Goal: Communication & Community: Ask a question

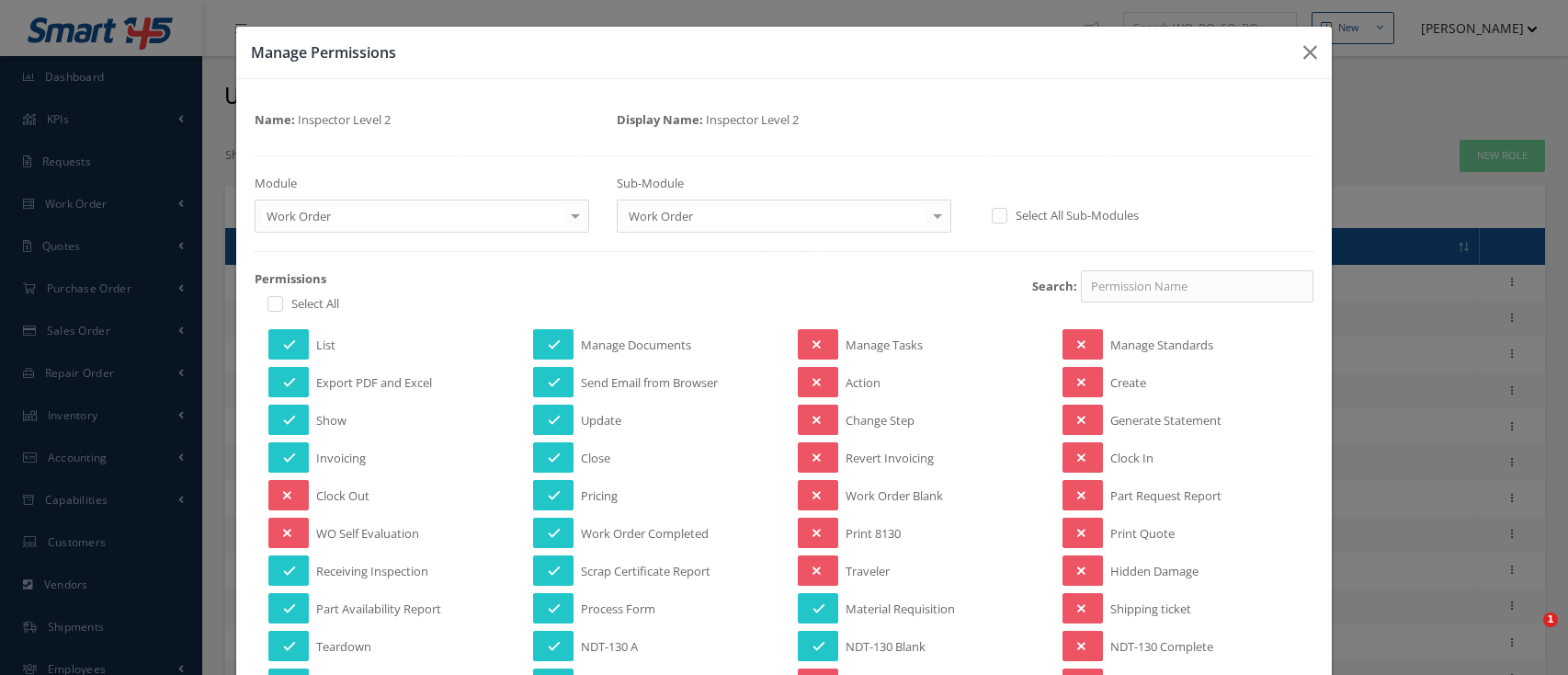
select select "25"
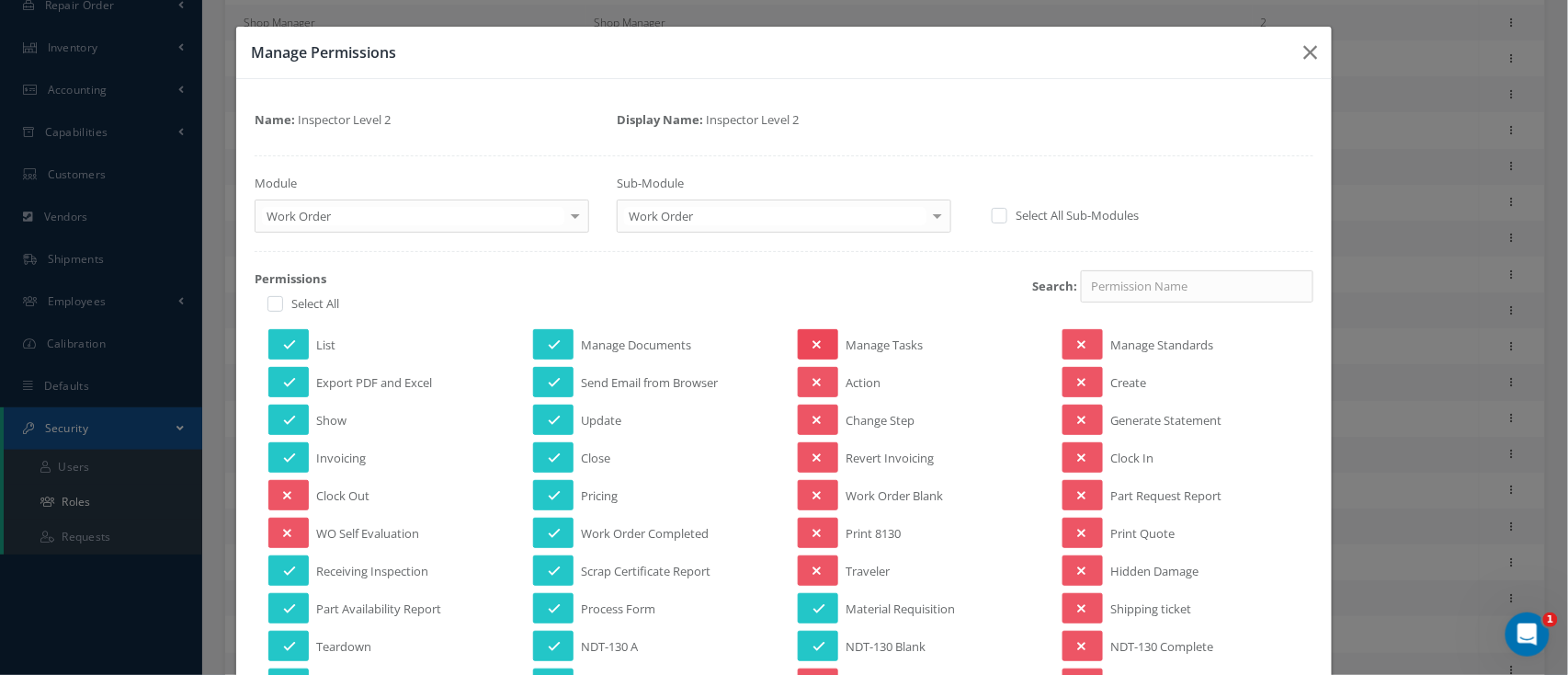
click at [815, 350] on button at bounding box center [819, 344] width 41 height 30
click at [816, 416] on button at bounding box center [819, 420] width 41 height 30
click at [813, 489] on icon at bounding box center [817, 495] width 8 height 13
click at [812, 530] on button at bounding box center [819, 533] width 41 height 30
click at [808, 555] on button at bounding box center [819, 570] width 41 height 30
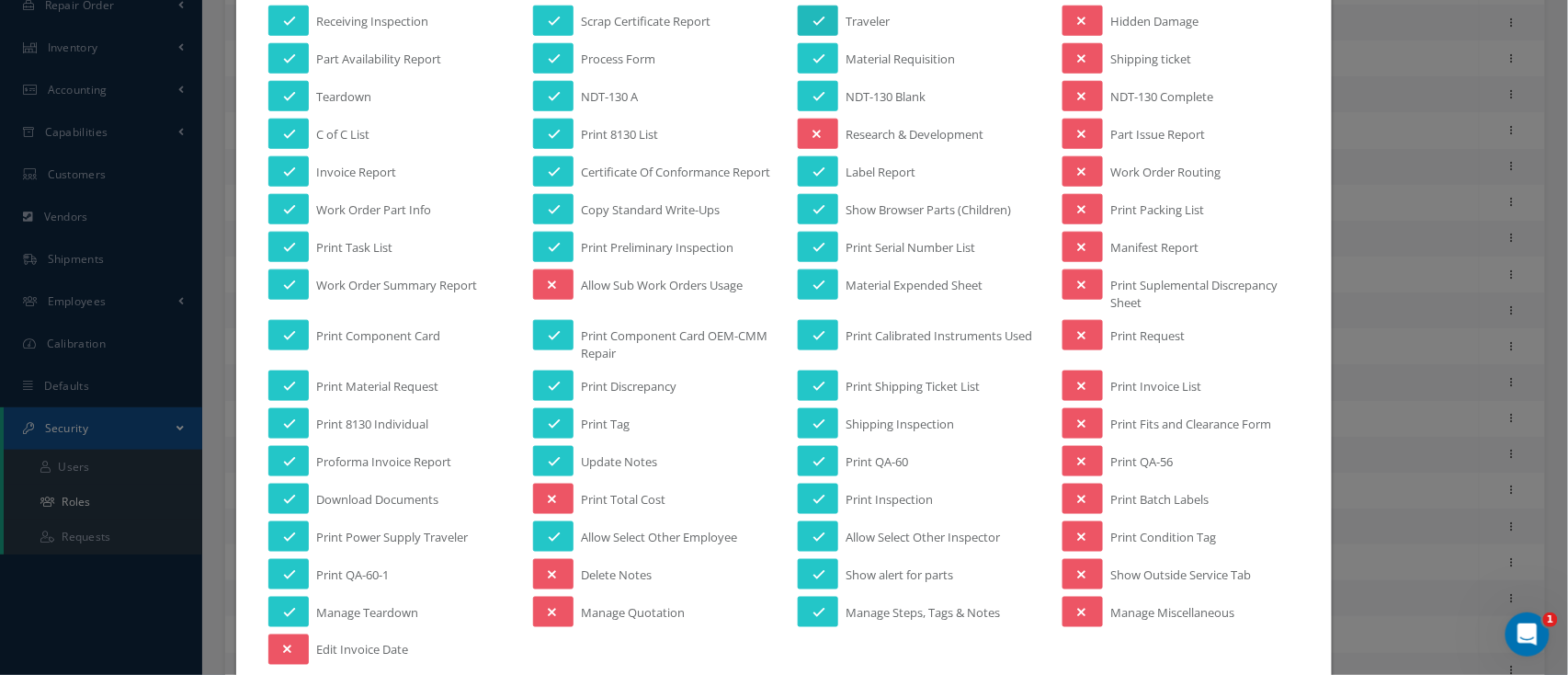
scroll to position [244, 0]
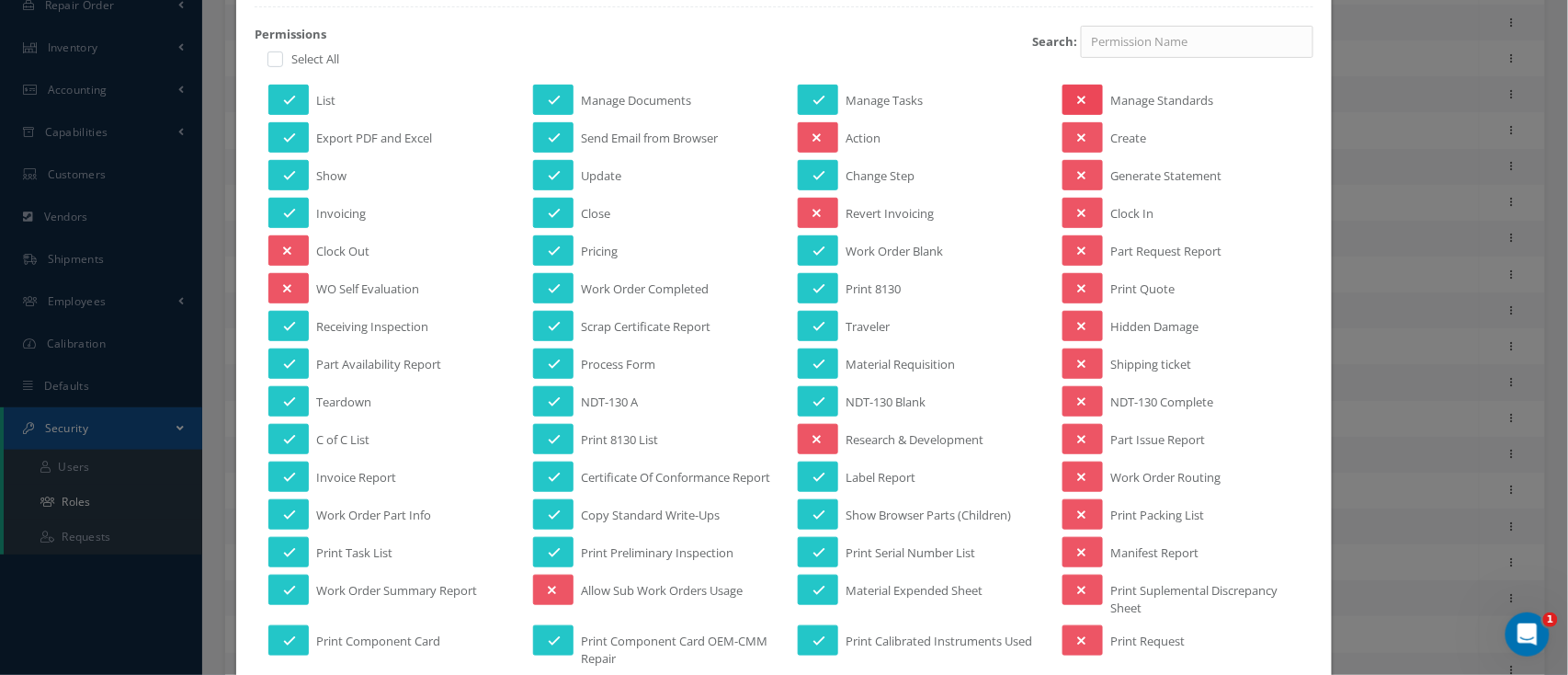
click at [1077, 101] on icon at bounding box center [1081, 99] width 8 height 13
click at [1088, 249] on button at bounding box center [1083, 250] width 41 height 30
click at [1077, 283] on button at bounding box center [1083, 287] width 41 height 30
click at [1076, 319] on button at bounding box center [1083, 325] width 41 height 30
click at [1065, 350] on button at bounding box center [1083, 363] width 41 height 30
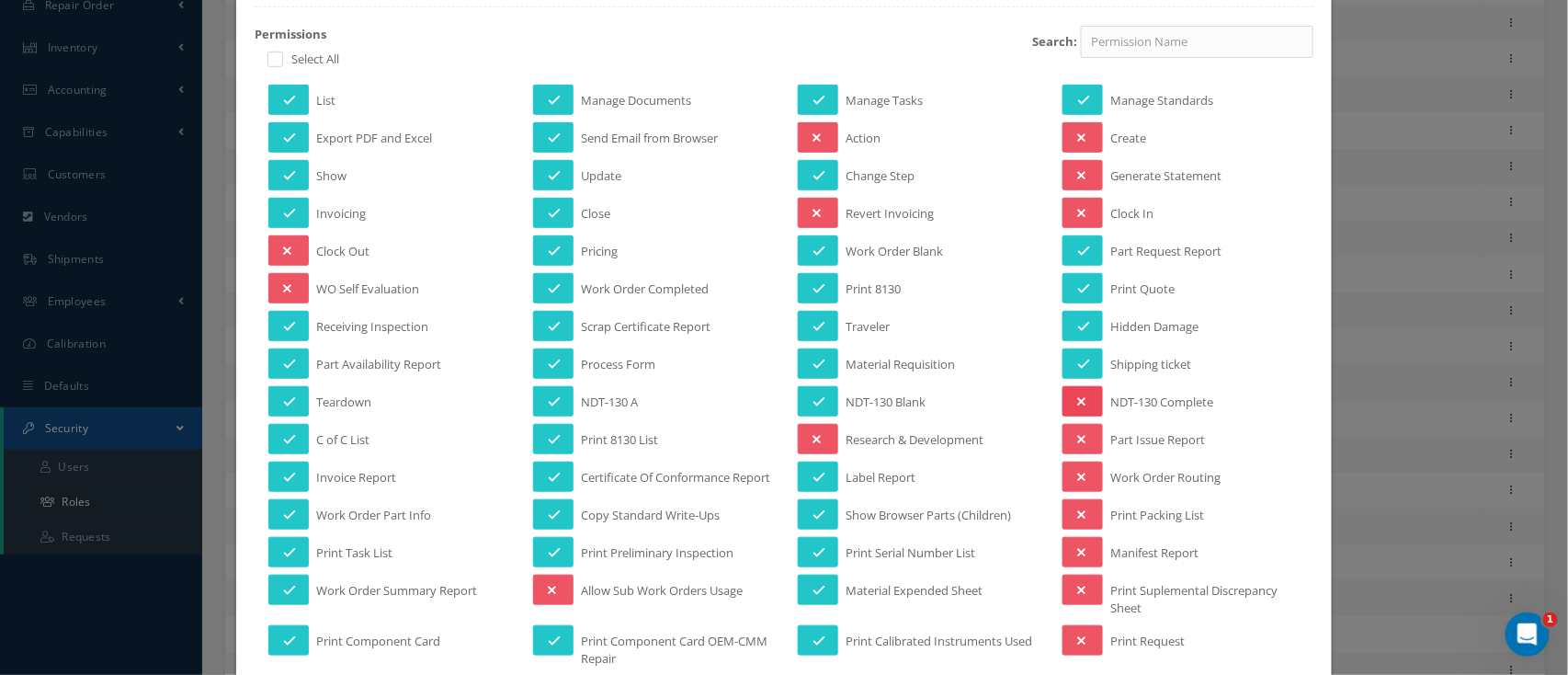
click at [1077, 390] on button at bounding box center [1083, 401] width 41 height 30
click at [1063, 434] on button at bounding box center [1083, 438] width 41 height 30
click at [1063, 470] on button at bounding box center [1083, 476] width 41 height 30
click at [1077, 521] on icon at bounding box center [1081, 514] width 8 height 13
click at [1067, 585] on button at bounding box center [1083, 589] width 41 height 30
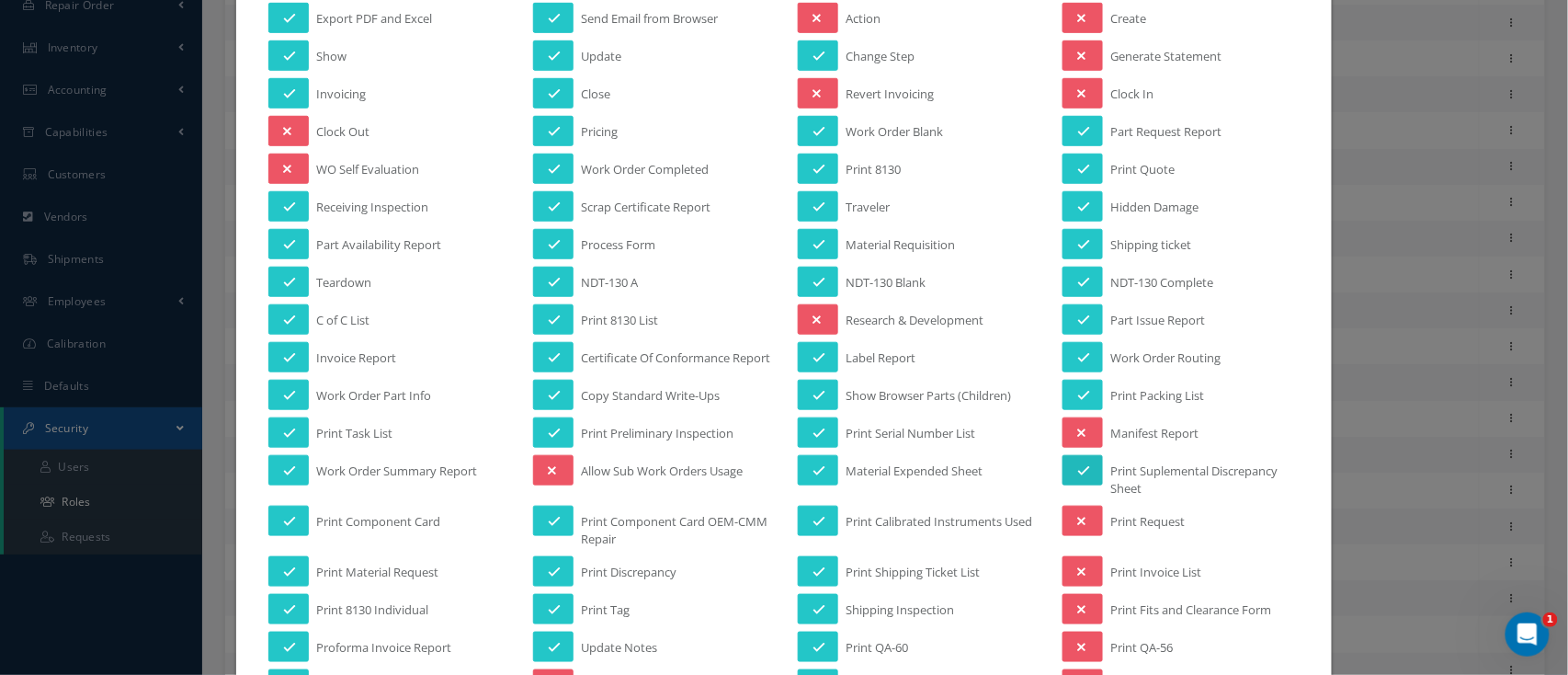
scroll to position [368, 0]
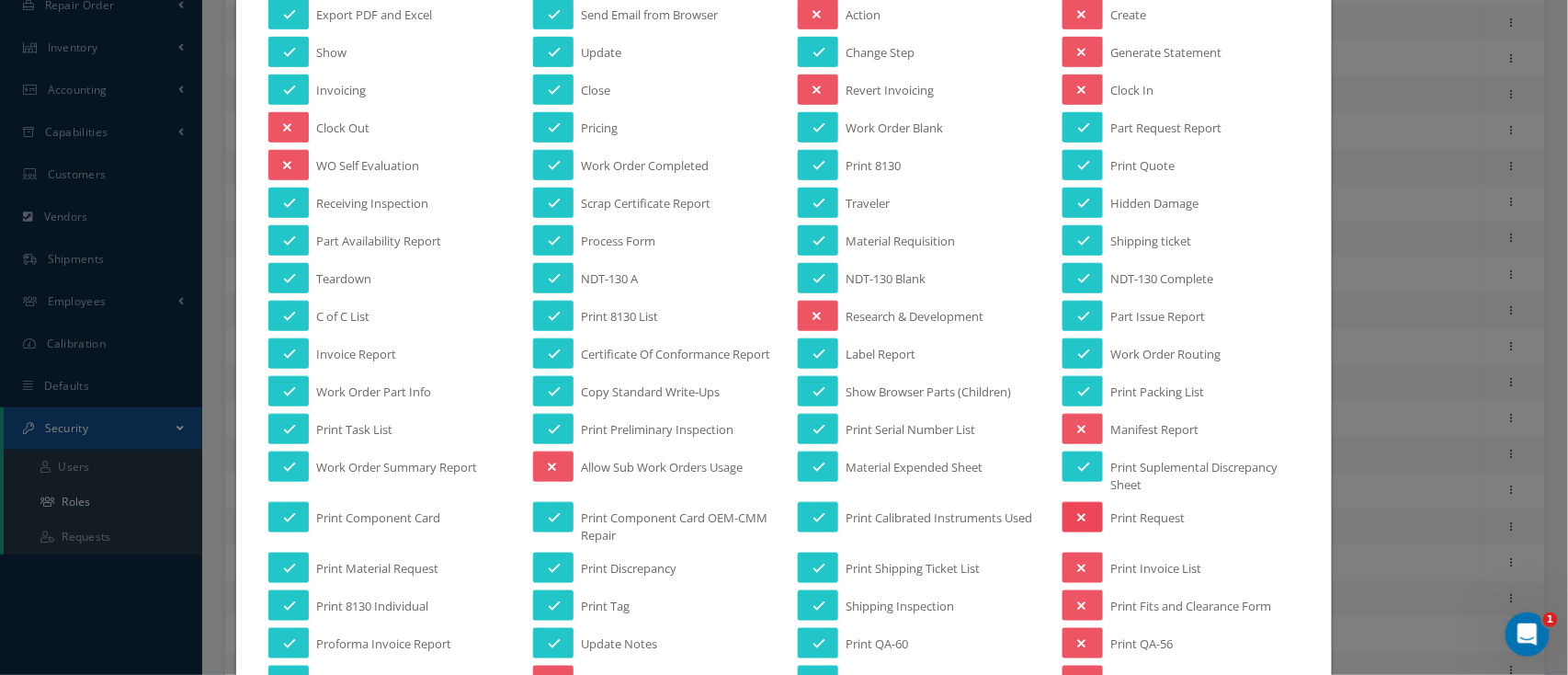
click at [1077, 524] on icon at bounding box center [1081, 517] width 8 height 13
click at [1077, 606] on button at bounding box center [1083, 605] width 41 height 30
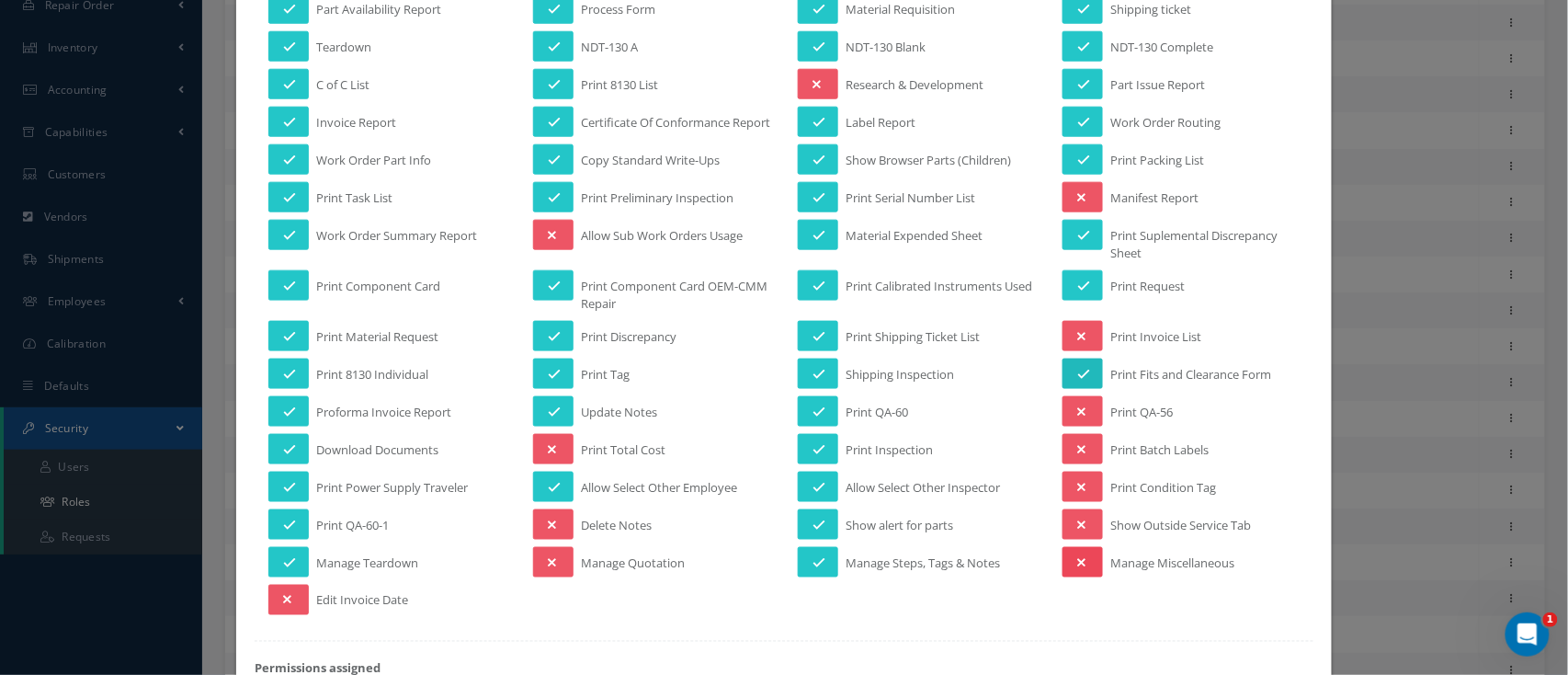
scroll to position [613, 0]
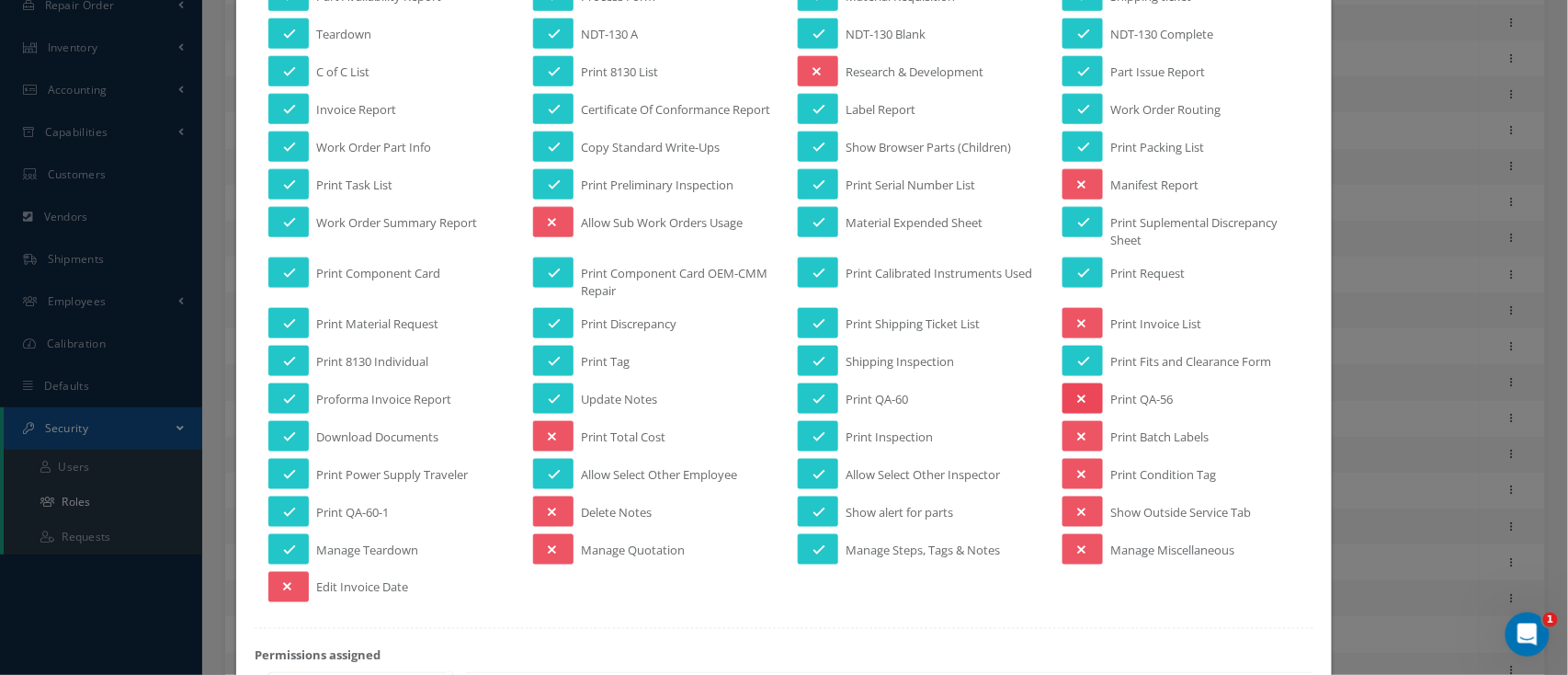
click at [1064, 404] on button at bounding box center [1083, 398] width 41 height 30
click at [1076, 439] on button at bounding box center [1083, 436] width 41 height 30
click at [1077, 478] on icon at bounding box center [1081, 474] width 8 height 13
click at [1077, 518] on icon at bounding box center [1081, 511] width 8 height 13
click at [1076, 552] on button at bounding box center [1083, 549] width 41 height 30
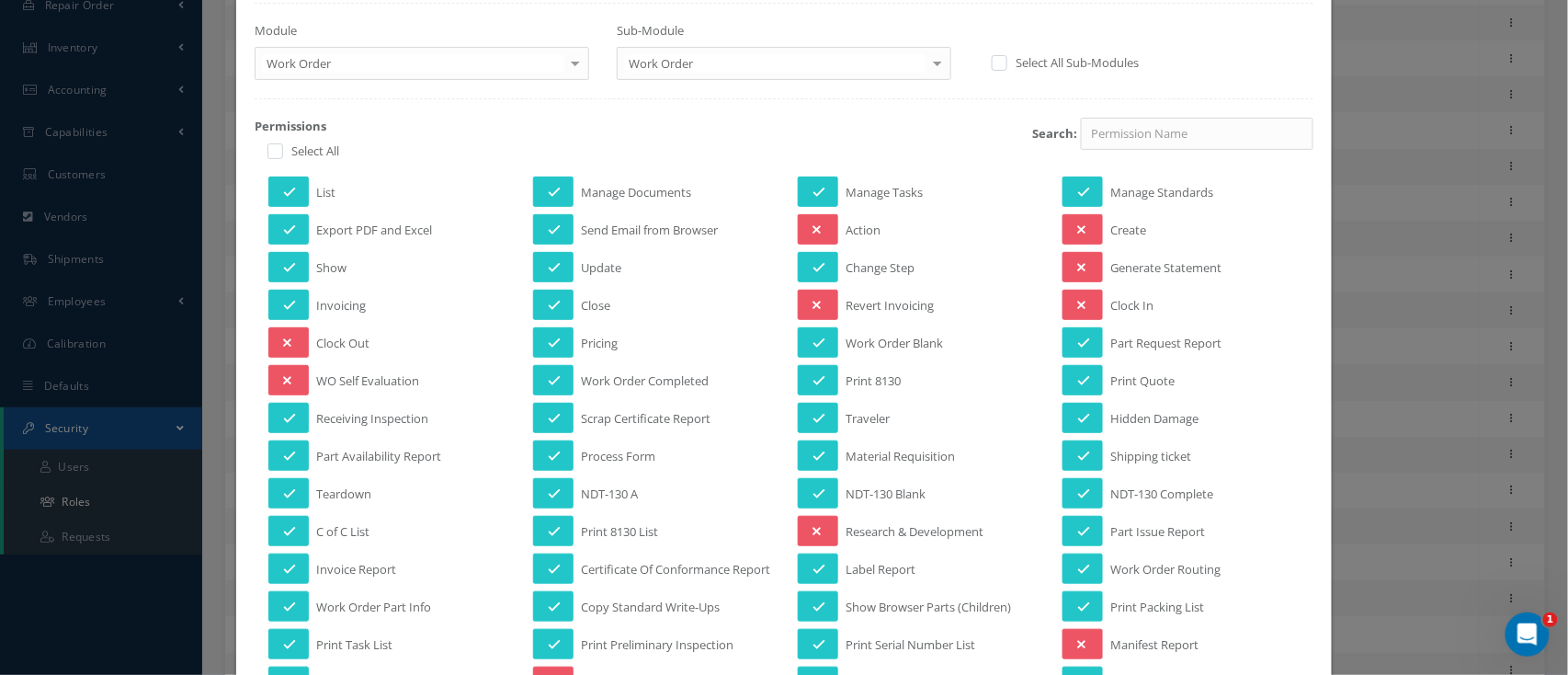
scroll to position [123, 0]
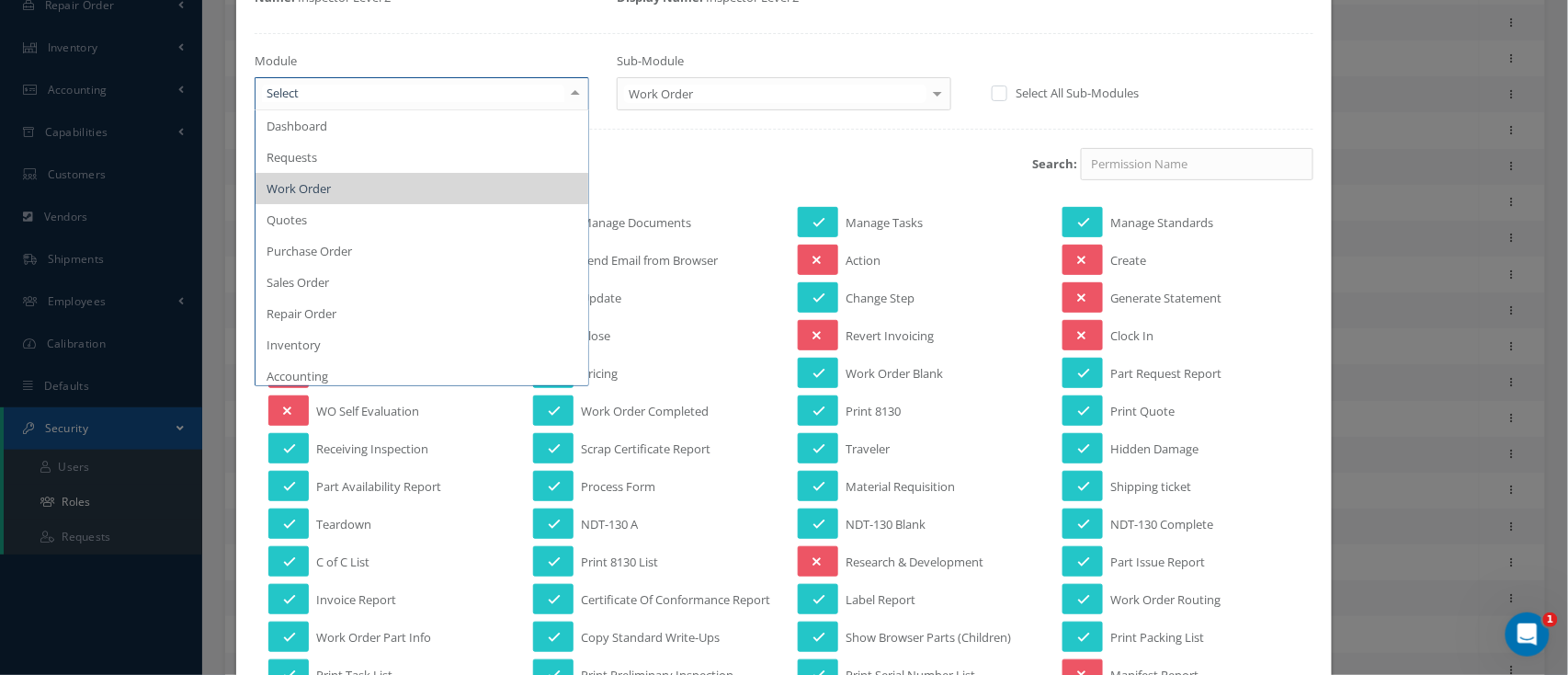
click at [575, 88] on div at bounding box center [575, 93] width 25 height 30
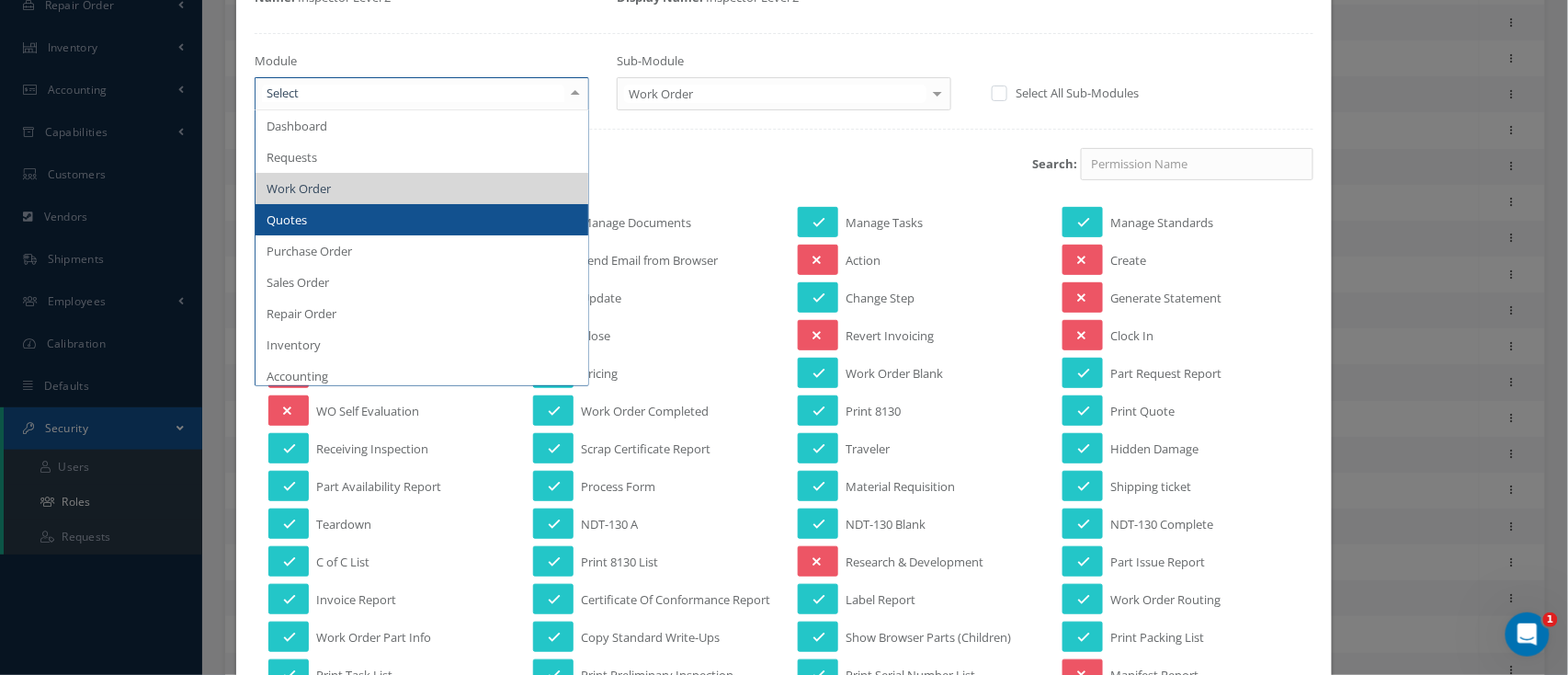
click at [445, 214] on span "Quotes" at bounding box center [422, 220] width 333 height 31
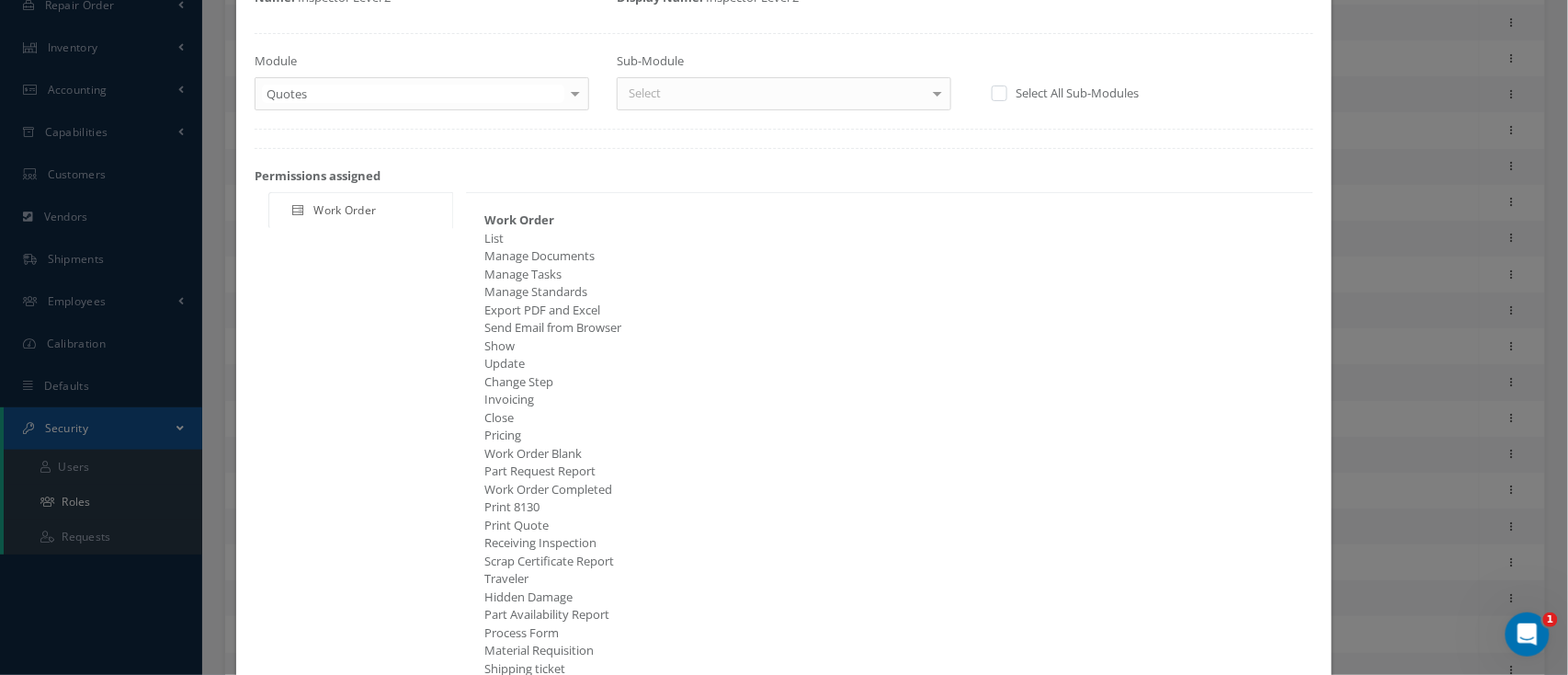
click at [932, 92] on div at bounding box center [937, 93] width 25 height 30
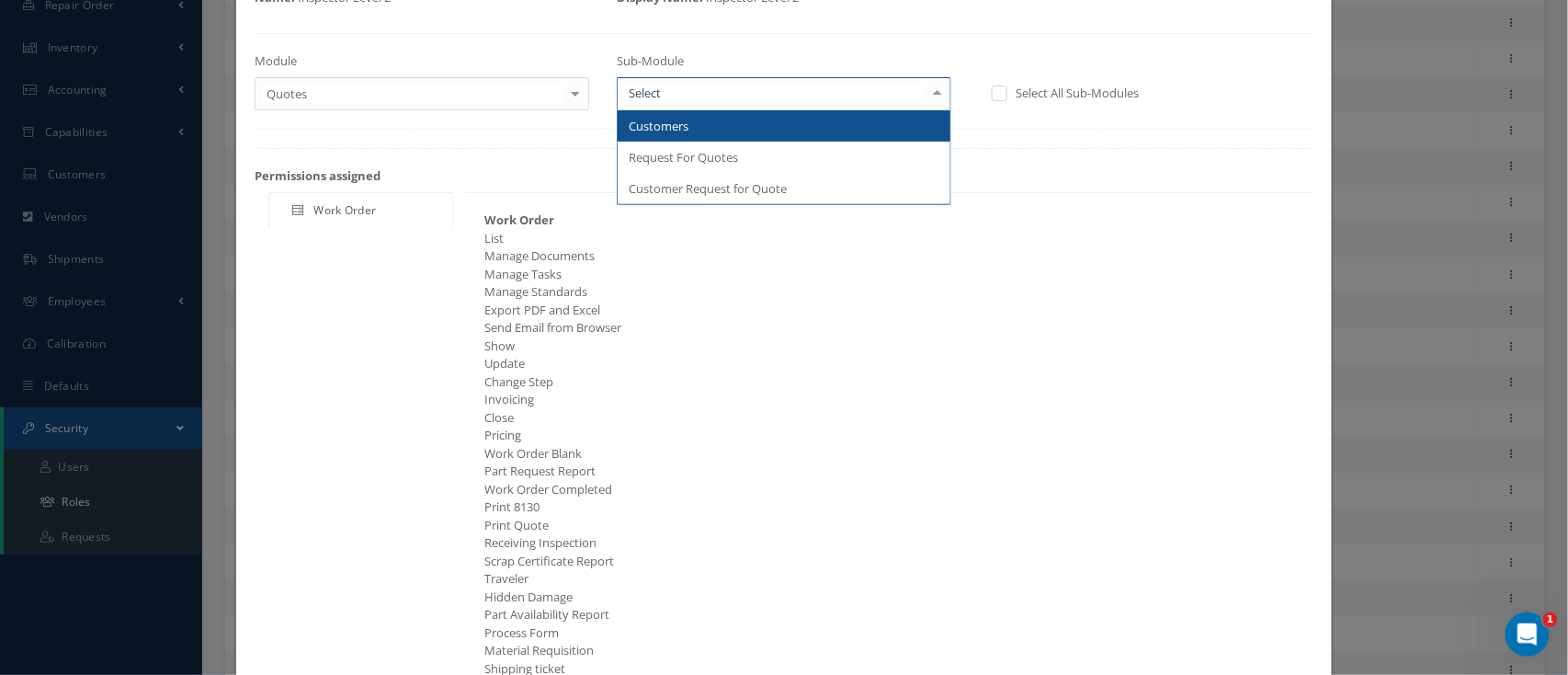
click at [815, 134] on span "Customers" at bounding box center [784, 126] width 333 height 31
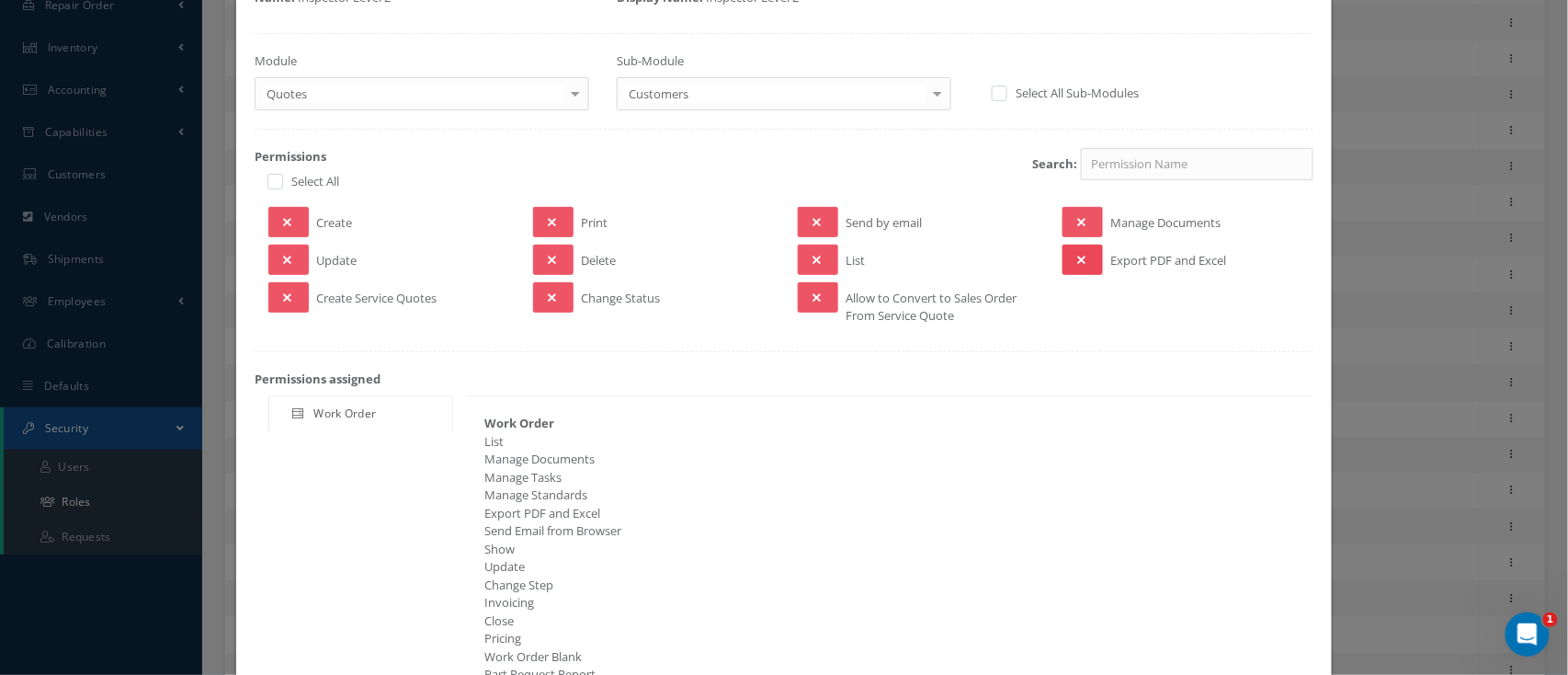
click at [1063, 256] on button at bounding box center [1083, 259] width 41 height 30
click at [813, 254] on button at bounding box center [819, 259] width 41 height 30
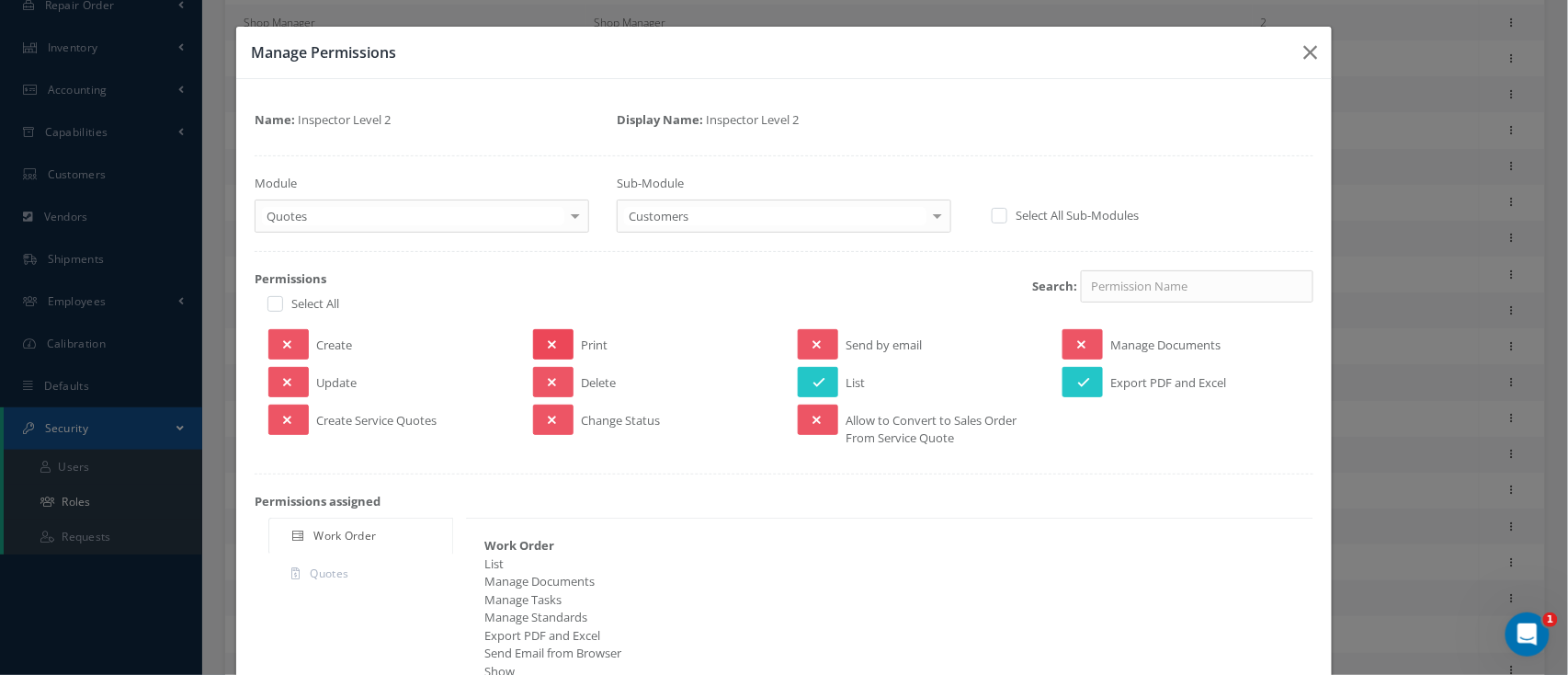
click at [543, 352] on button at bounding box center [554, 344] width 41 height 30
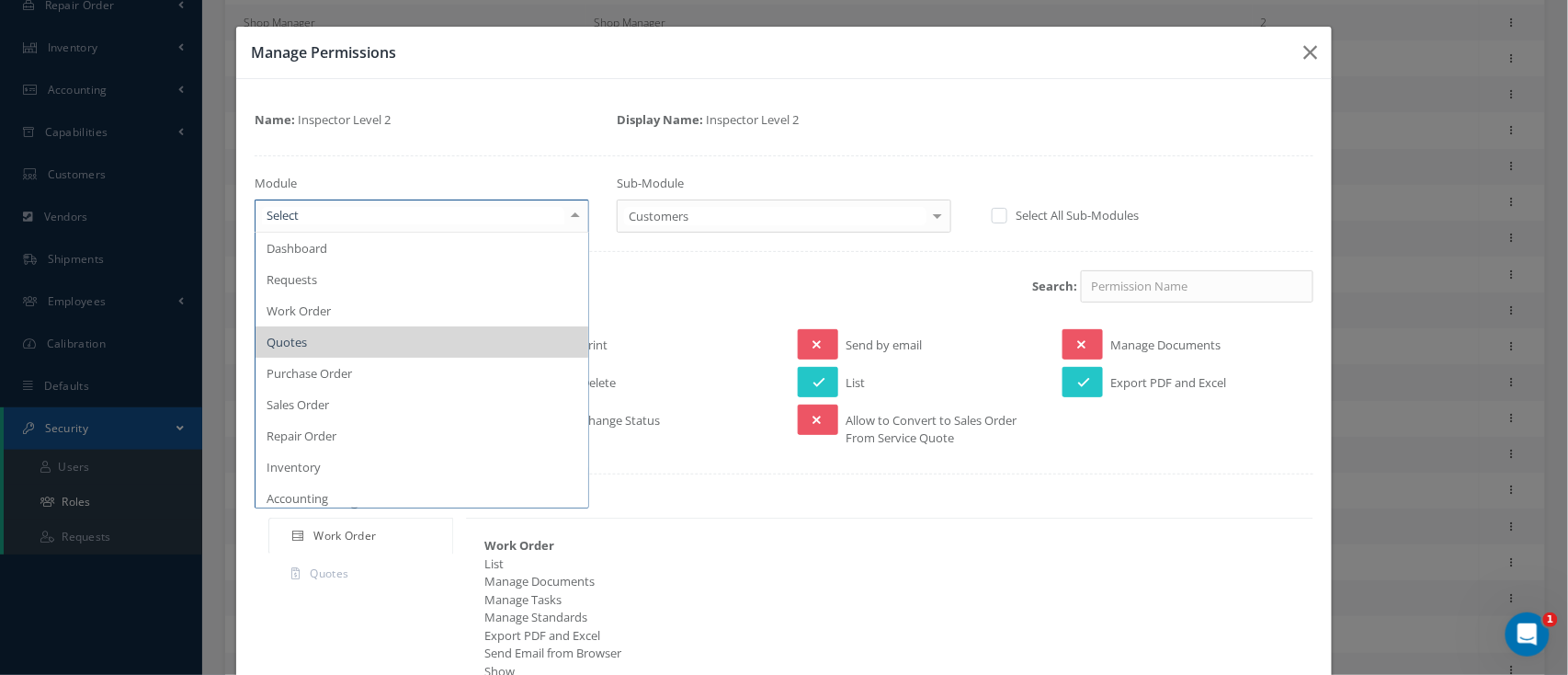
click at [575, 217] on div at bounding box center [575, 215] width 25 height 30
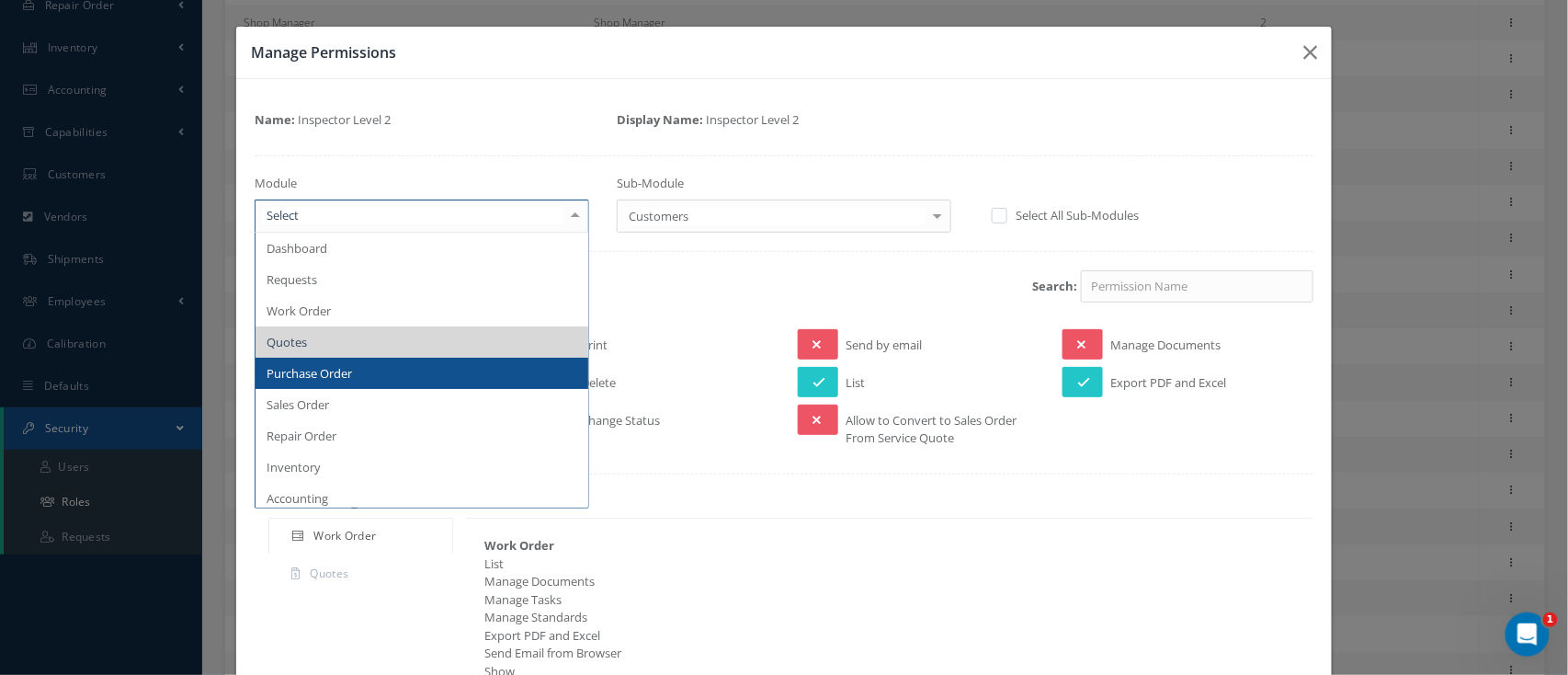
click at [438, 376] on span "Purchase Order" at bounding box center [422, 373] width 333 height 31
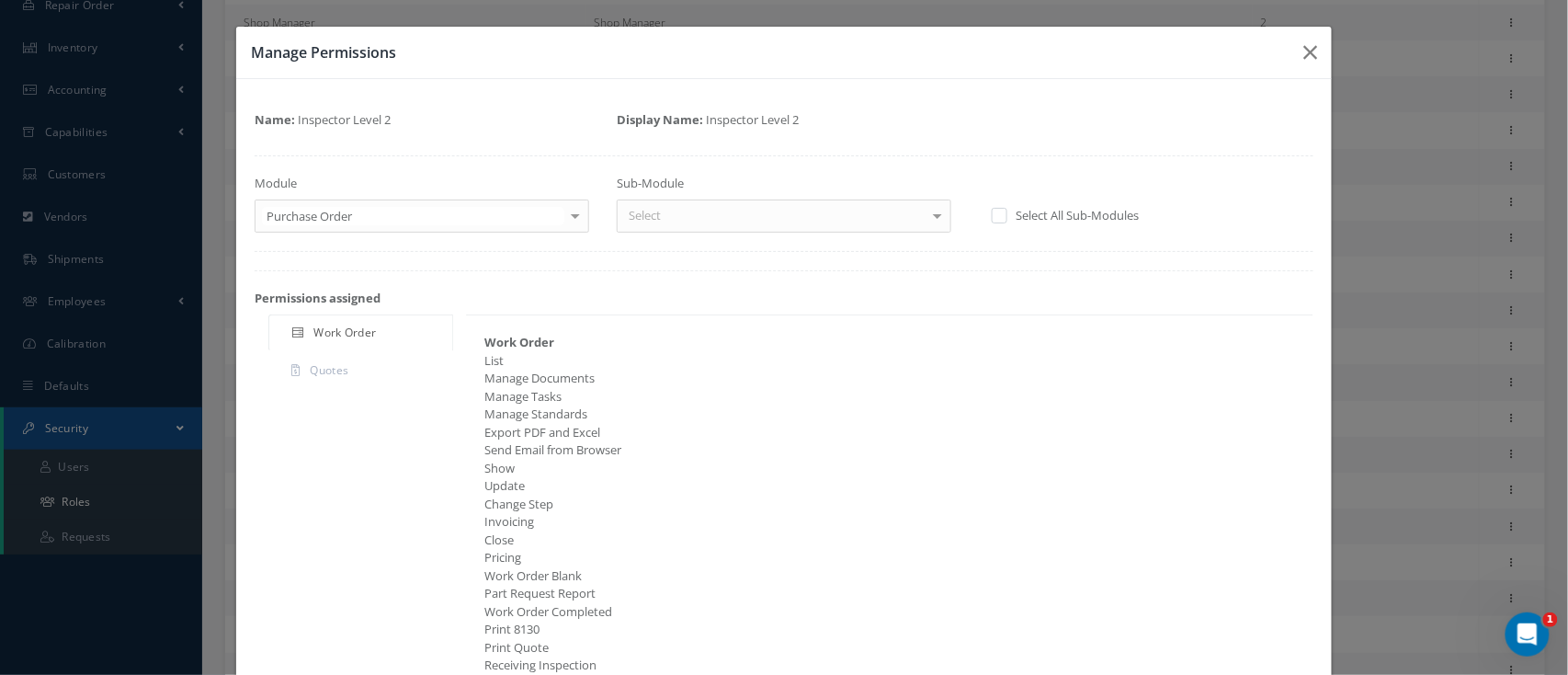
click at [927, 221] on div at bounding box center [937, 215] width 25 height 30
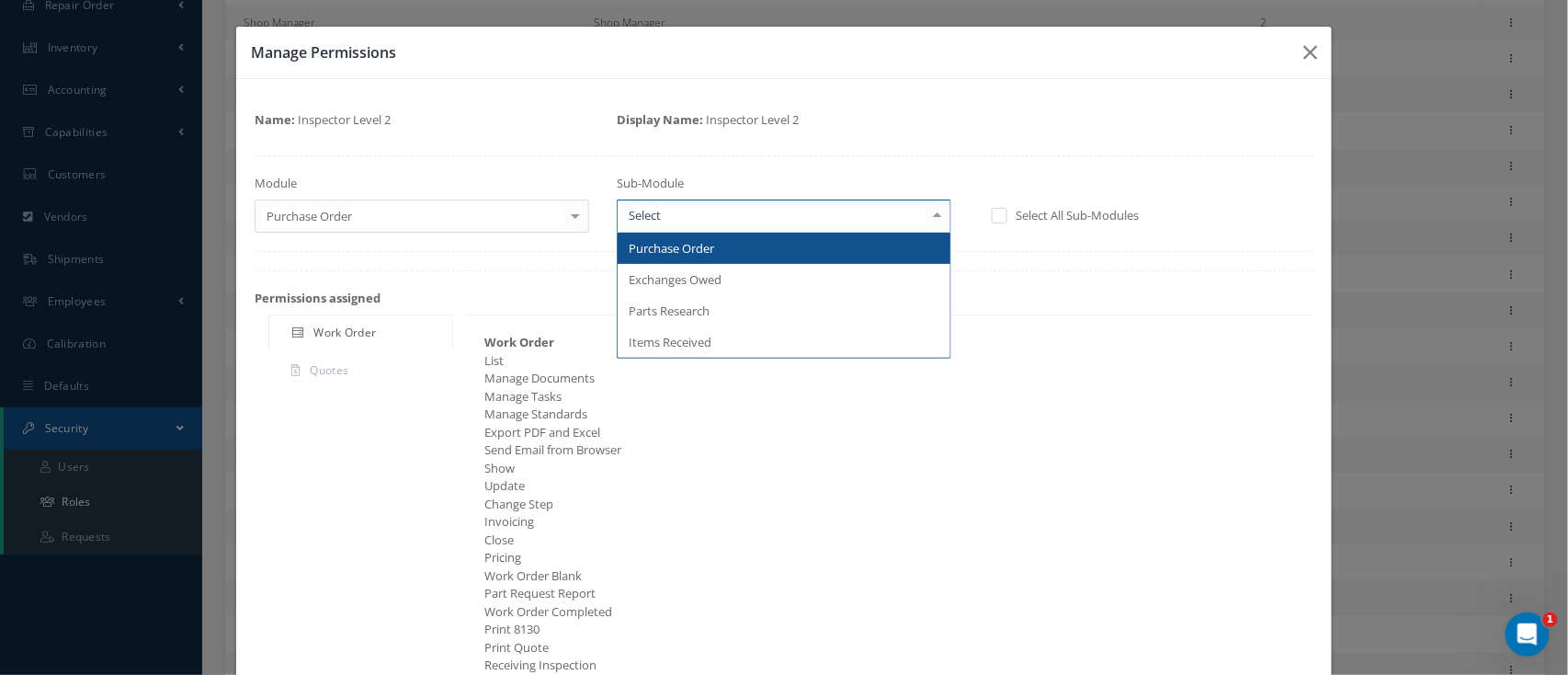
click at [841, 246] on span "Purchase Order" at bounding box center [784, 248] width 333 height 31
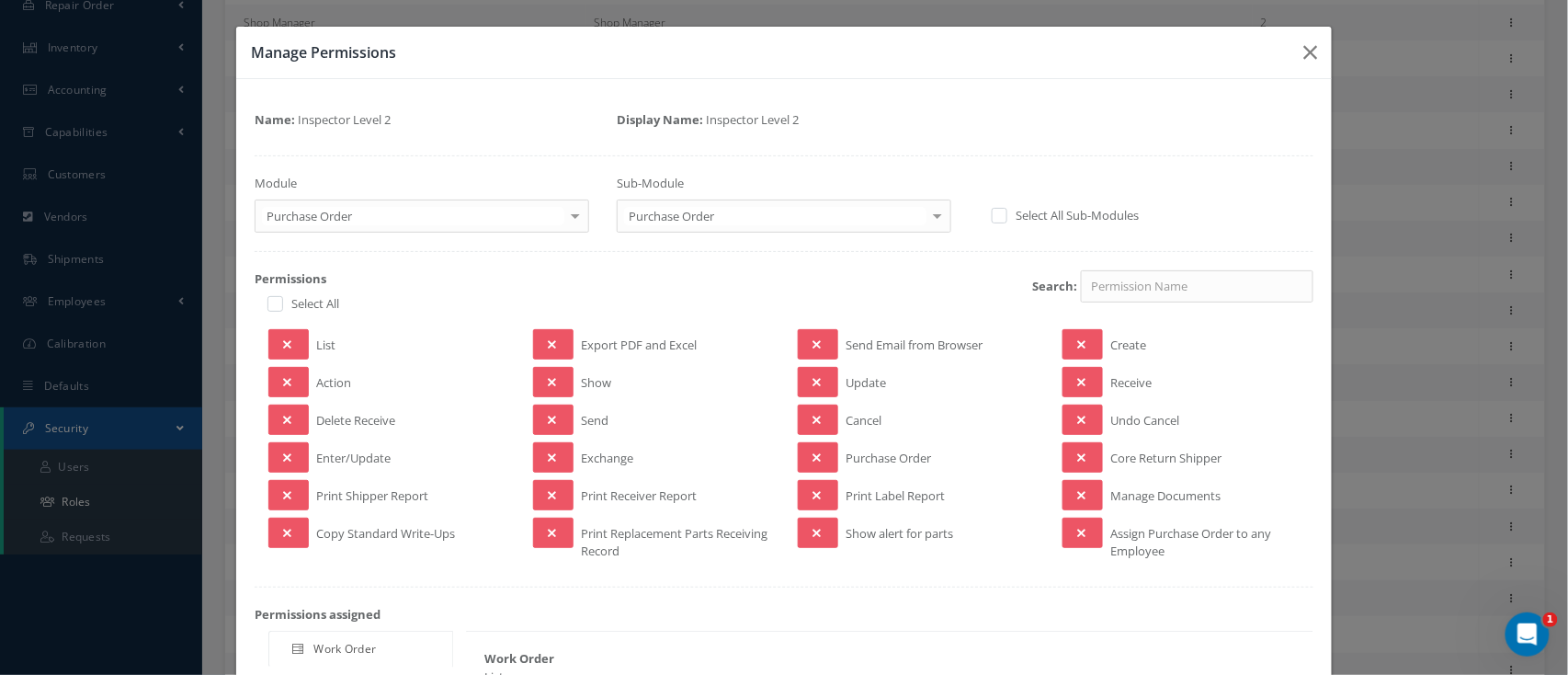
click at [309, 346] on div "List" at bounding box center [387, 344] width 265 height 30
click at [283, 343] on icon at bounding box center [287, 345] width 8 height 13
click at [563, 352] on button at bounding box center [554, 344] width 41 height 30
click at [556, 375] on button at bounding box center [554, 382] width 41 height 30
click at [559, 488] on button at bounding box center [554, 495] width 41 height 30
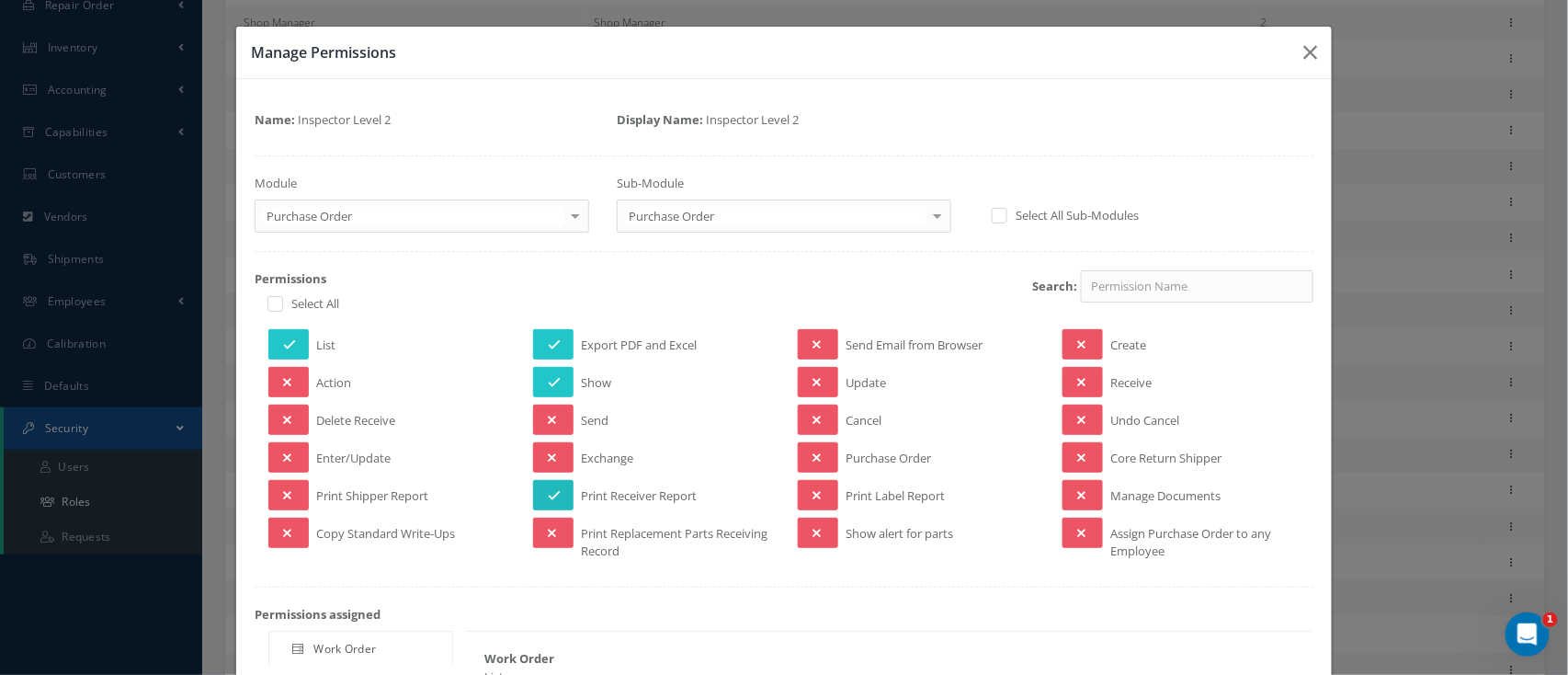
click at [559, 491] on button at bounding box center [554, 495] width 41 height 30
click at [567, 529] on div "Print Replacement Parts Receiving Record" at bounding box center [652, 540] width 265 height 43
click at [555, 533] on button at bounding box center [554, 533] width 41 height 30
click at [561, 470] on button at bounding box center [554, 457] width 41 height 30
click at [562, 452] on button at bounding box center [554, 457] width 41 height 30
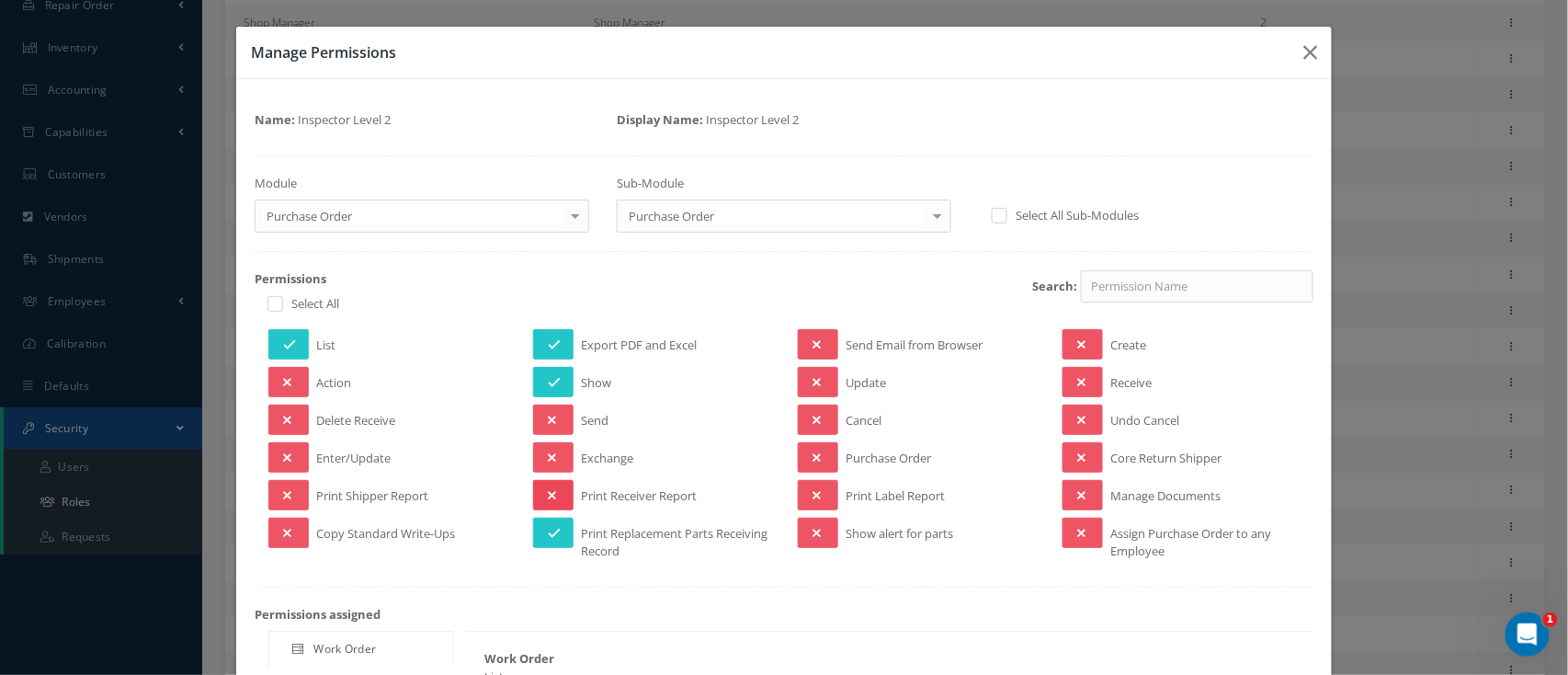
click at [554, 482] on button at bounding box center [554, 495] width 41 height 30
click at [854, 350] on span "Send Email from Browser" at bounding box center [914, 349] width 137 height 23
click at [810, 443] on button at bounding box center [819, 457] width 41 height 30
click at [806, 486] on button at bounding box center [819, 495] width 41 height 30
click at [813, 532] on icon at bounding box center [817, 533] width 8 height 13
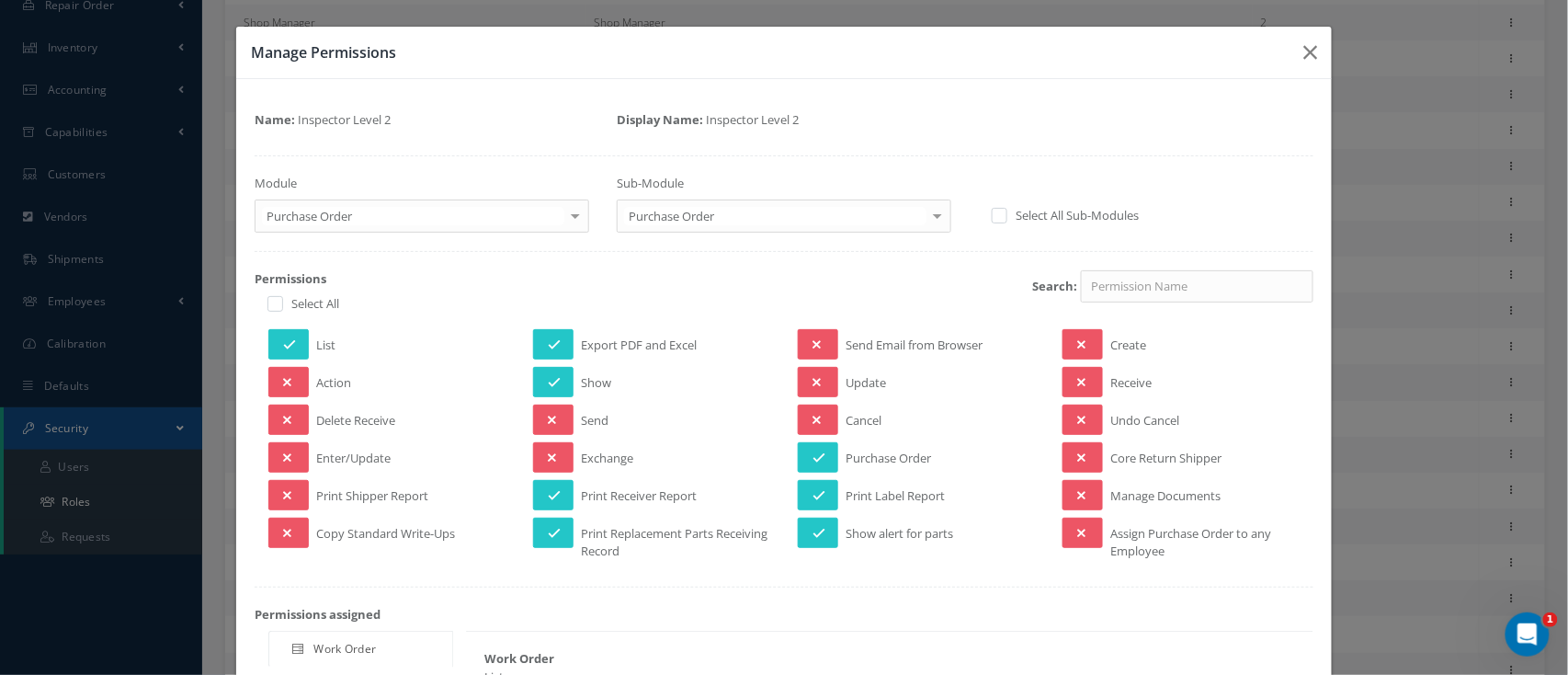
click at [578, 215] on div at bounding box center [575, 215] width 25 height 30
click at [930, 221] on div at bounding box center [937, 215] width 25 height 30
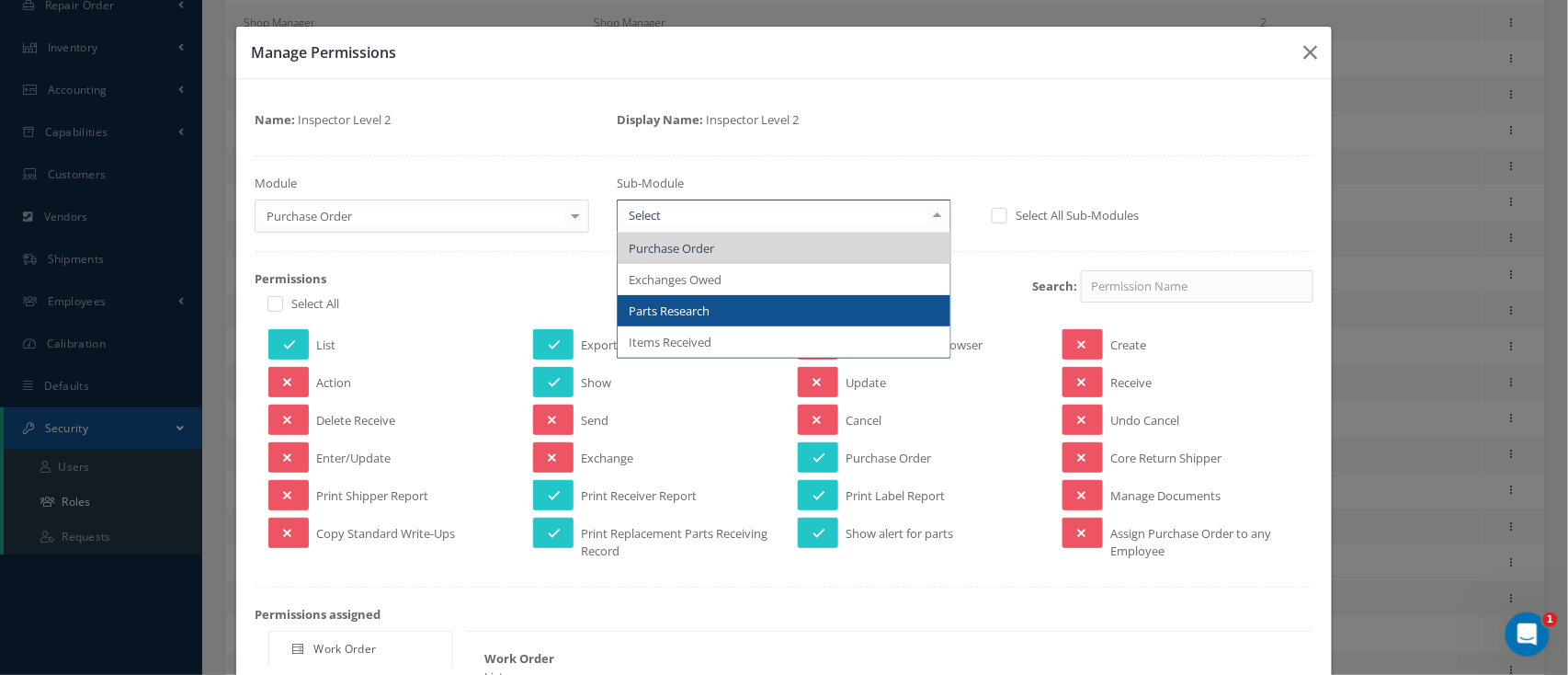
click at [735, 313] on span "Parts Research" at bounding box center [784, 311] width 333 height 31
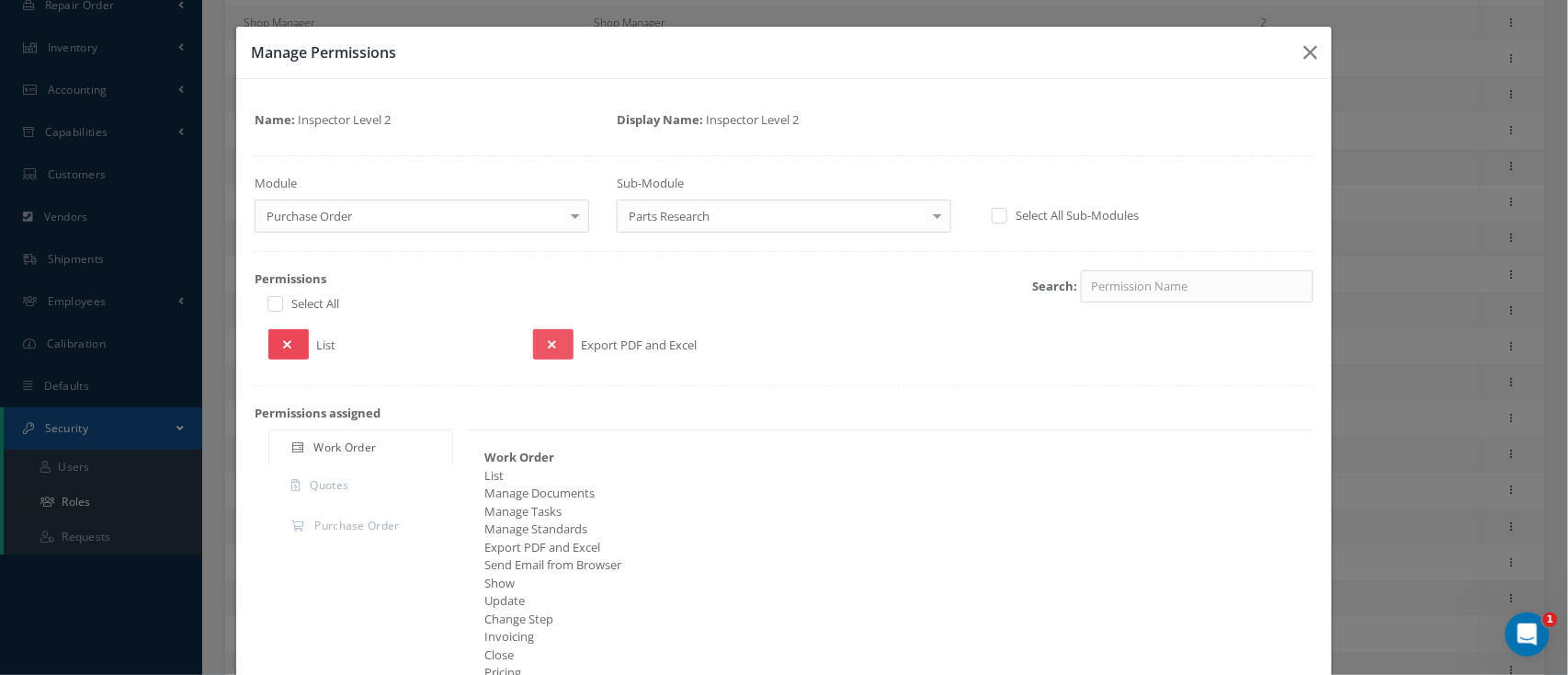
click at [298, 349] on button at bounding box center [289, 344] width 41 height 30
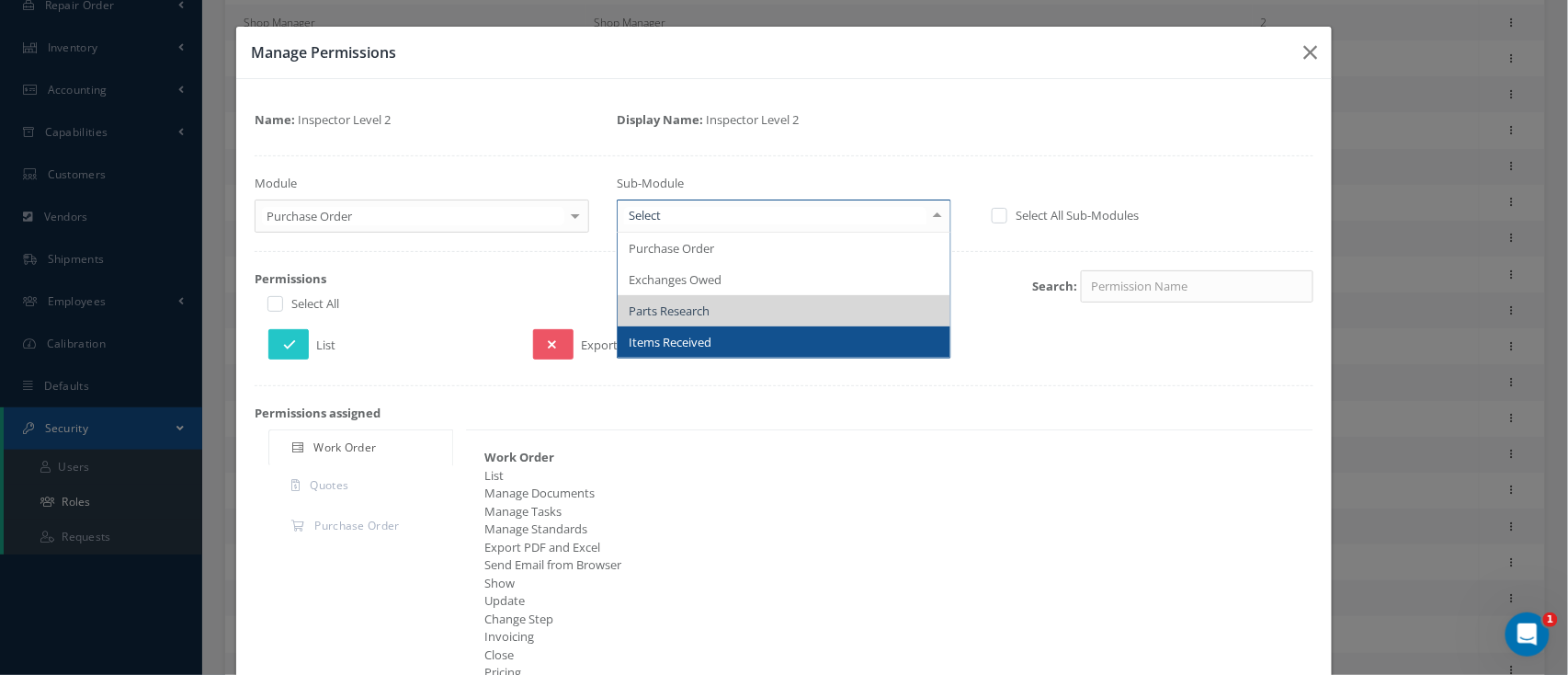
click at [707, 347] on span "Items Received" at bounding box center [784, 342] width 333 height 31
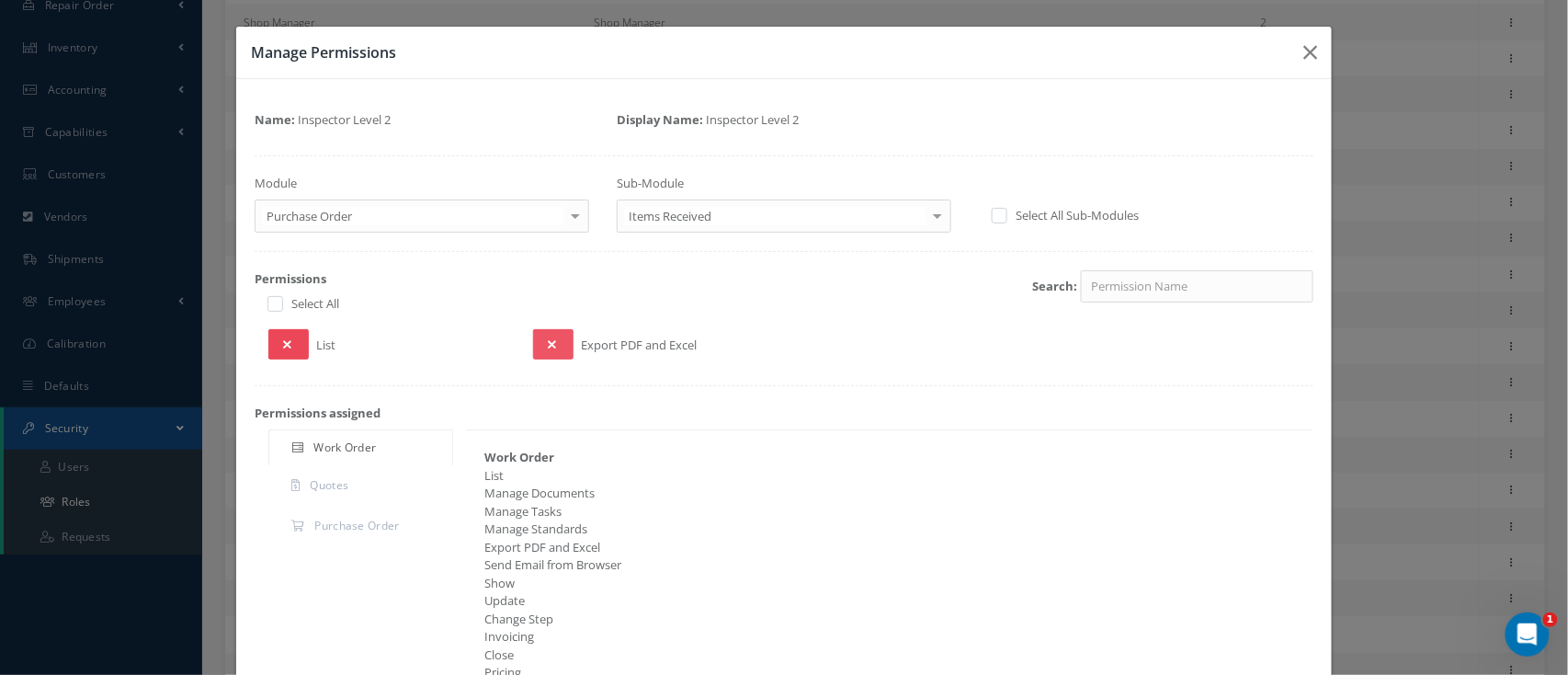
click at [285, 339] on icon at bounding box center [287, 345] width 8 height 13
click at [563, 340] on button at bounding box center [554, 344] width 41 height 30
click at [567, 213] on div at bounding box center [575, 215] width 25 height 30
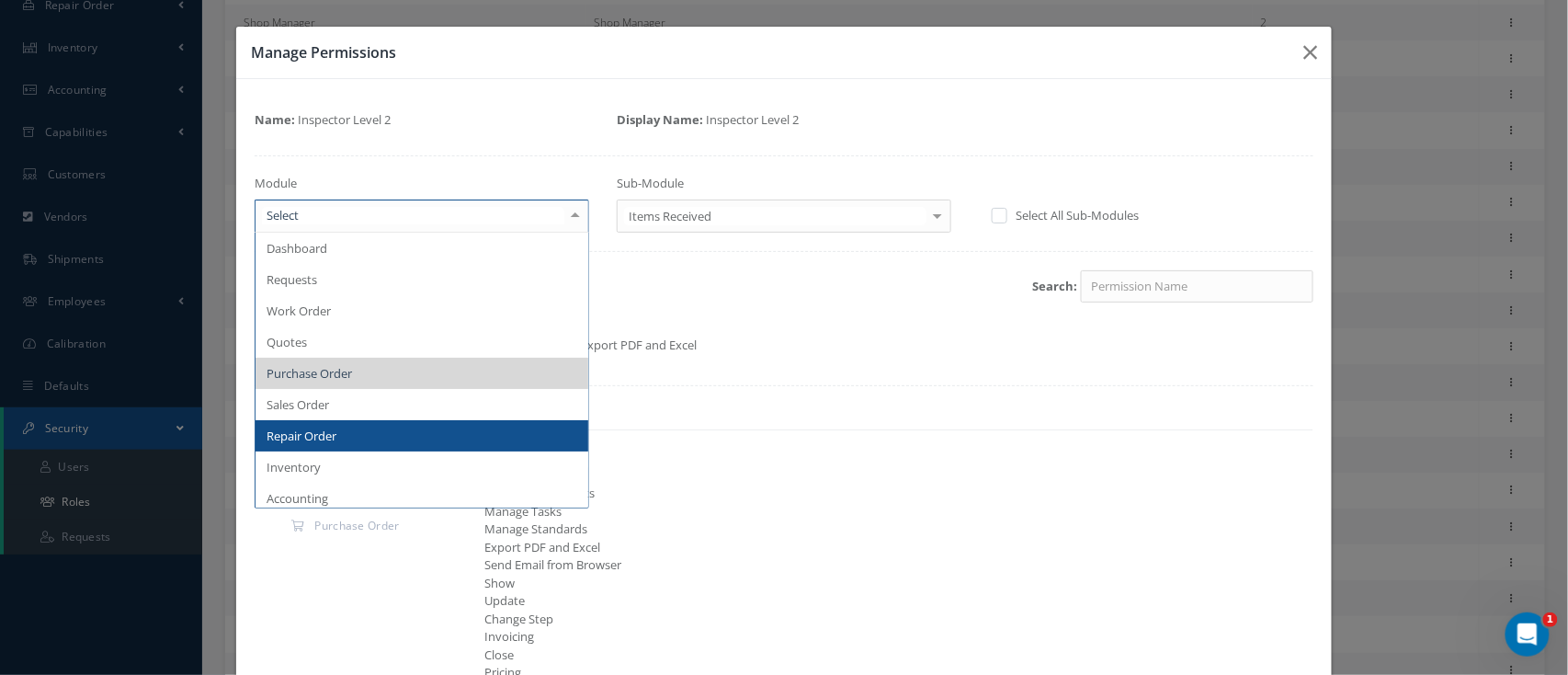
click at [462, 433] on span "Repair Order" at bounding box center [422, 436] width 333 height 31
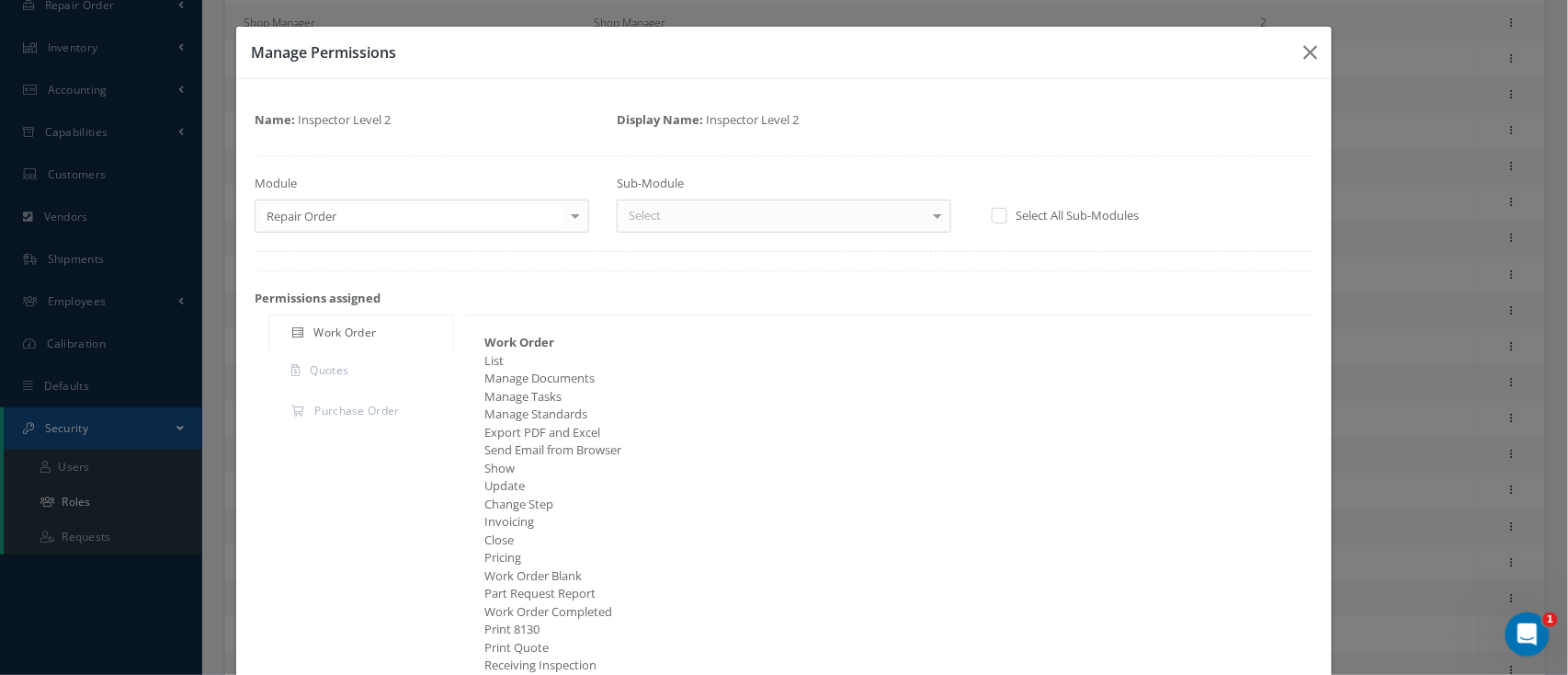
click at [925, 217] on div at bounding box center [937, 215] width 25 height 30
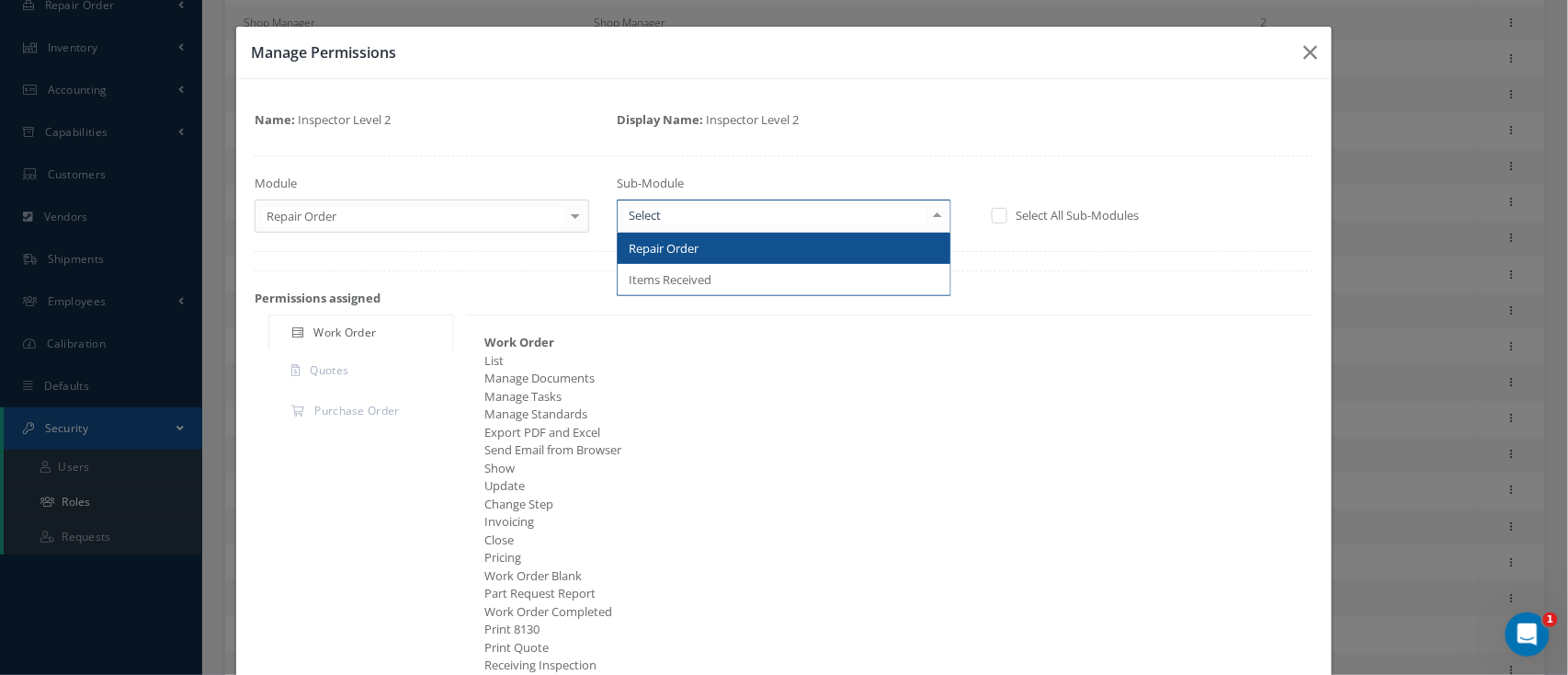
click at [860, 259] on span "Repair Order" at bounding box center [784, 248] width 333 height 31
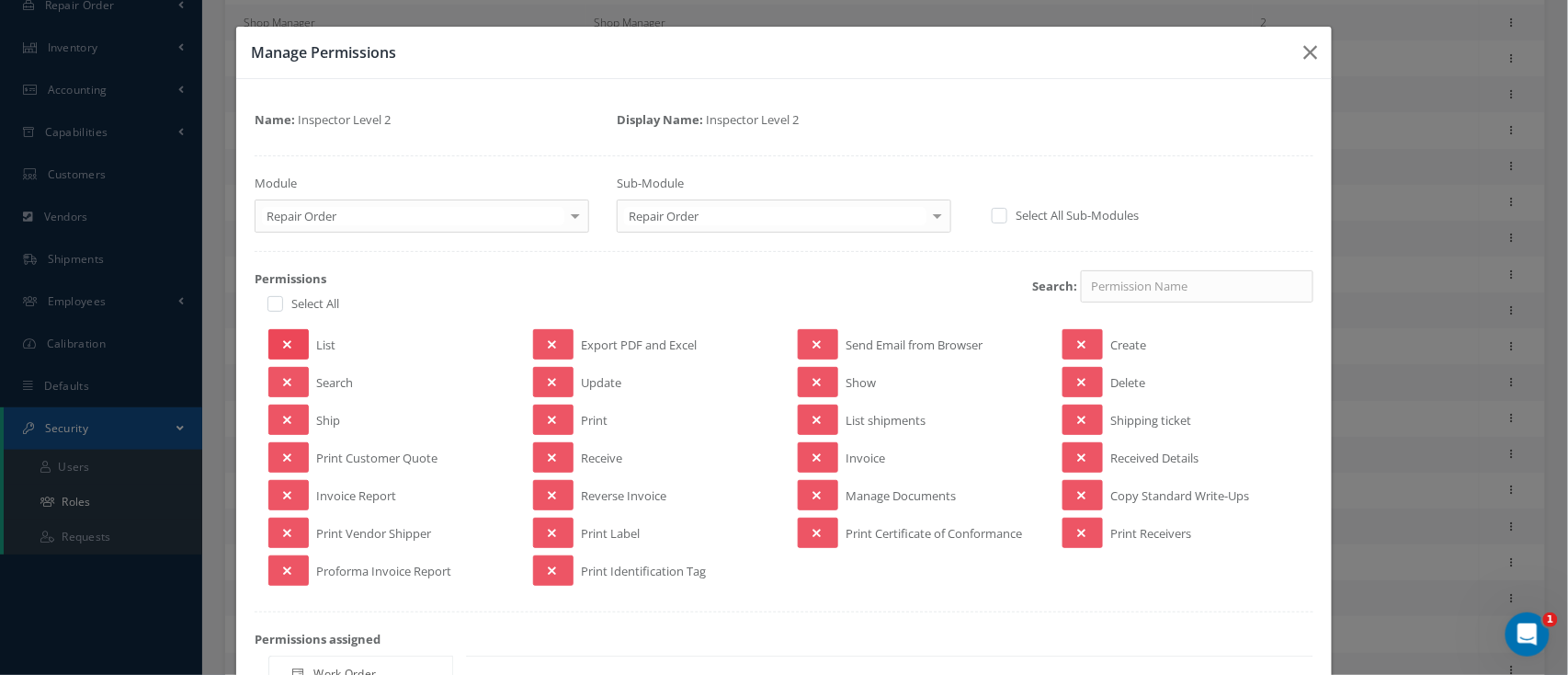
click at [275, 337] on button at bounding box center [289, 344] width 41 height 30
click at [288, 385] on icon at bounding box center [287, 382] width 8 height 13
click at [283, 453] on icon at bounding box center [287, 458] width 8 height 13
click at [559, 559] on button at bounding box center [554, 570] width 41 height 30
click at [556, 526] on button at bounding box center [554, 533] width 41 height 30
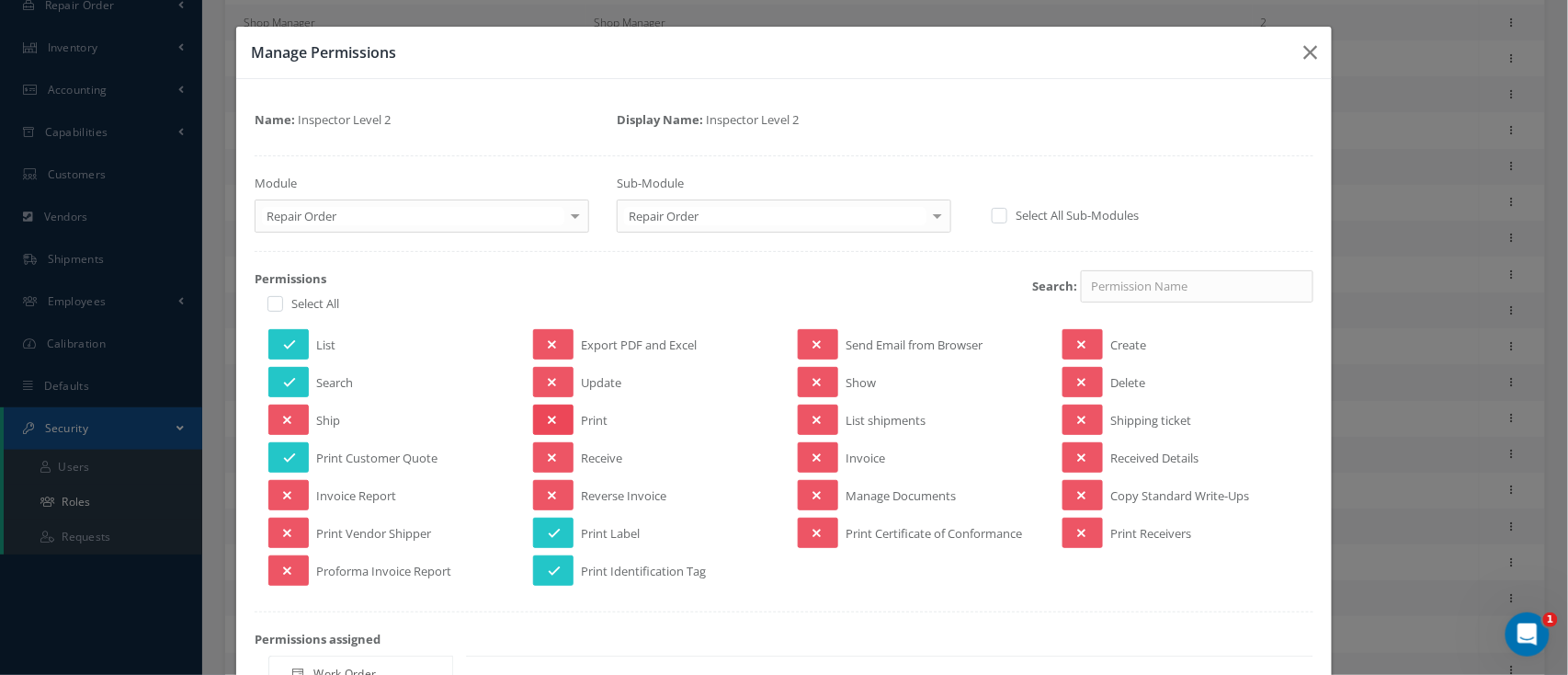
click at [554, 417] on button at bounding box center [554, 420] width 41 height 30
click at [813, 536] on icon at bounding box center [817, 533] width 8 height 13
click at [813, 492] on icon at bounding box center [817, 495] width 8 height 13
click at [816, 411] on button at bounding box center [819, 420] width 41 height 30
click at [1088, 420] on button at bounding box center [1083, 420] width 41 height 30
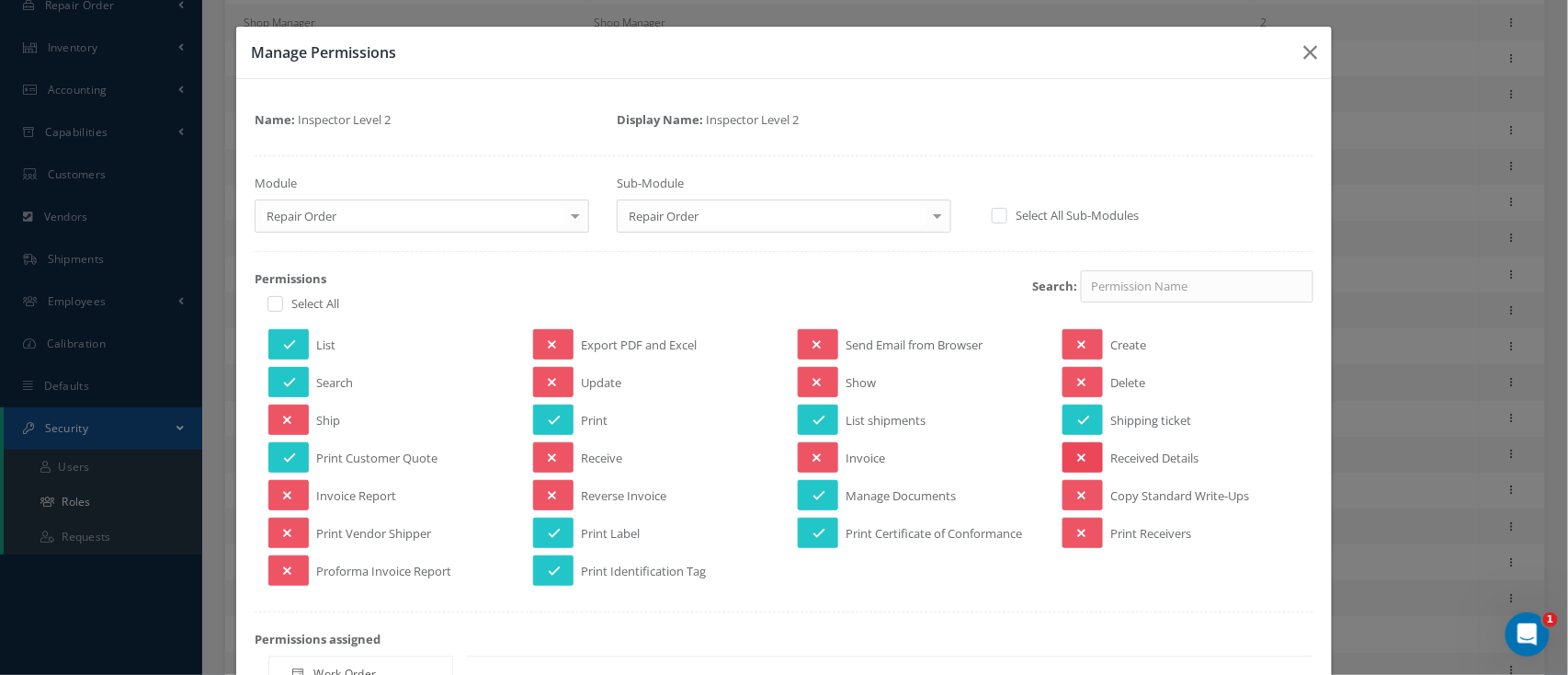
click at [1082, 452] on button at bounding box center [1083, 457] width 41 height 30
click at [1069, 485] on button at bounding box center [1083, 495] width 41 height 30
click at [1077, 537] on icon at bounding box center [1081, 533] width 8 height 13
click at [933, 211] on div at bounding box center [937, 215] width 25 height 30
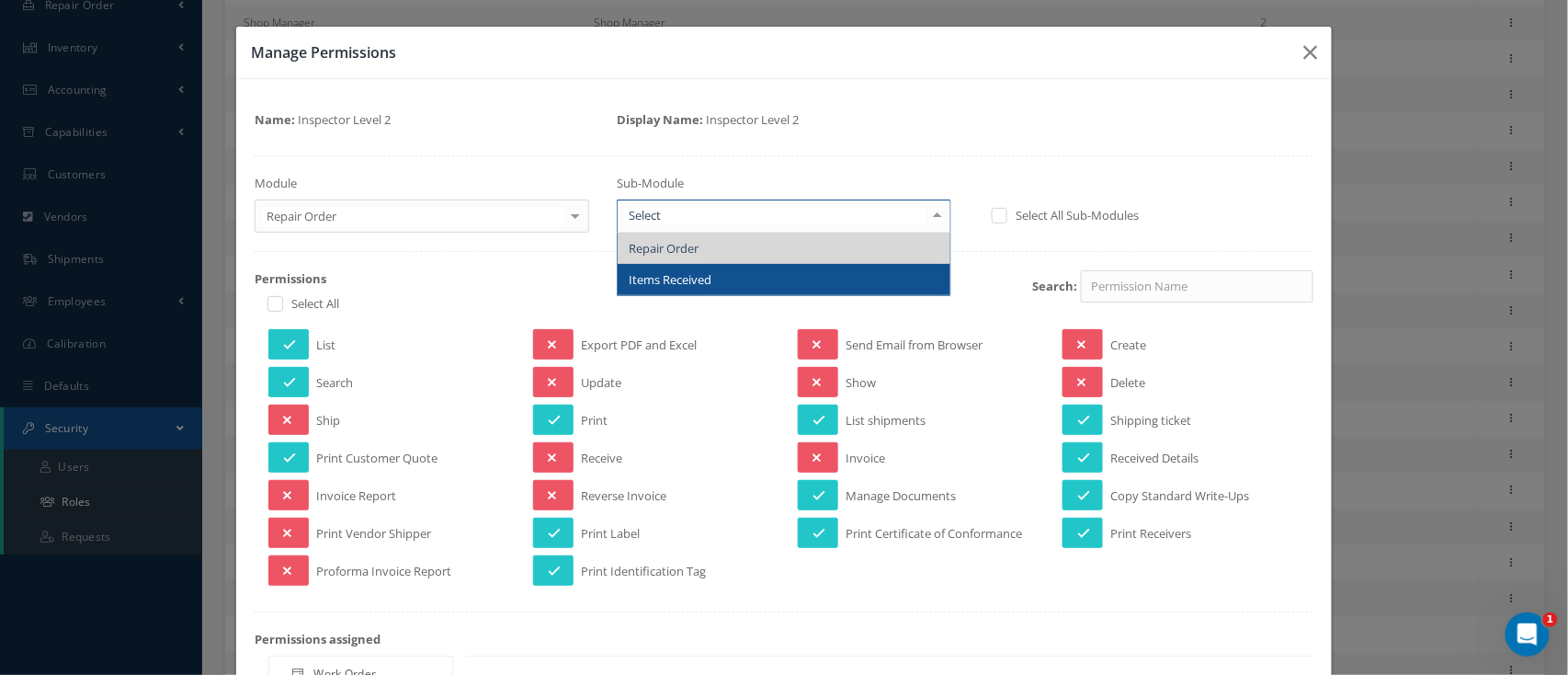
click at [830, 284] on span "Items Received" at bounding box center [784, 280] width 333 height 31
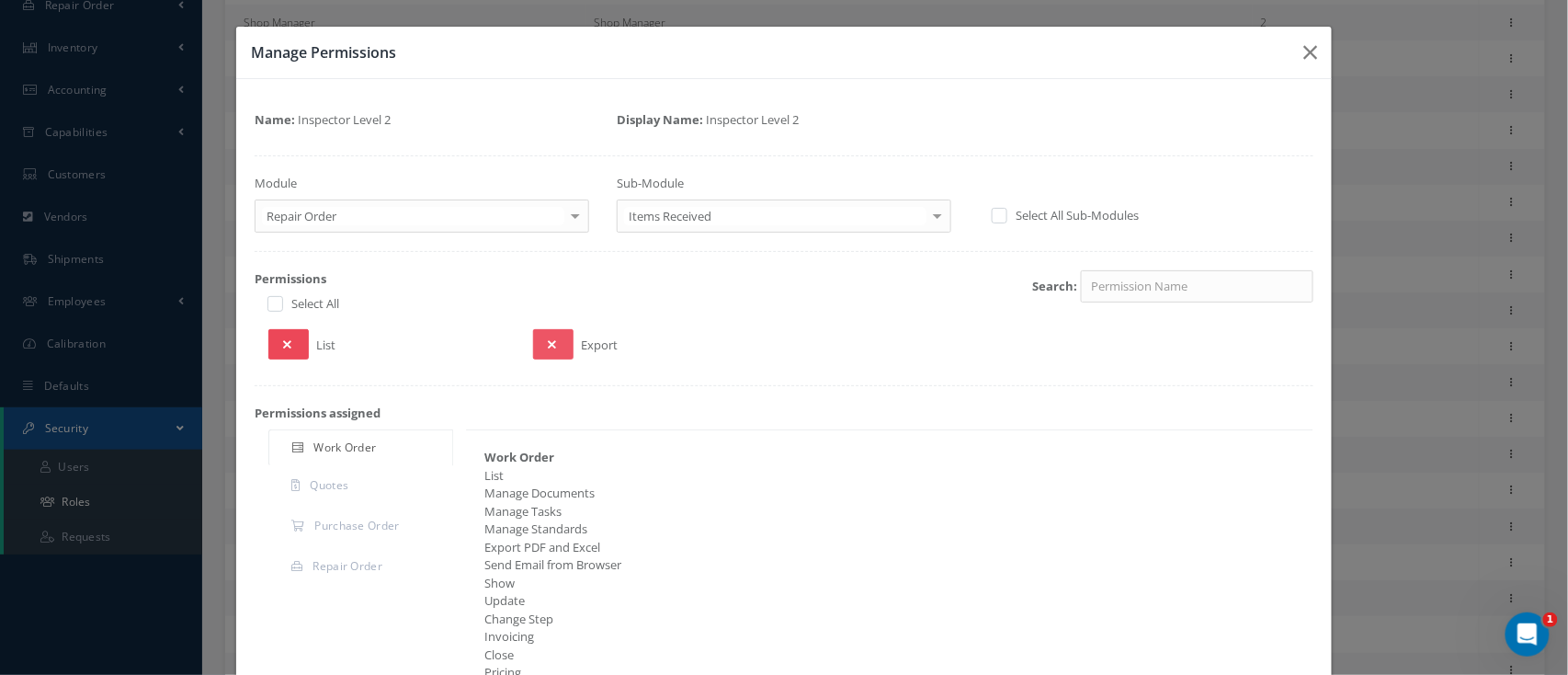
click at [275, 334] on button at bounding box center [289, 344] width 41 height 30
click at [533, 336] on button at bounding box center [554, 344] width 41 height 30
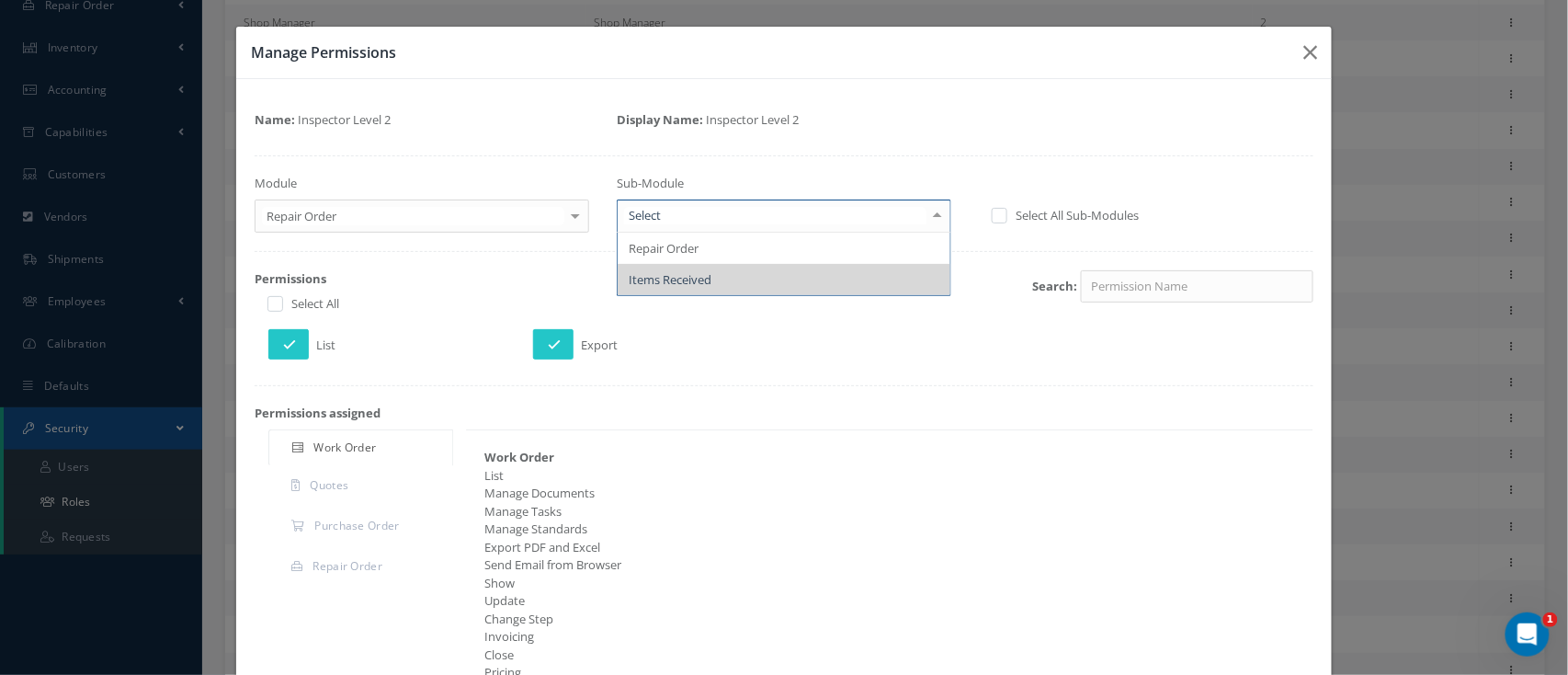
click at [930, 219] on div at bounding box center [937, 215] width 25 height 30
click at [574, 219] on div at bounding box center [575, 215] width 25 height 30
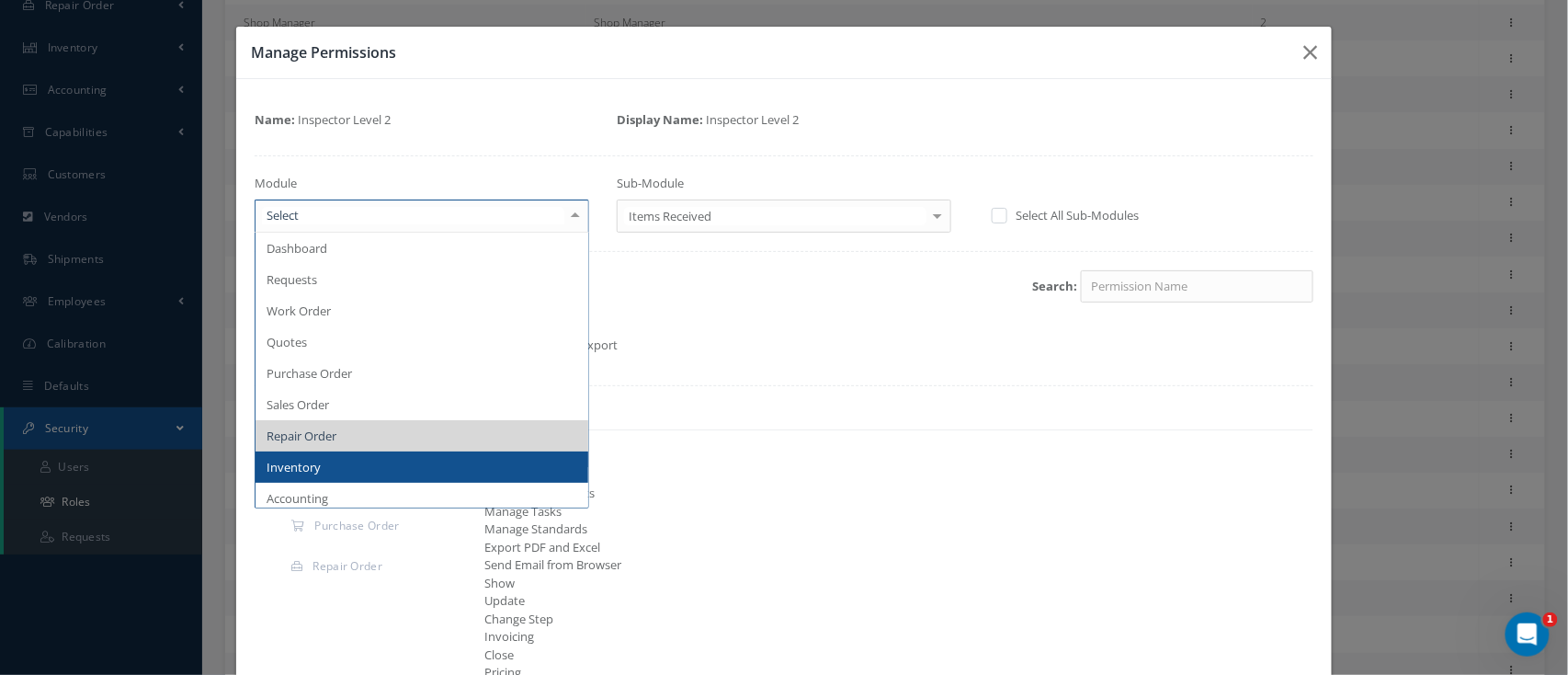
click at [352, 468] on span "Inventory" at bounding box center [422, 468] width 333 height 31
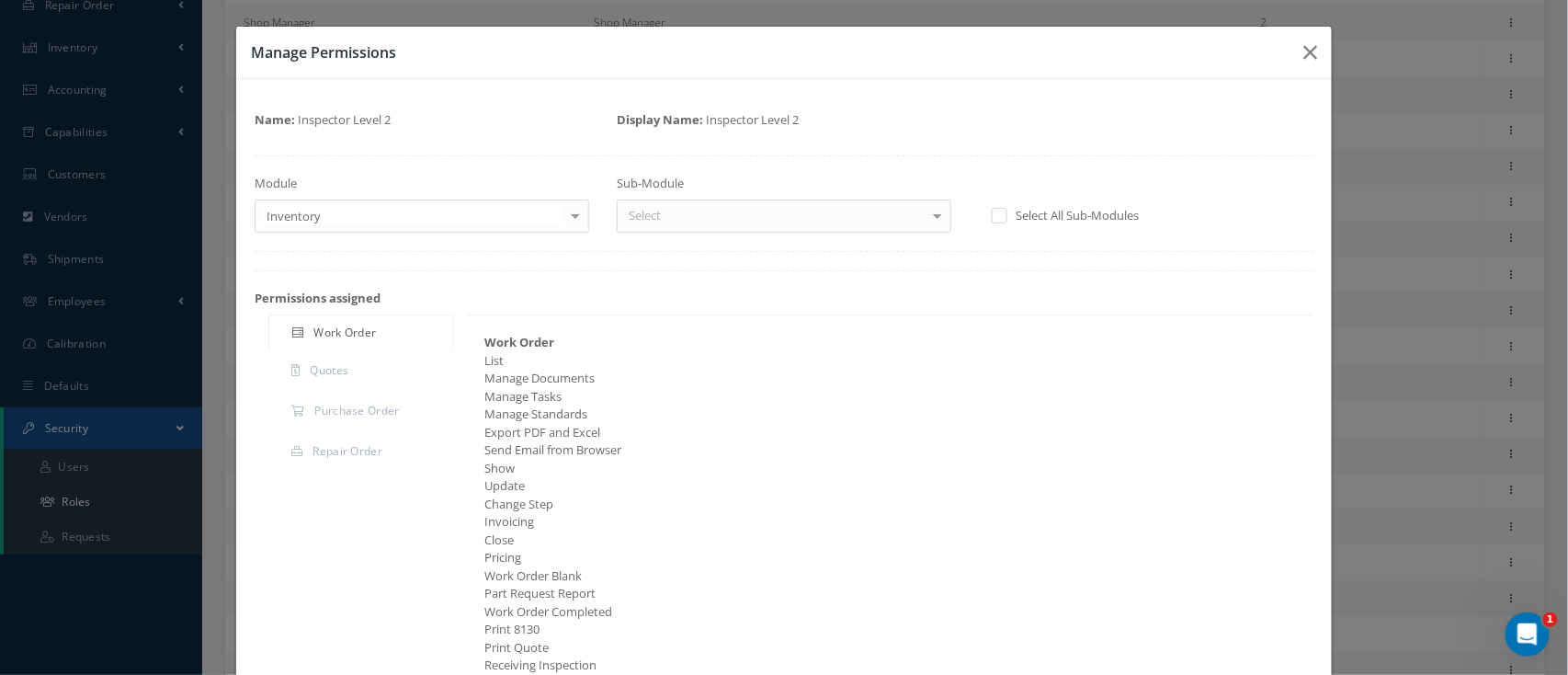
click at [929, 213] on div at bounding box center [937, 215] width 25 height 30
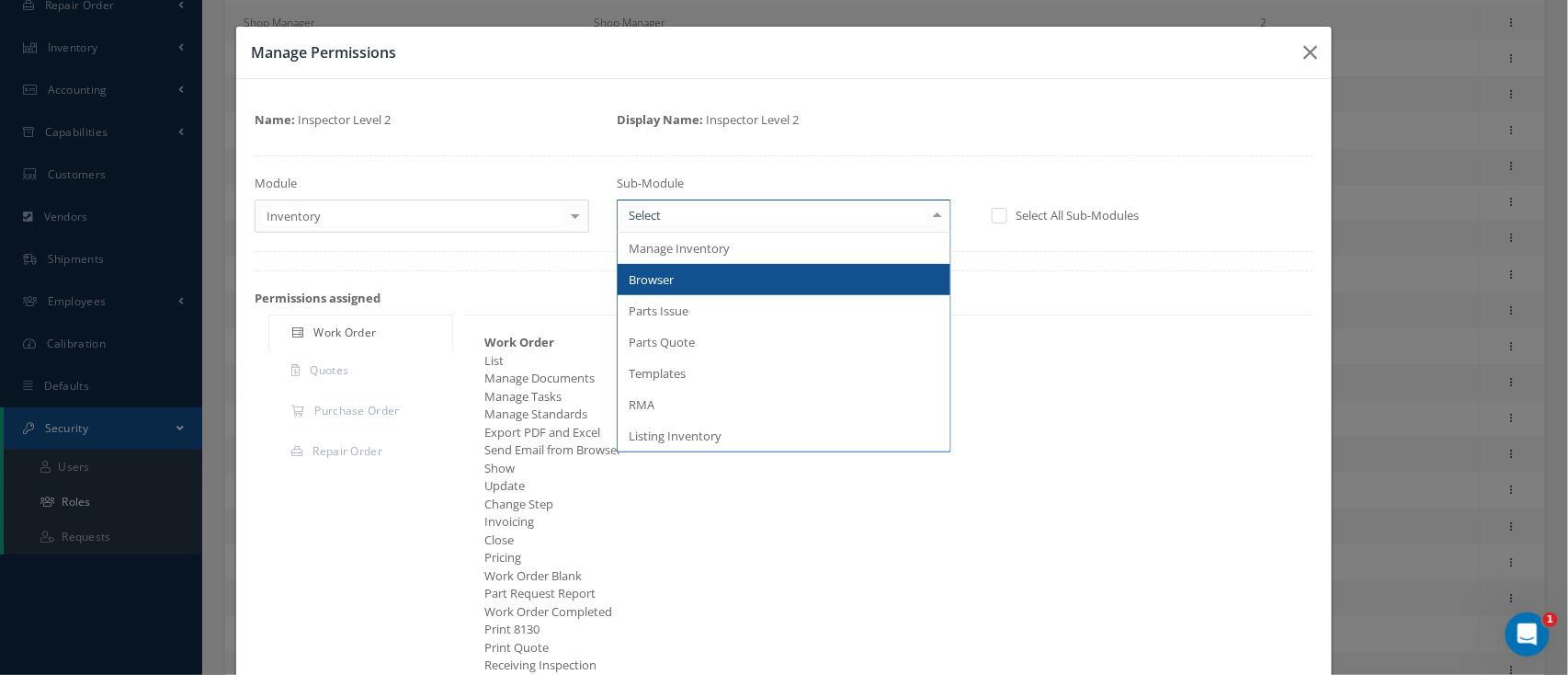
click at [874, 266] on span "Browser" at bounding box center [784, 280] width 333 height 31
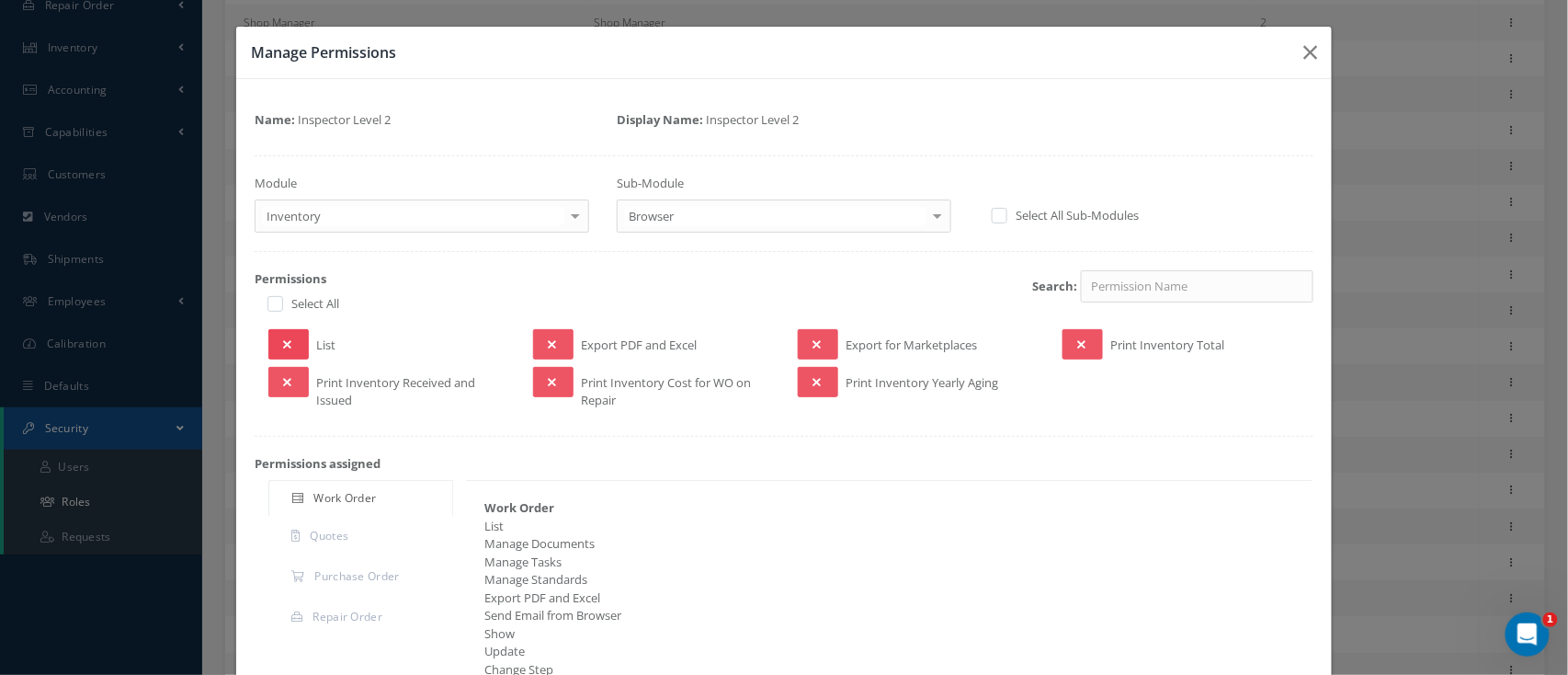
click at [300, 347] on button at bounding box center [289, 344] width 41 height 30
click at [303, 373] on button at bounding box center [289, 382] width 41 height 30
click at [552, 348] on button at bounding box center [554, 344] width 41 height 30
click at [571, 382] on div "Print Inventory Cost for WO on Repair" at bounding box center [652, 389] width 265 height 43
click at [564, 382] on button at bounding box center [554, 382] width 41 height 30
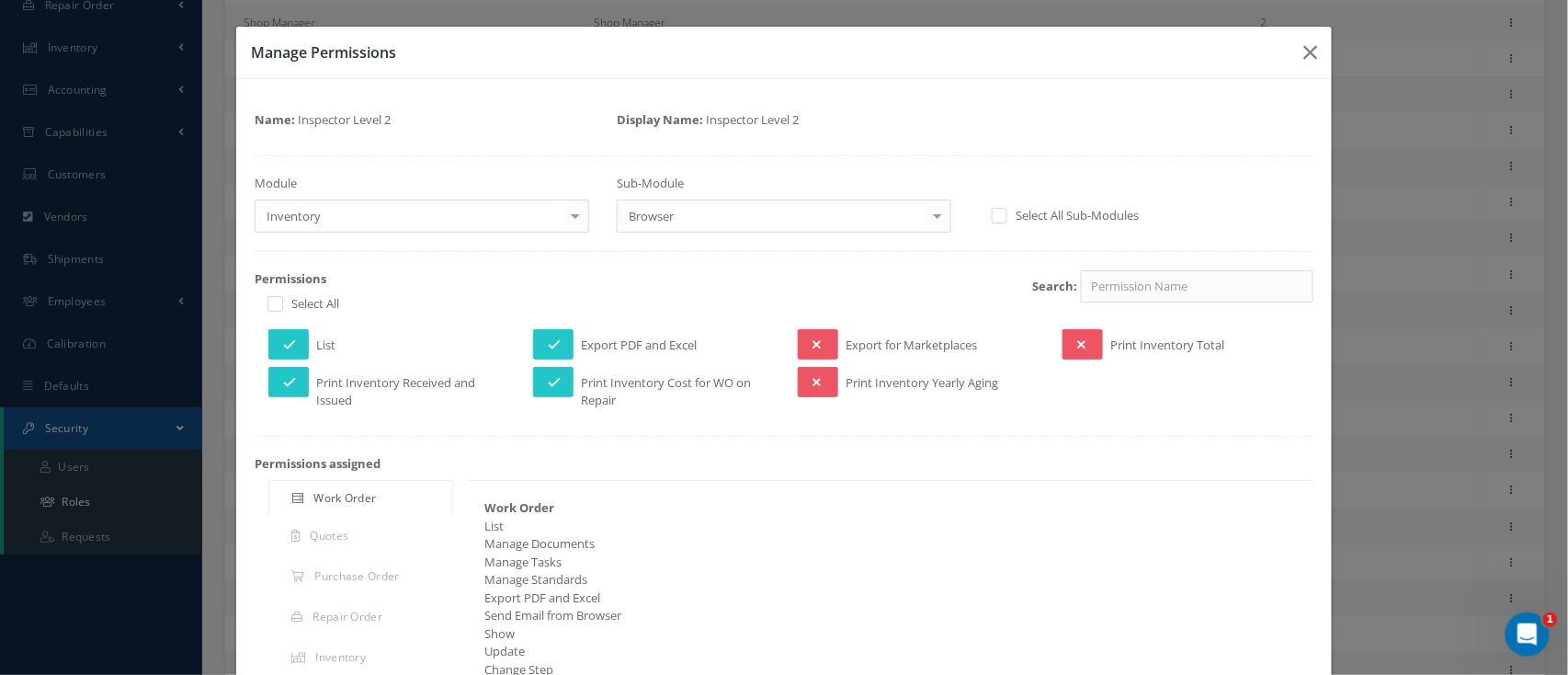
click at [927, 209] on div at bounding box center [937, 215] width 25 height 30
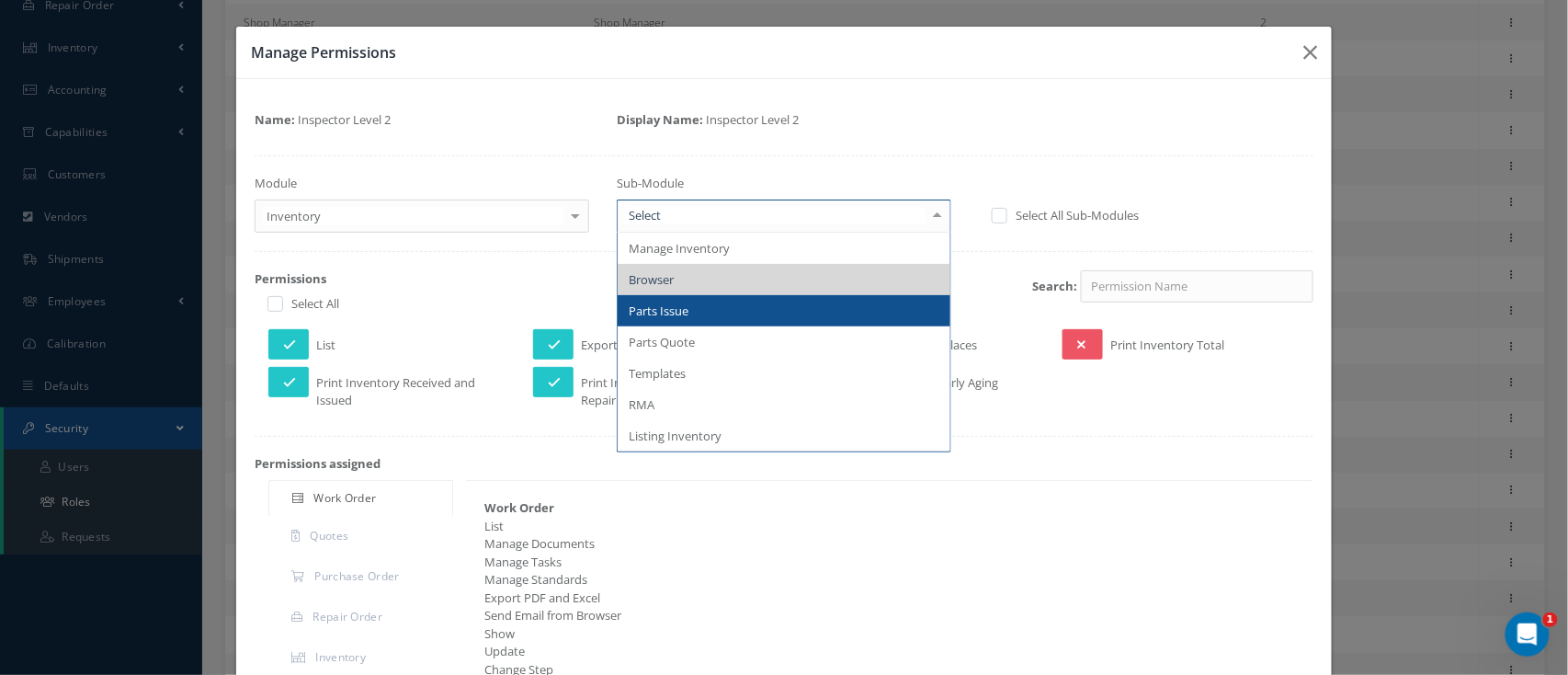
click at [779, 310] on span "Parts Issue" at bounding box center [784, 311] width 333 height 31
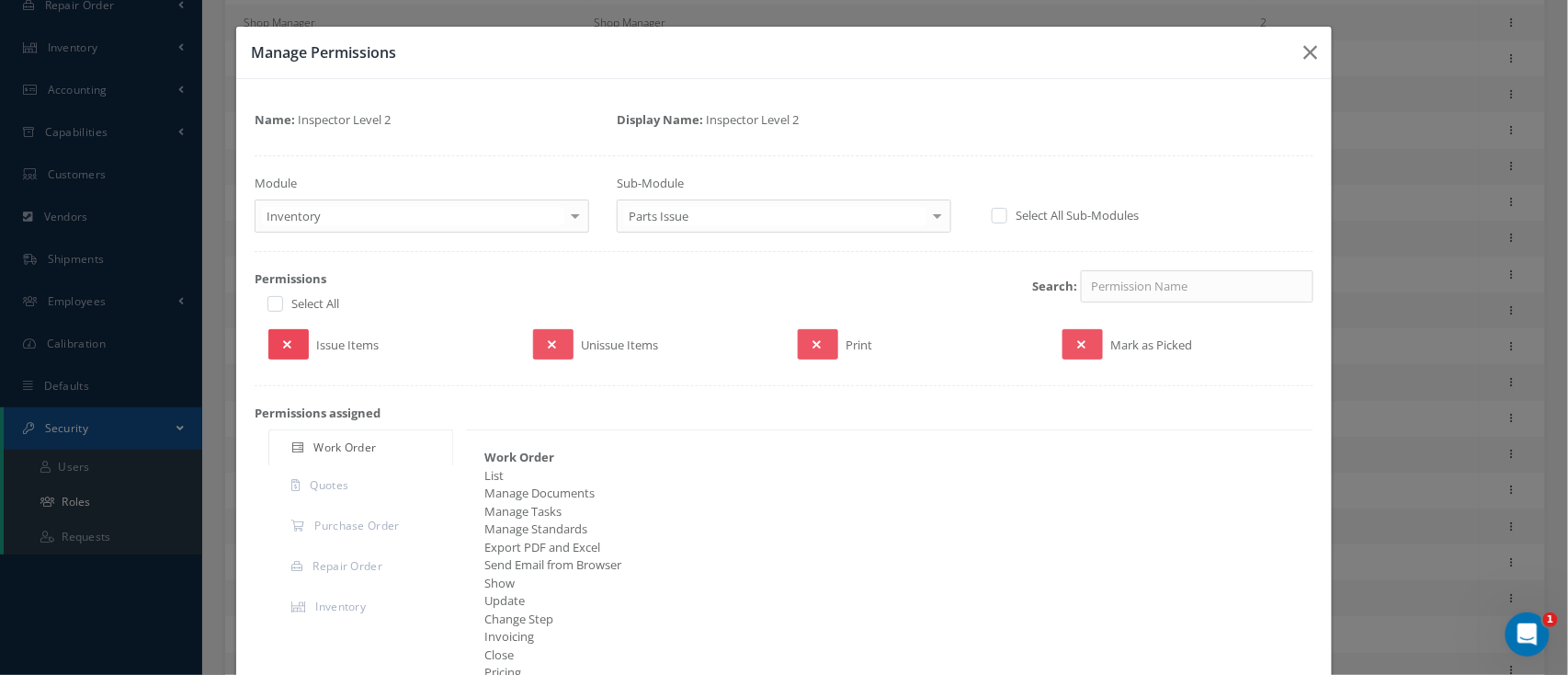
click at [294, 341] on button at bounding box center [289, 344] width 41 height 30
click at [552, 340] on button at bounding box center [554, 344] width 41 height 30
click at [827, 339] on button at bounding box center [819, 344] width 41 height 30
click at [932, 209] on div at bounding box center [937, 215] width 25 height 30
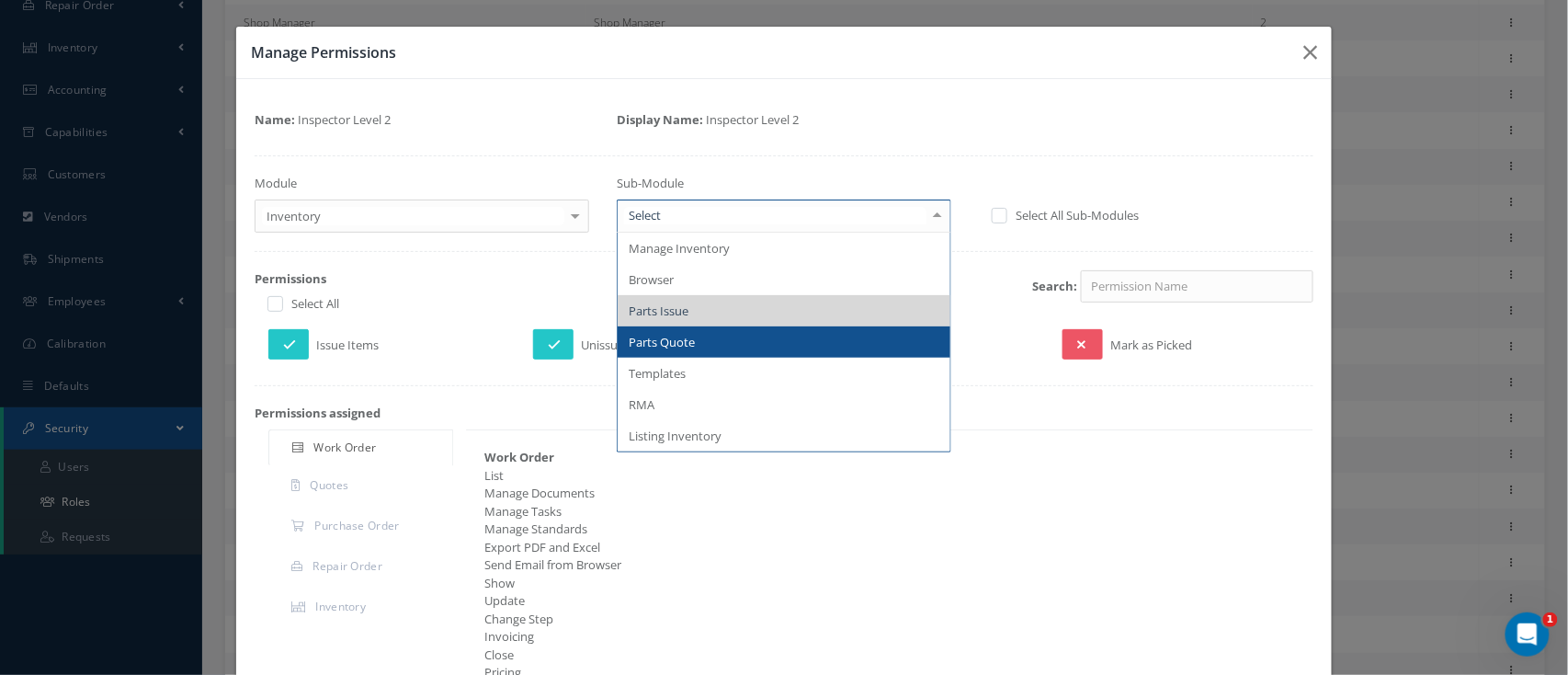
click at [724, 342] on span "Parts Quote" at bounding box center [784, 342] width 333 height 31
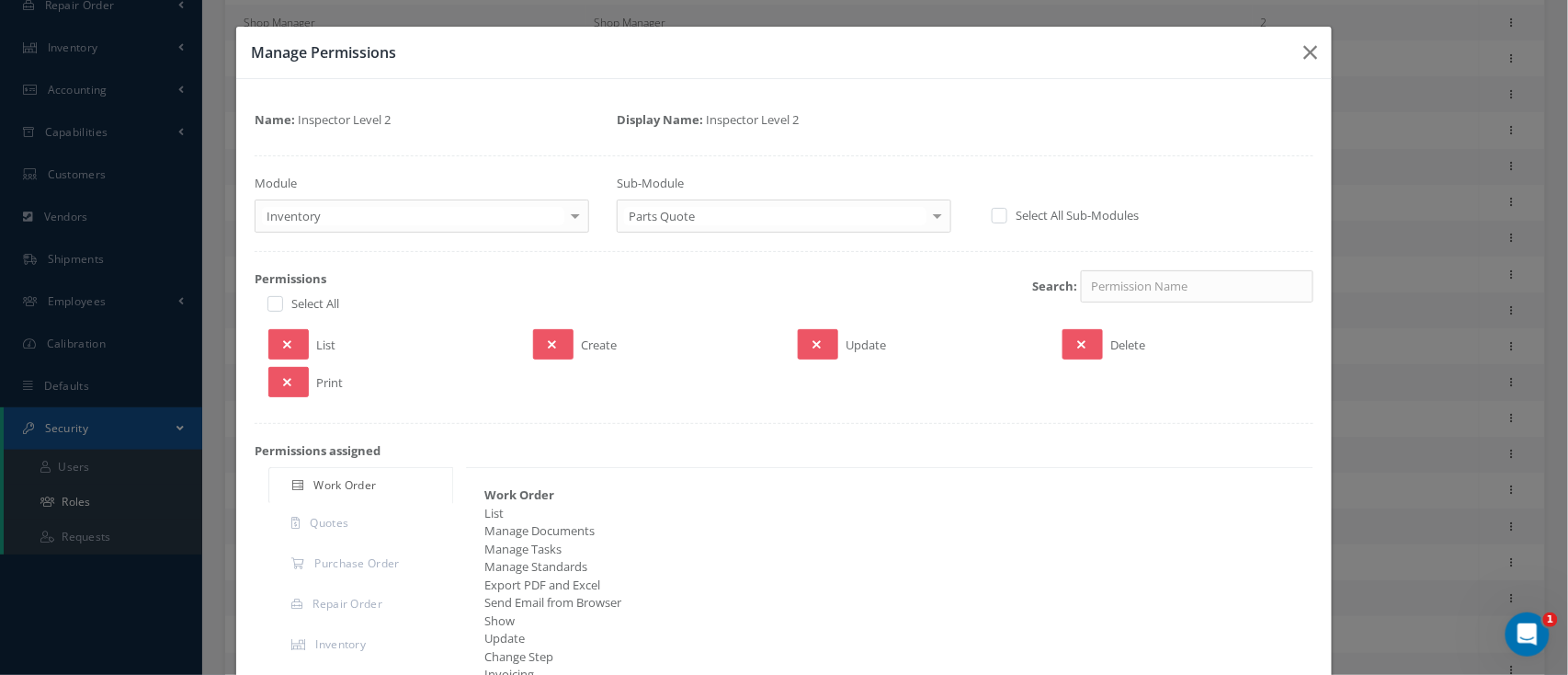
click at [306, 355] on div "List" at bounding box center [387, 344] width 265 height 30
click at [292, 342] on button at bounding box center [289, 344] width 41 height 30
click at [308, 383] on div "Print" at bounding box center [387, 382] width 265 height 30
click at [290, 385] on button at bounding box center [289, 382] width 41 height 30
click at [925, 214] on div at bounding box center [937, 215] width 25 height 30
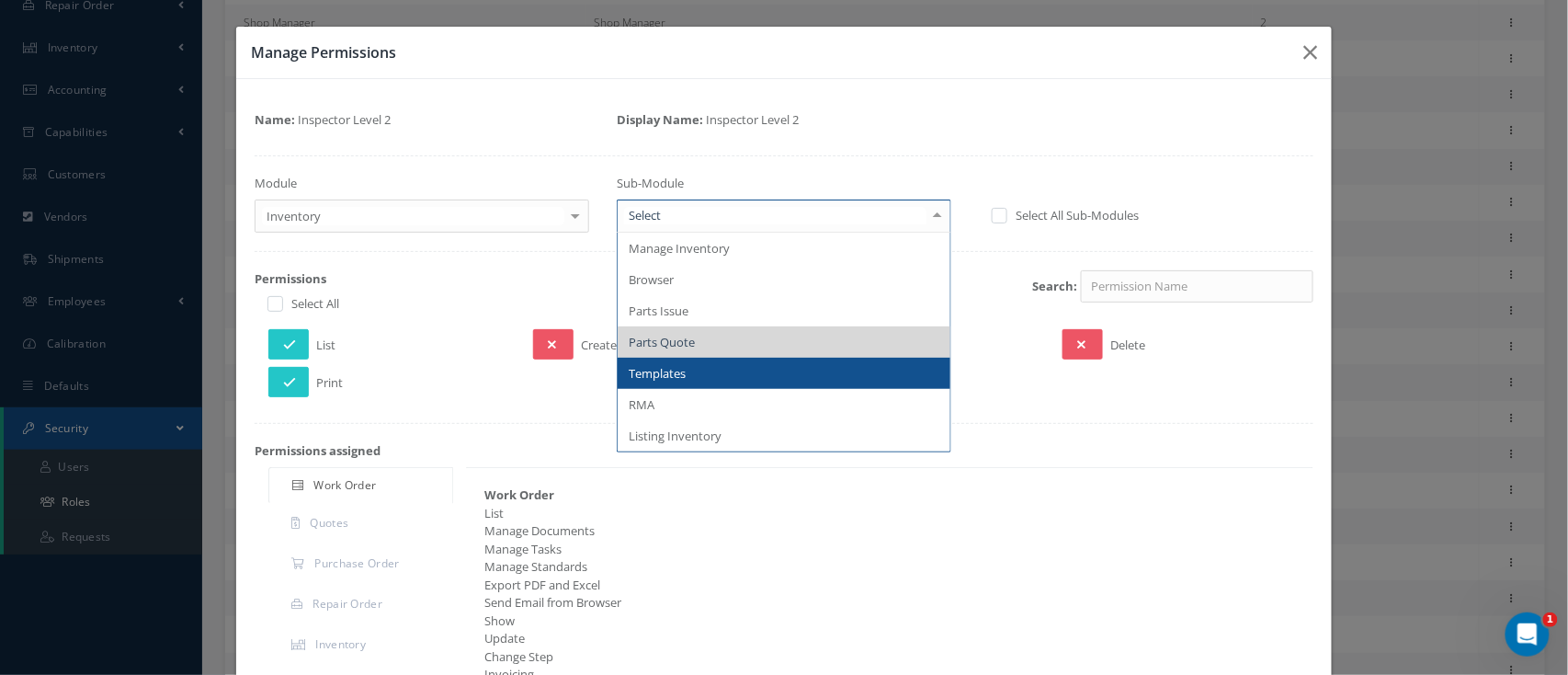
click at [718, 371] on span "Templates" at bounding box center [784, 373] width 333 height 31
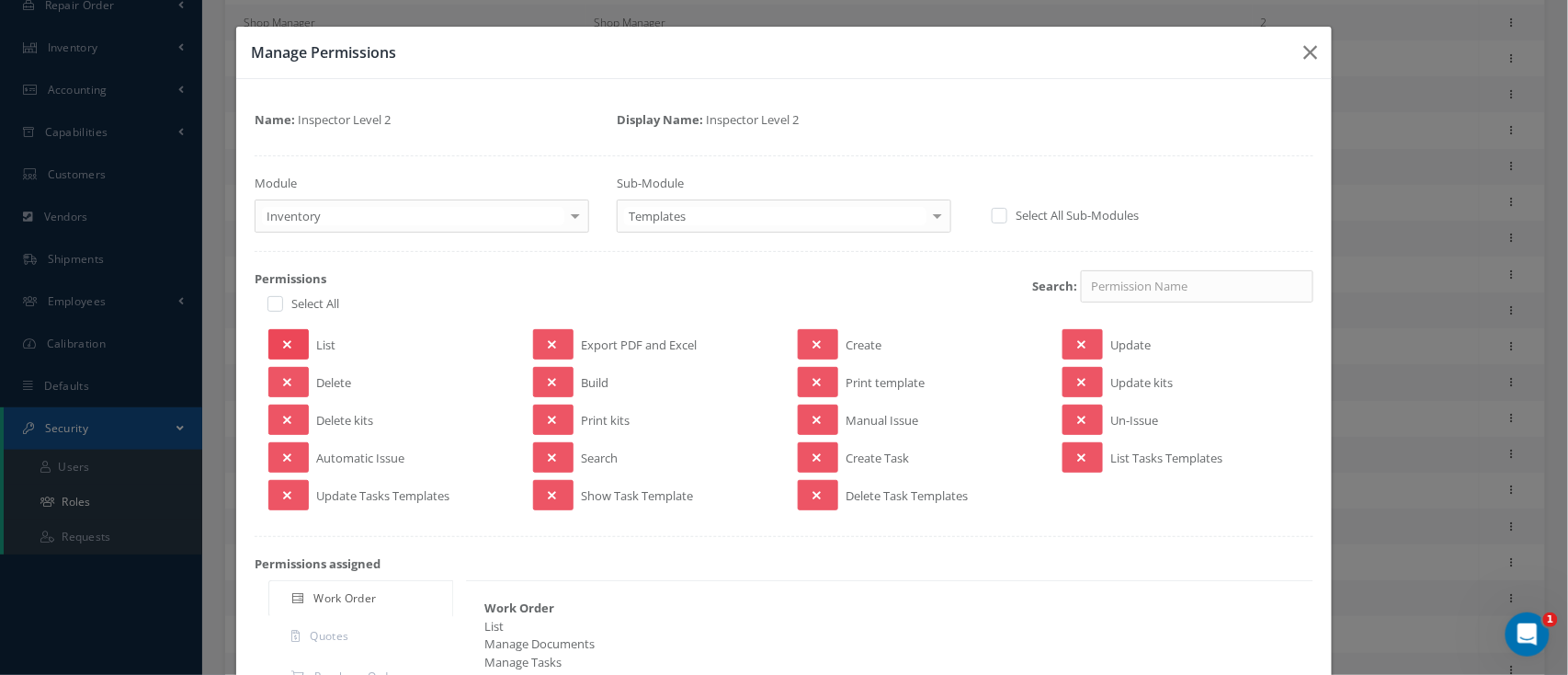
click at [283, 344] on icon at bounding box center [287, 345] width 8 height 13
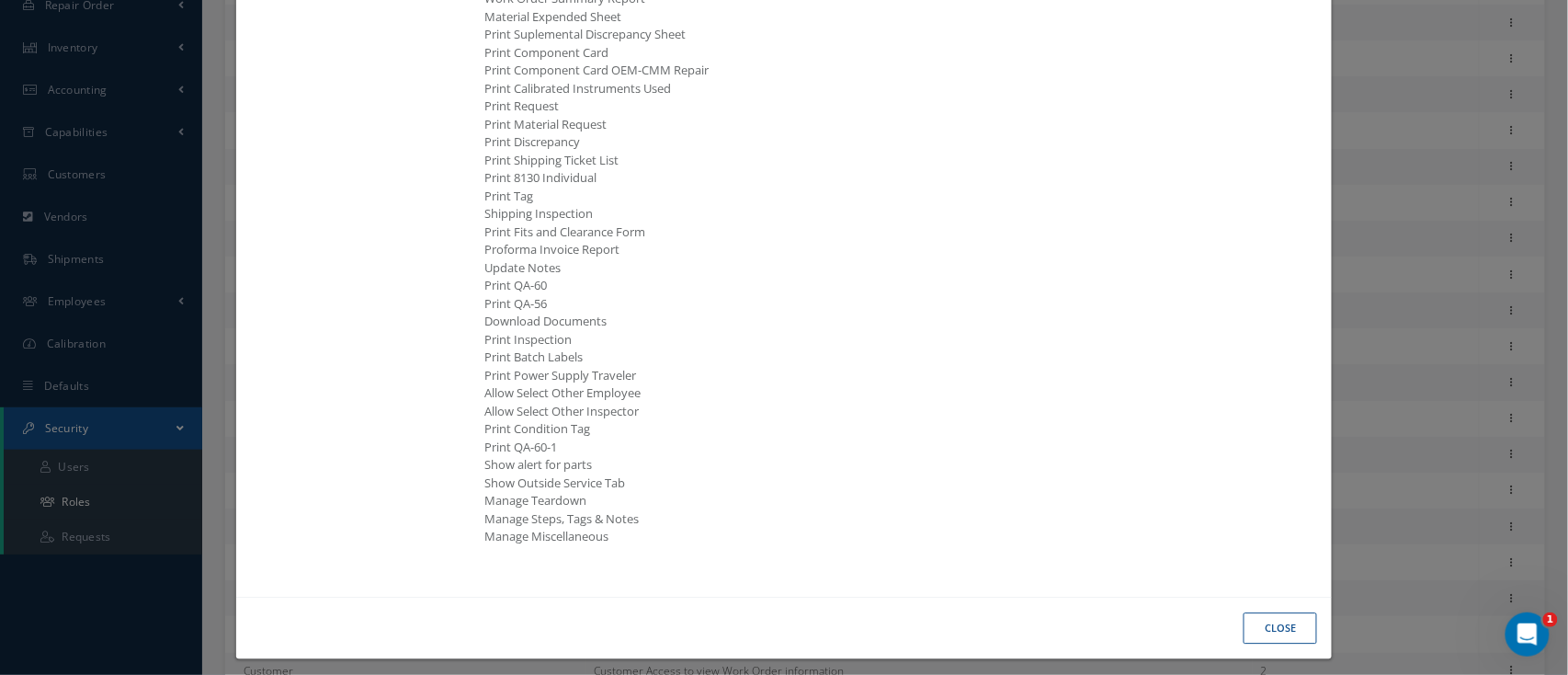
scroll to position [1406, 0]
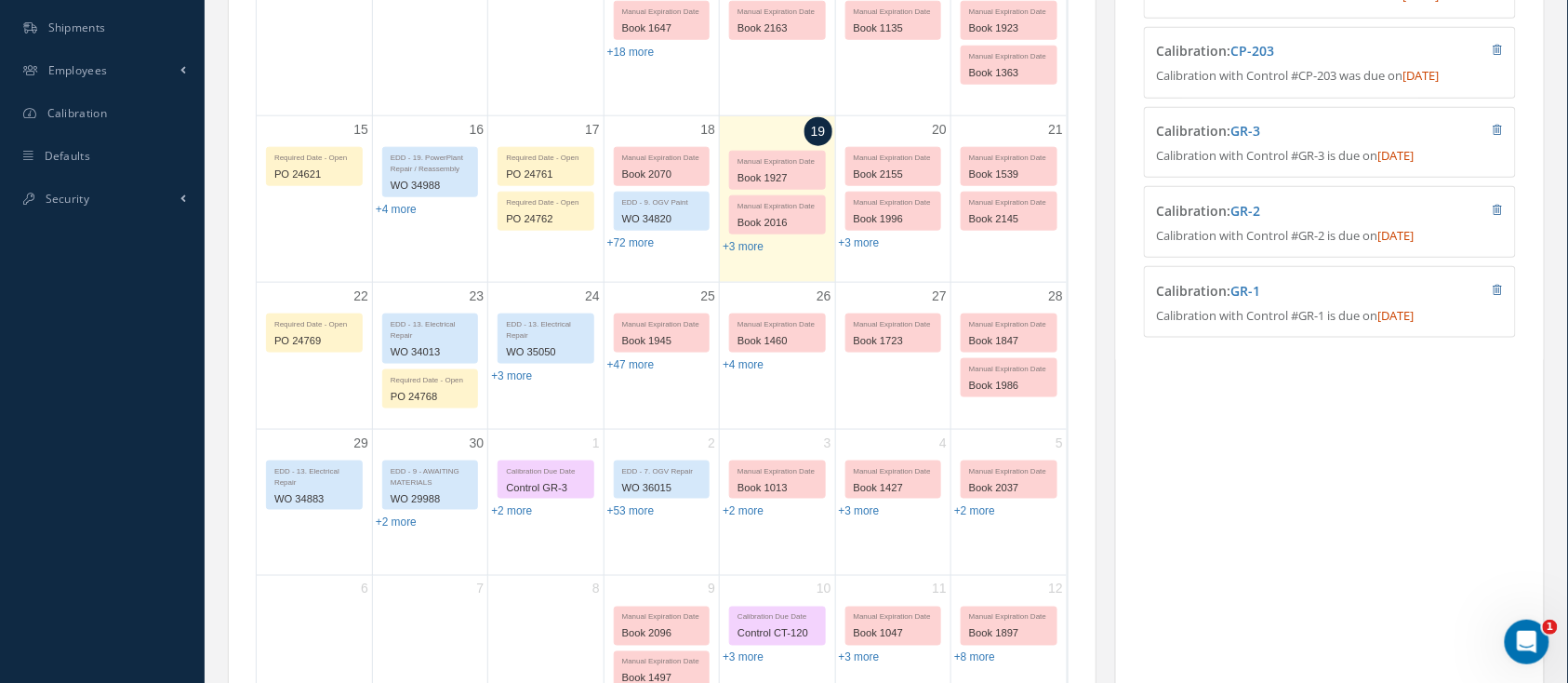
scroll to position [496, 0]
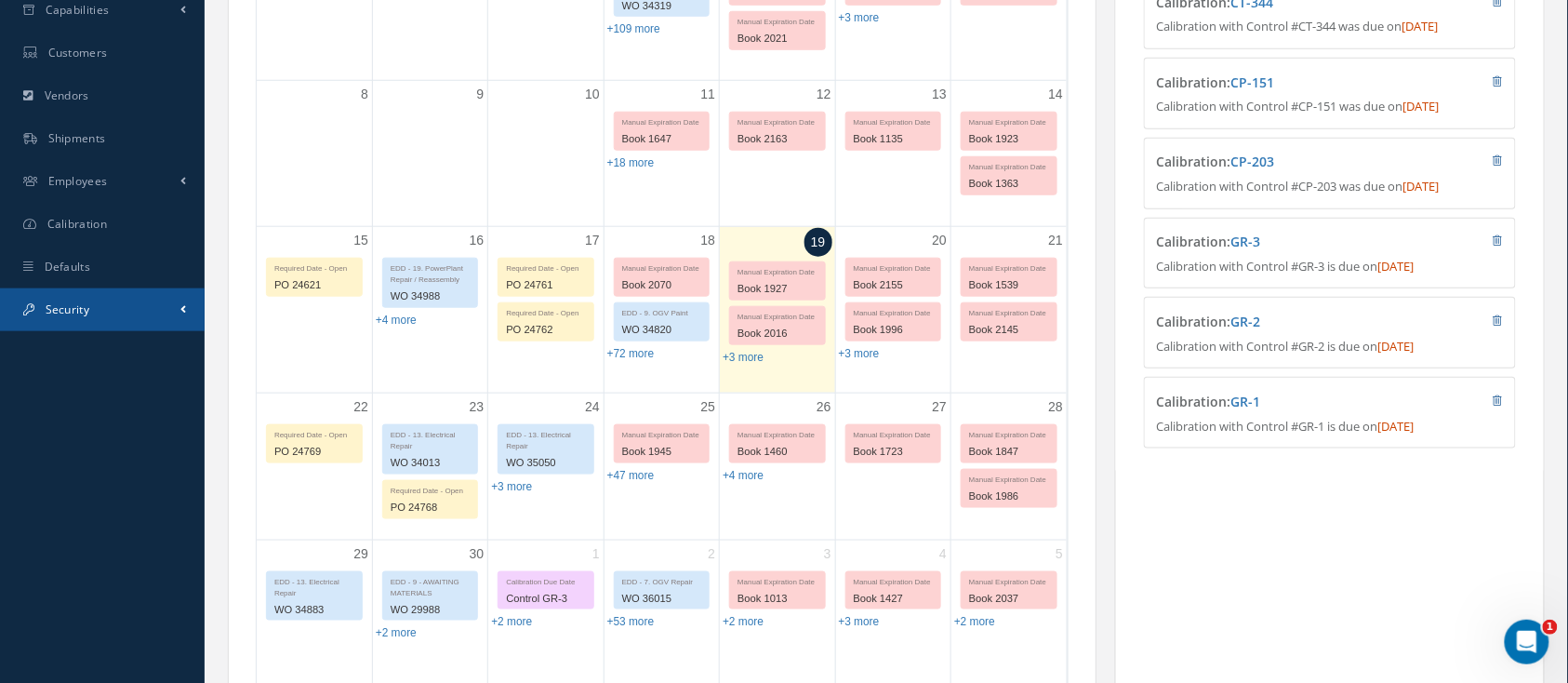
click at [54, 310] on span "Security" at bounding box center [67, 309] width 43 height 16
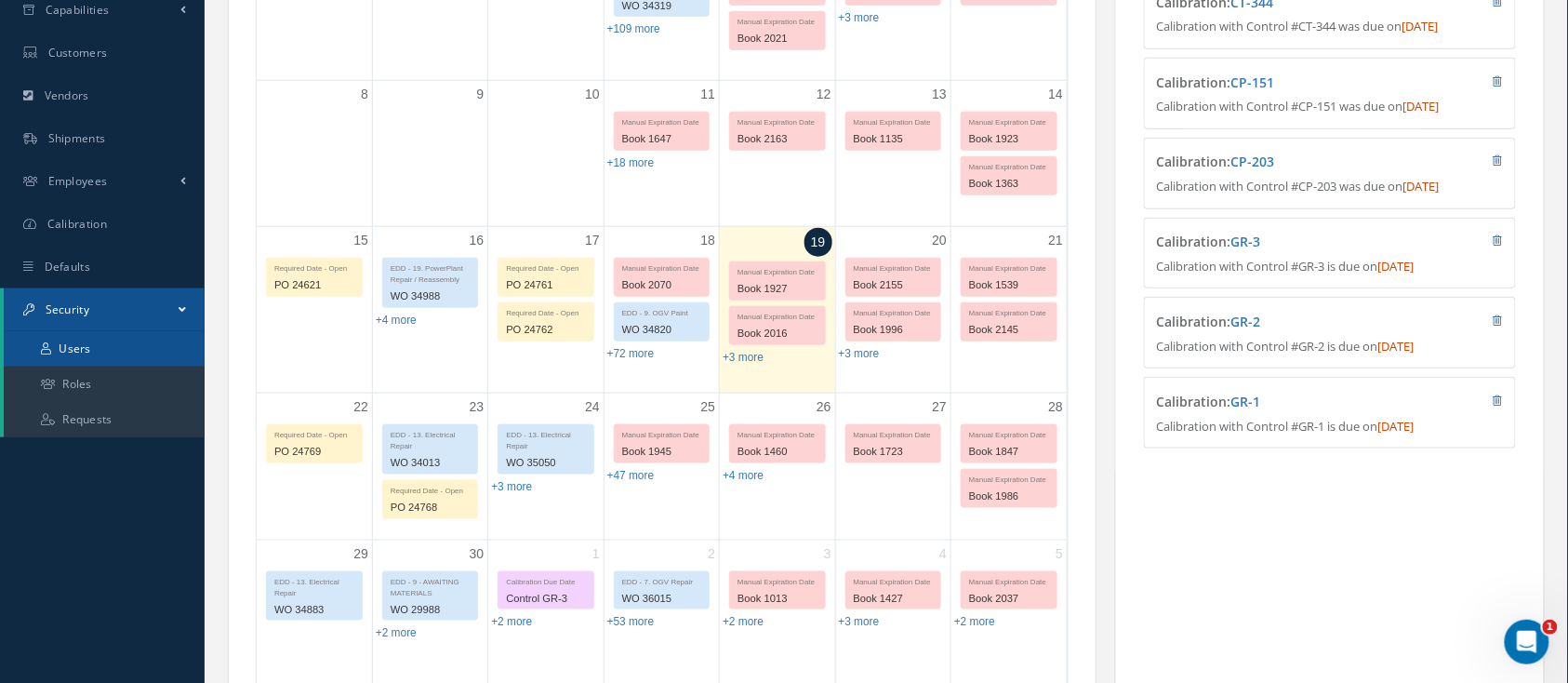
click at [92, 347] on link "Users" at bounding box center [104, 349] width 201 height 35
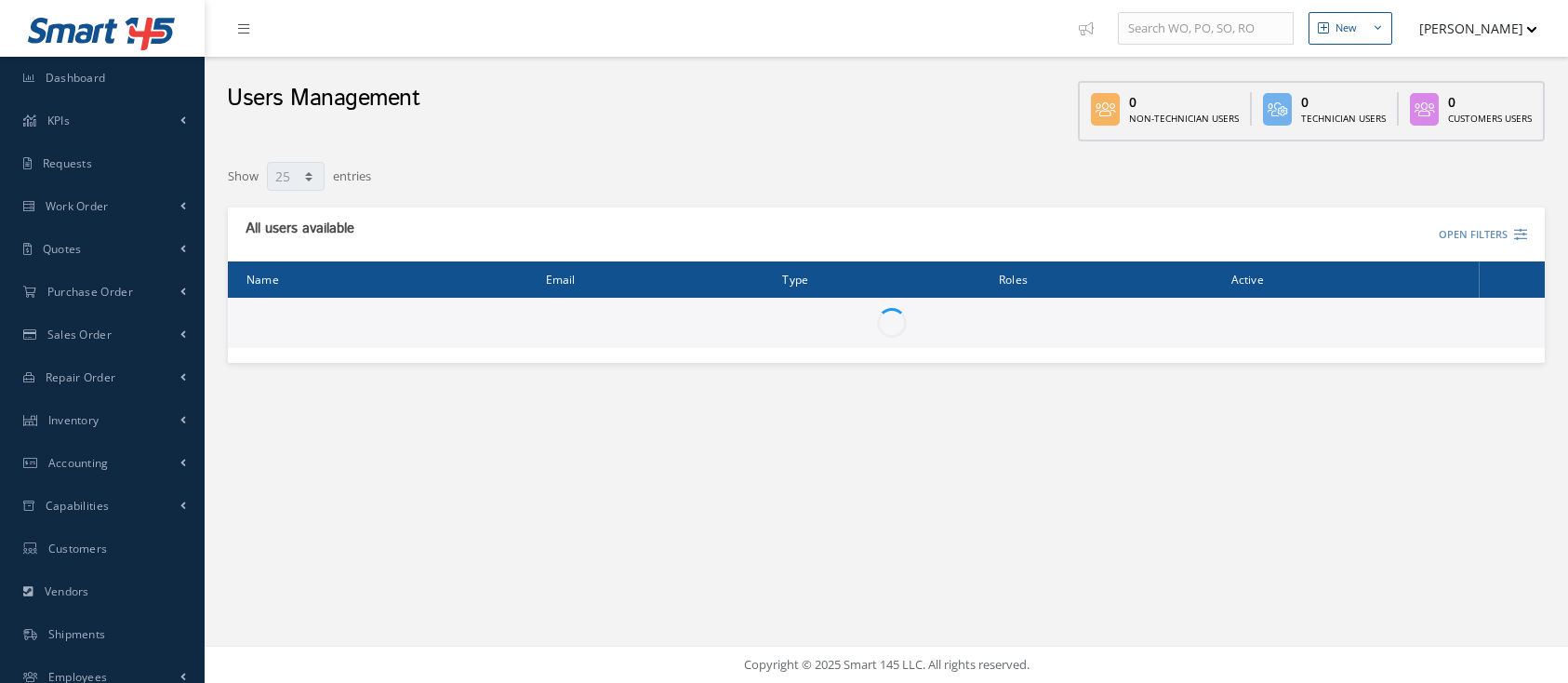
select select "25"
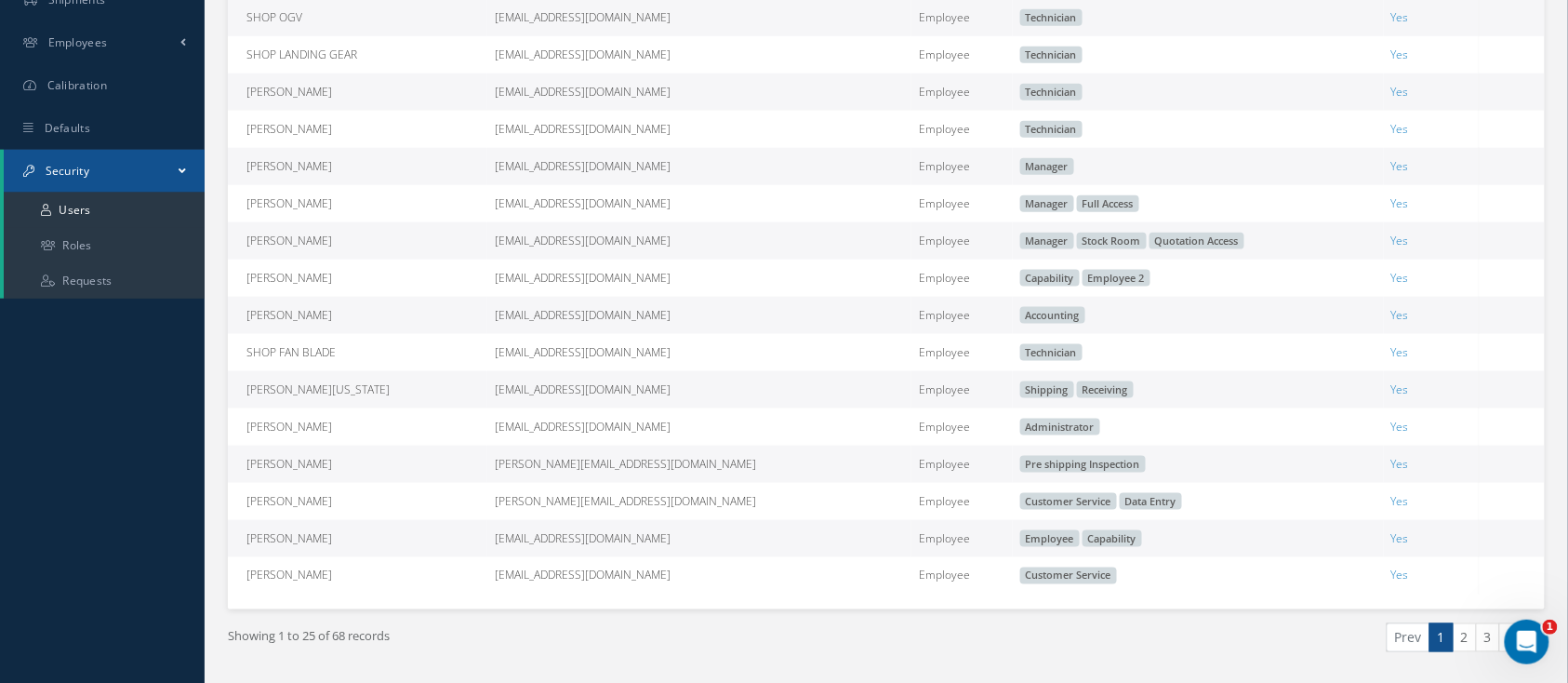
scroll to position [700, 0]
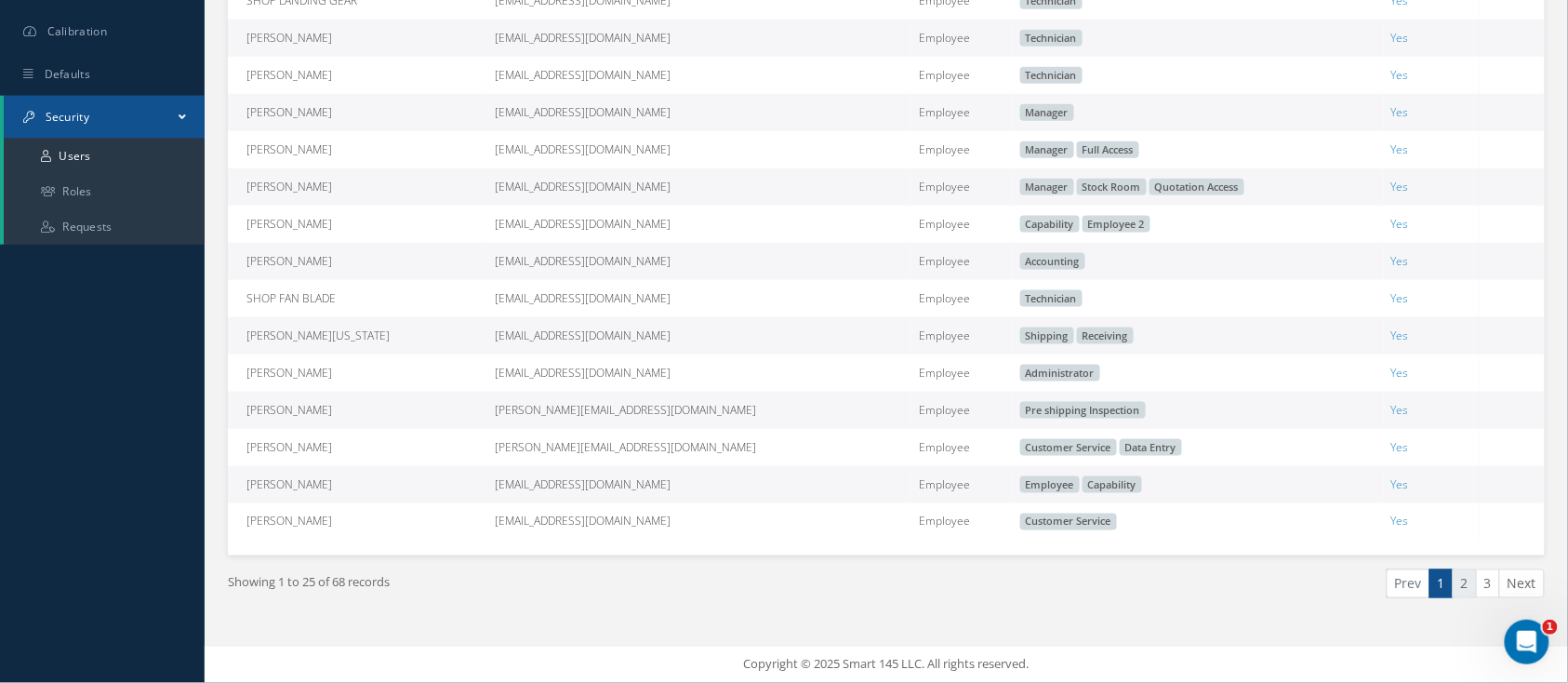
click at [1461, 582] on link "2" at bounding box center [1465, 583] width 25 height 29
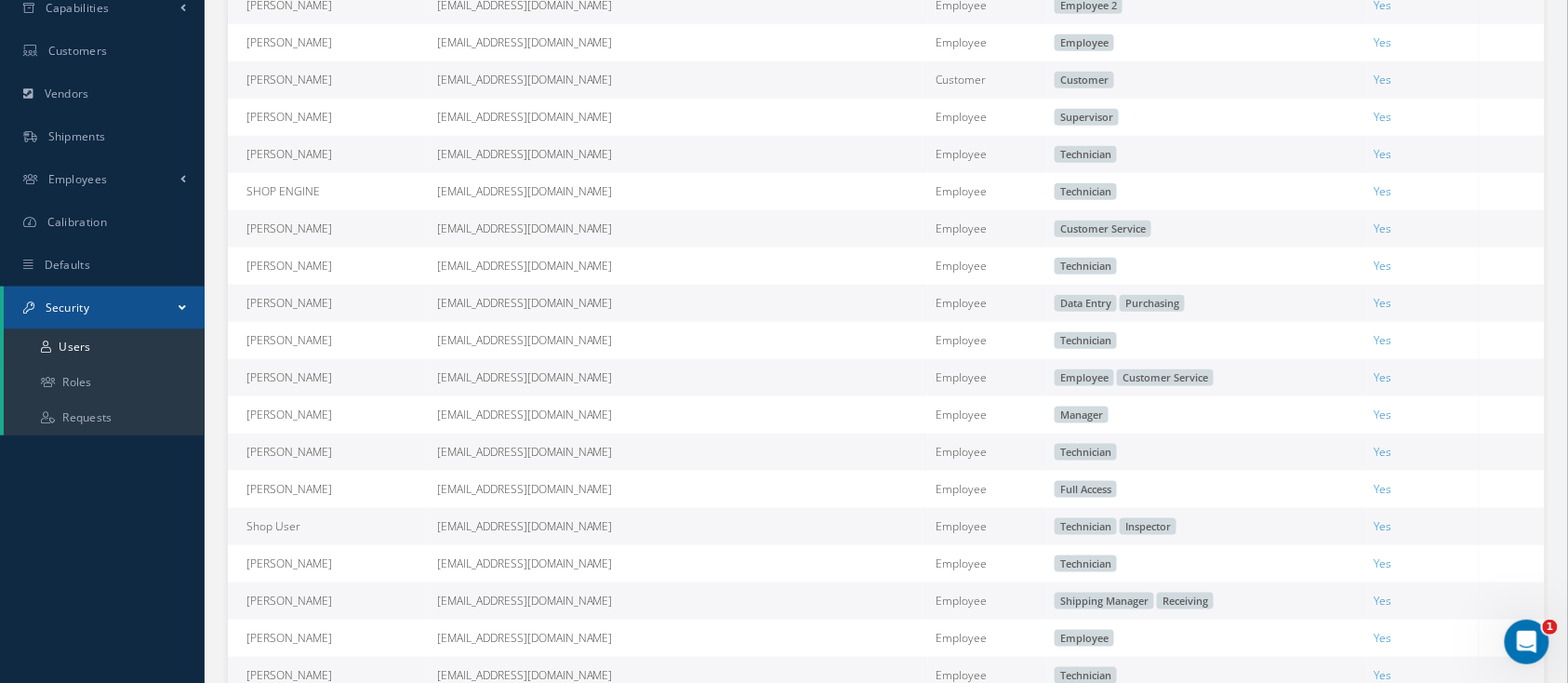
scroll to position [622, 0]
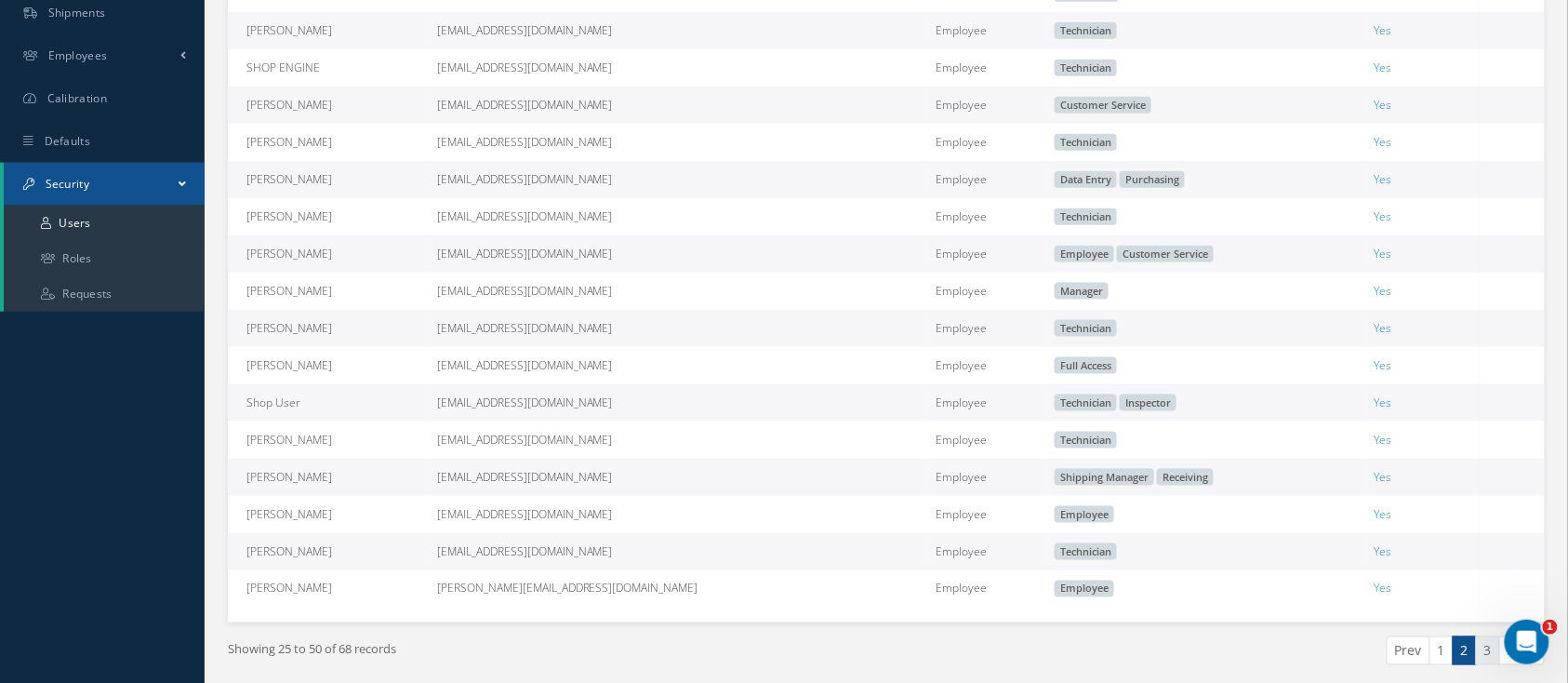
click at [1489, 660] on link "3" at bounding box center [1488, 650] width 25 height 29
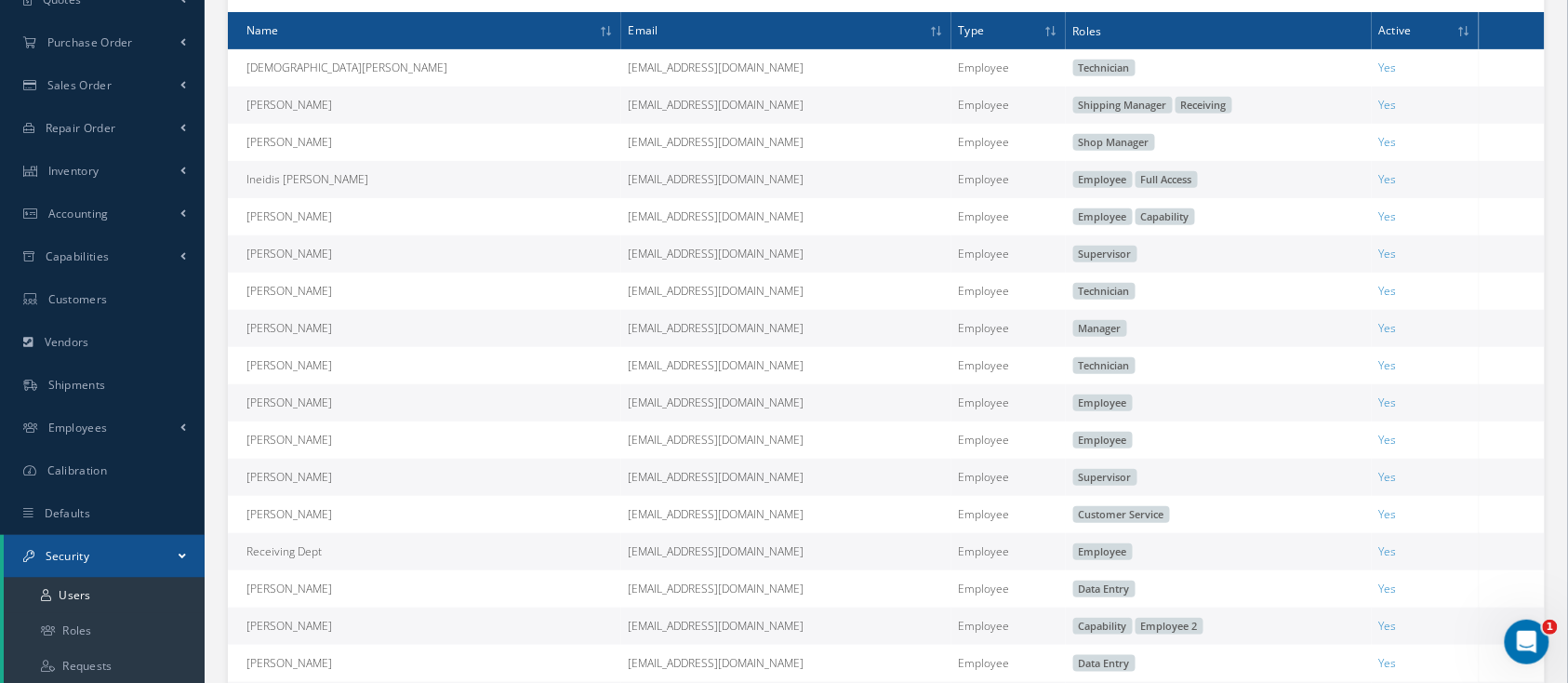
click at [1465, 109] on td "Yes" at bounding box center [1426, 105] width 108 height 37
click at [1536, 105] on td at bounding box center [1511, 105] width 66 height 37
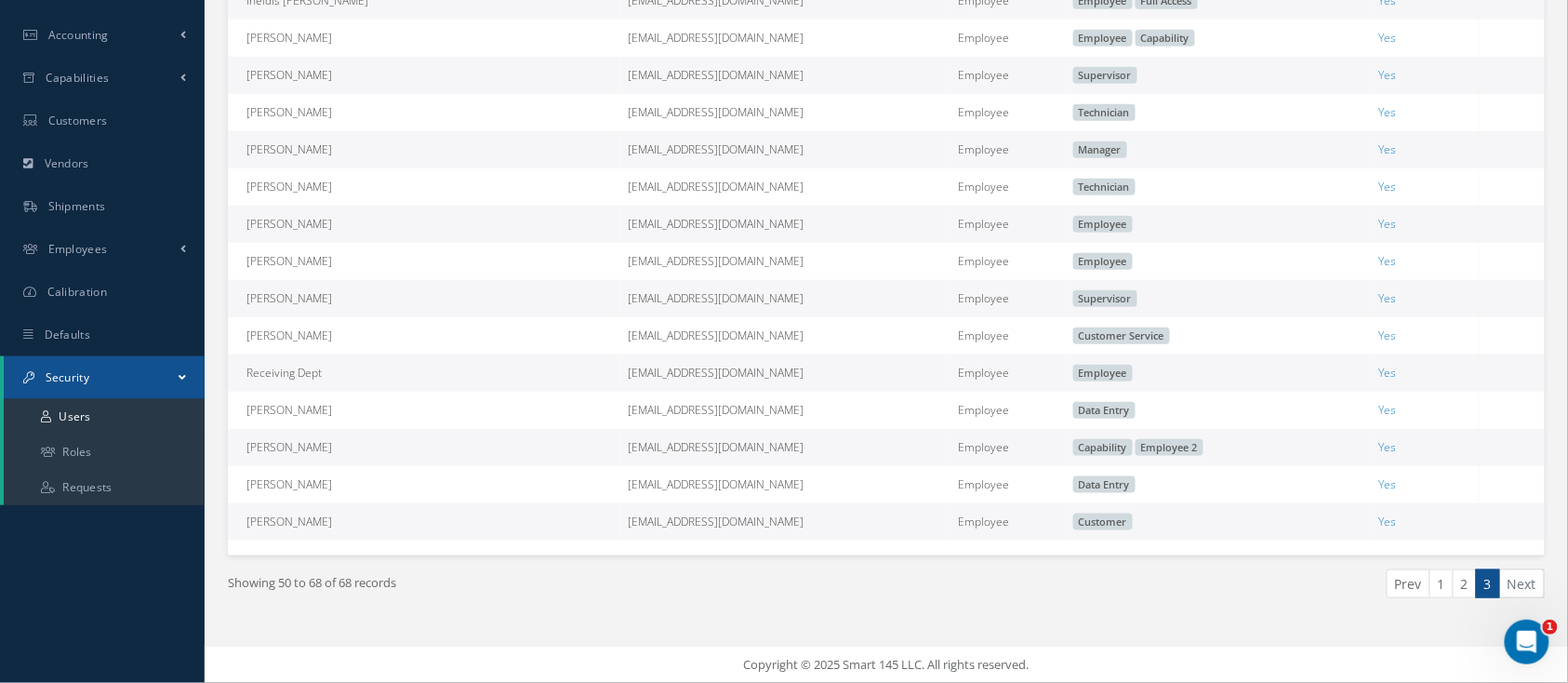
scroll to position [436, 0]
click at [117, 449] on link "Roles" at bounding box center [104, 452] width 201 height 35
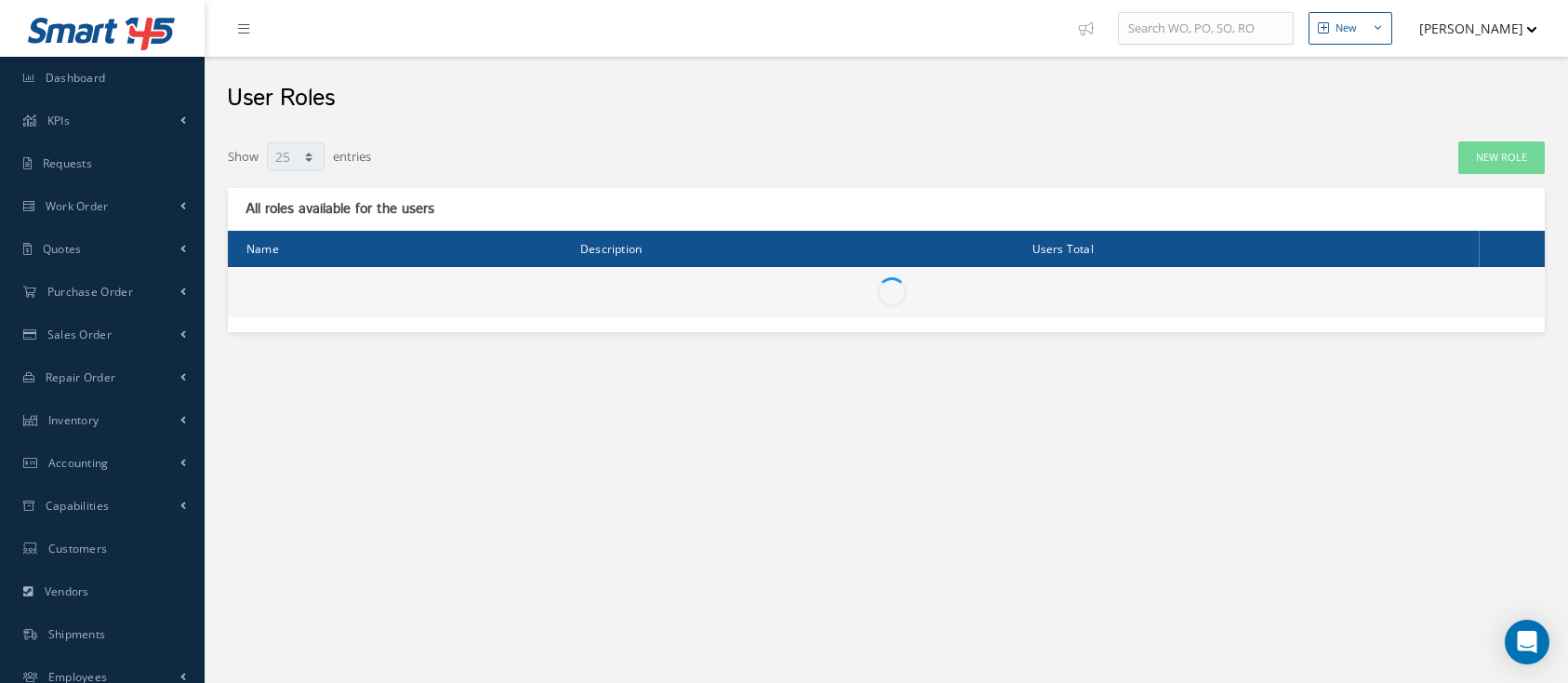
select select "25"
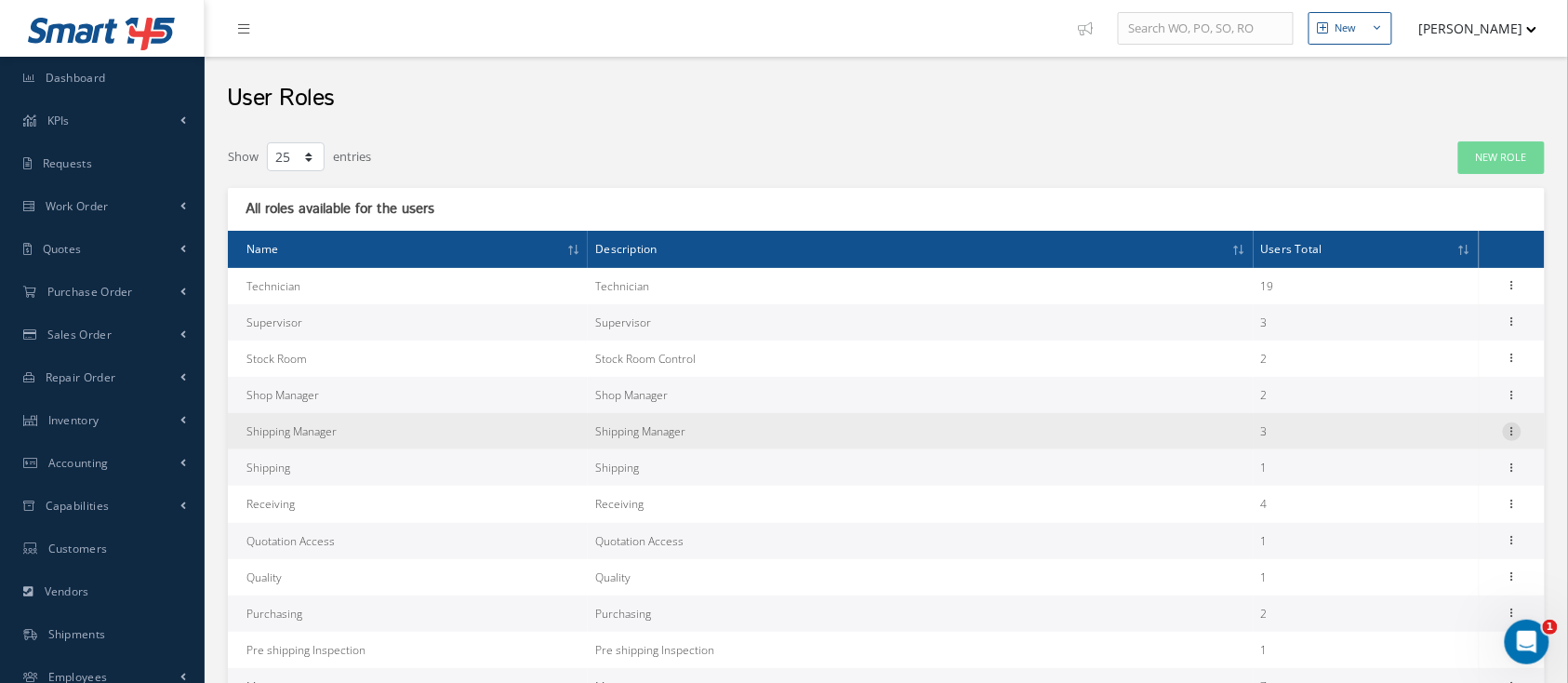
click at [1515, 427] on icon at bounding box center [1512, 430] width 19 height 15
click at [1415, 465] on link "Permissions" at bounding box center [1426, 467] width 147 height 25
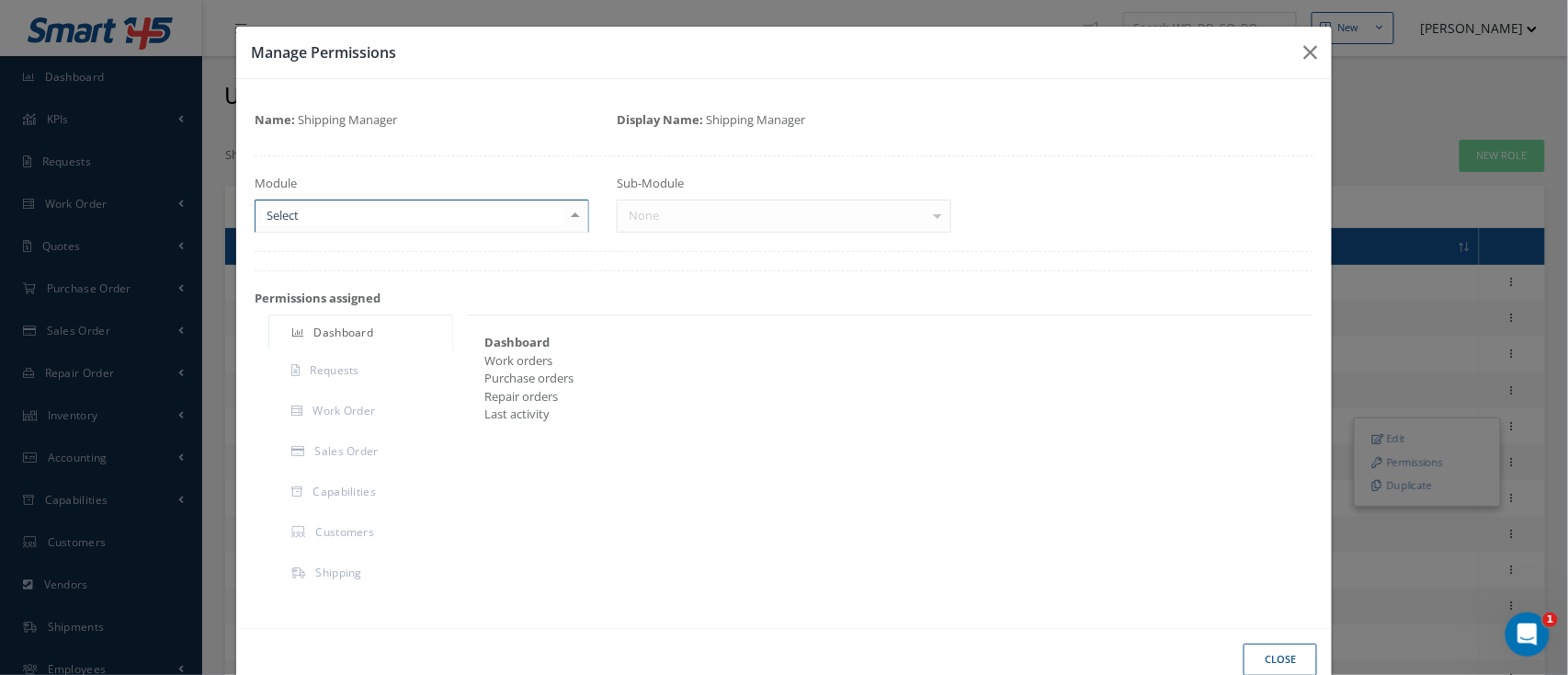
click at [565, 213] on div at bounding box center [575, 215] width 25 height 30
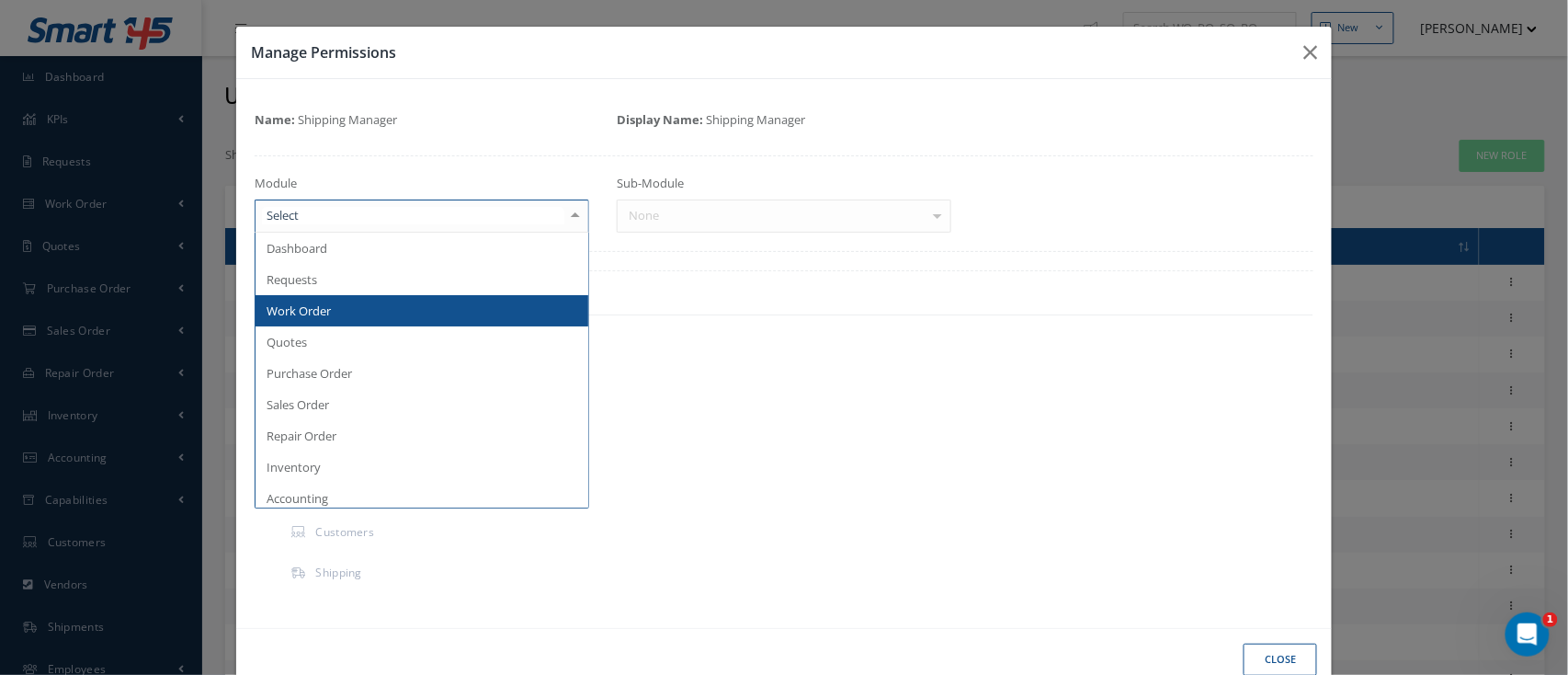
click at [406, 321] on span "Work Order" at bounding box center [422, 311] width 333 height 31
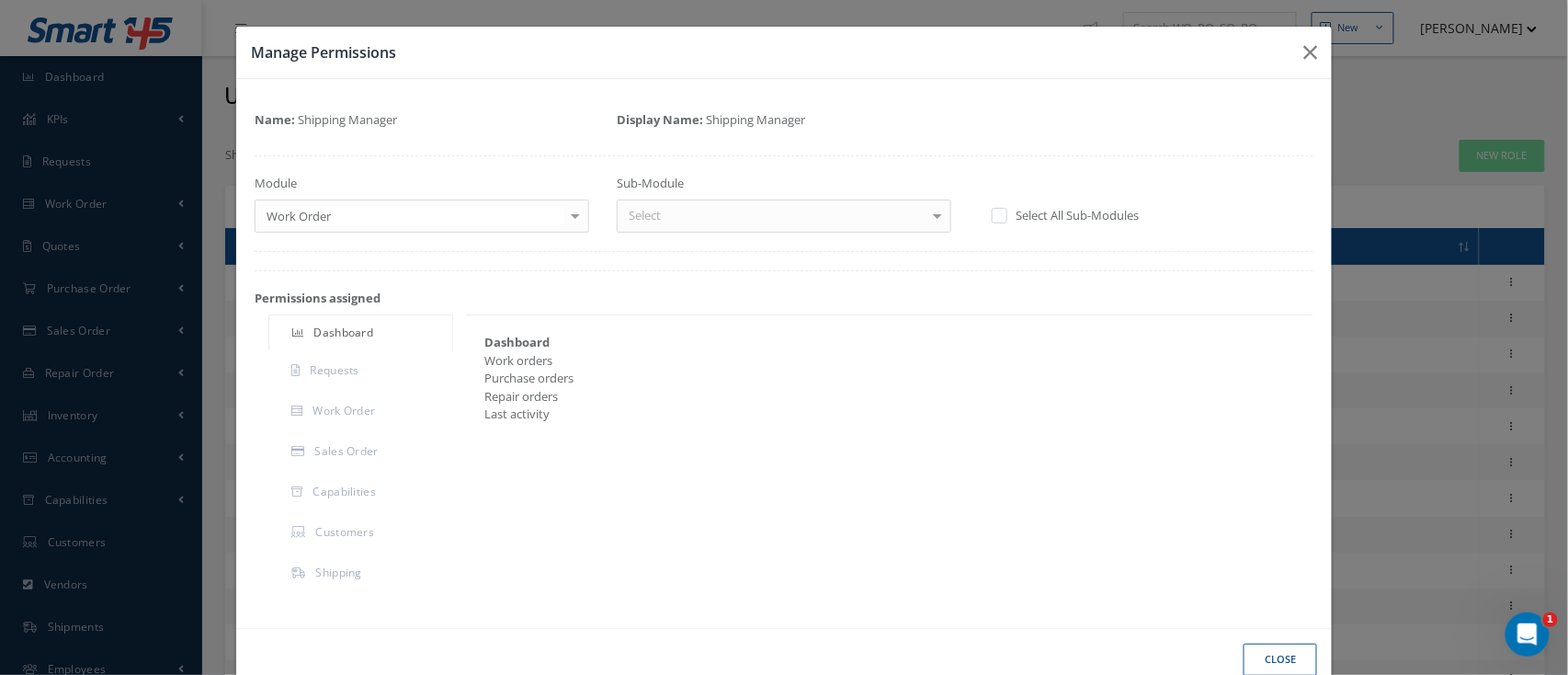
click at [933, 218] on div at bounding box center [937, 215] width 25 height 30
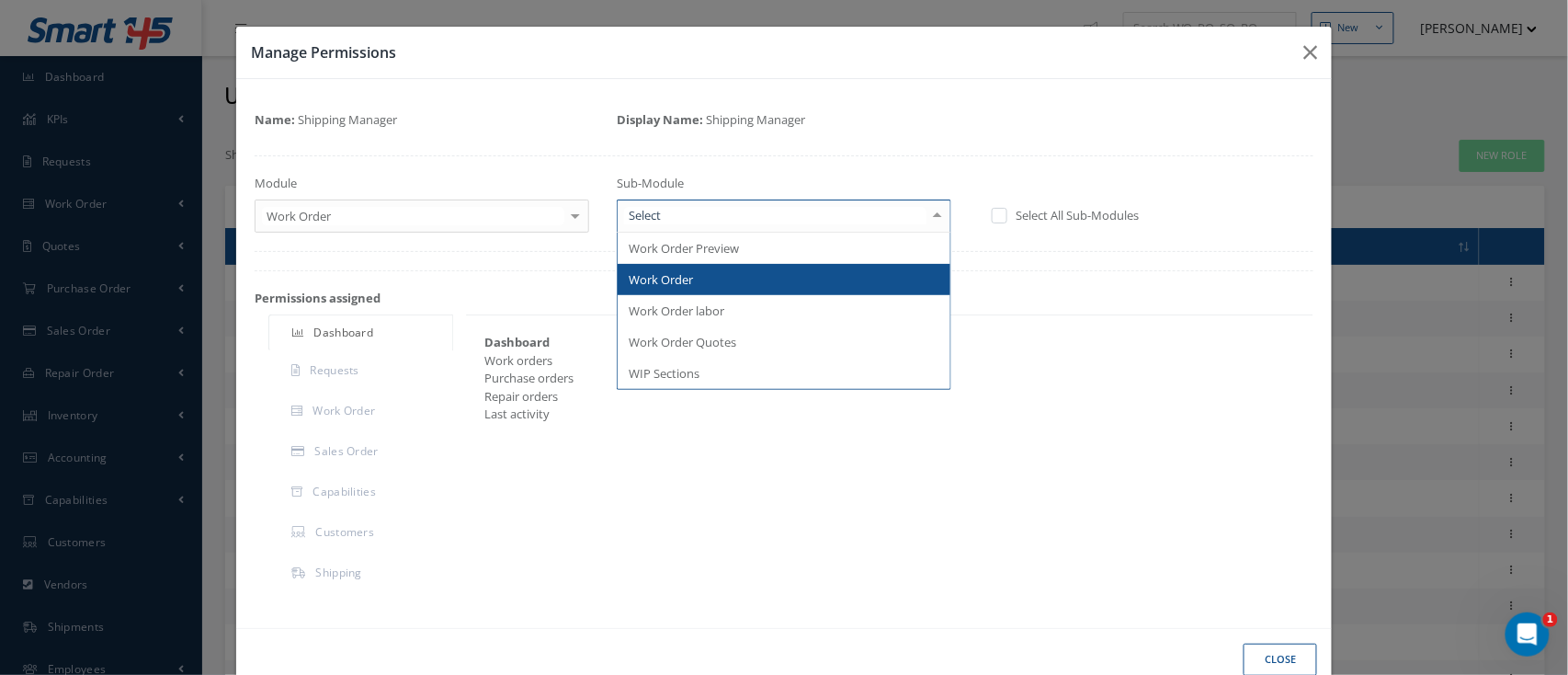
click at [787, 281] on span "Work Order" at bounding box center [784, 280] width 333 height 31
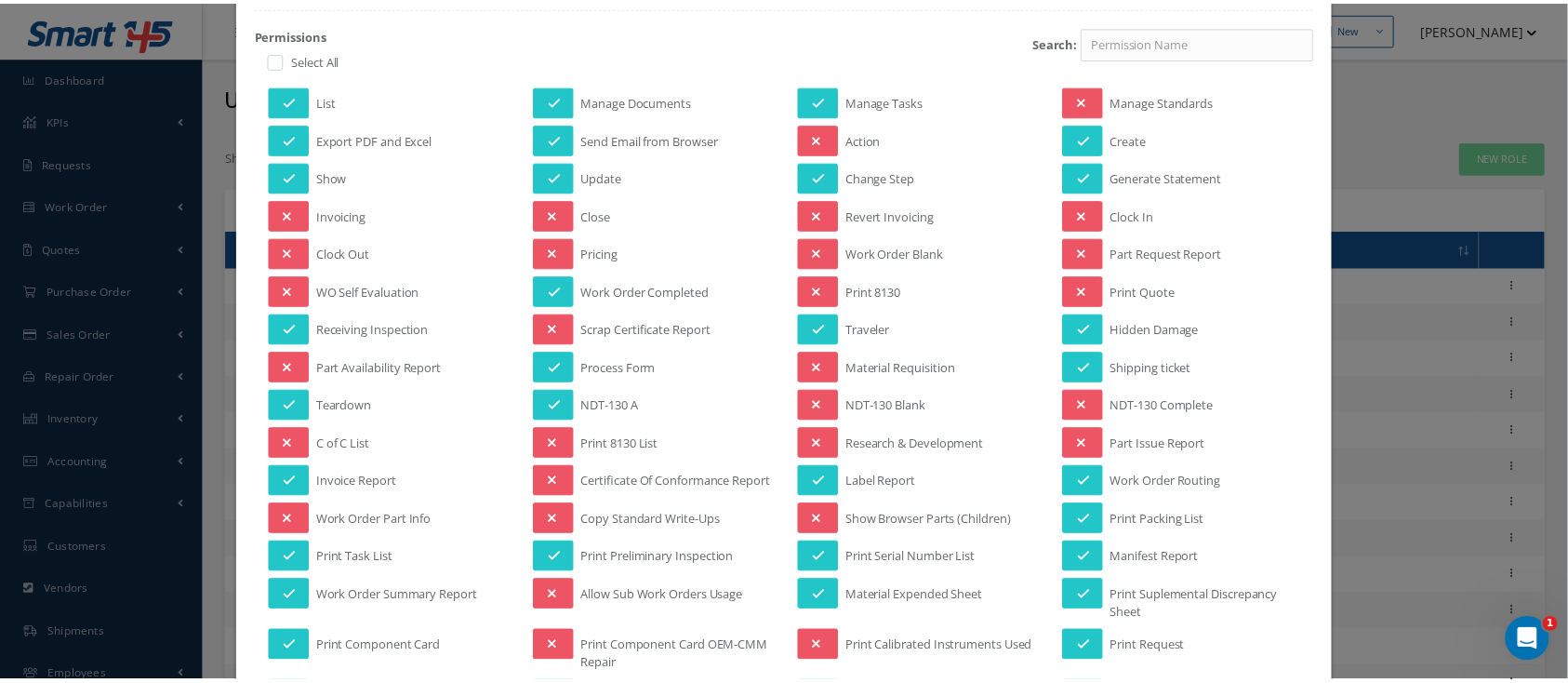
scroll to position [1031, 0]
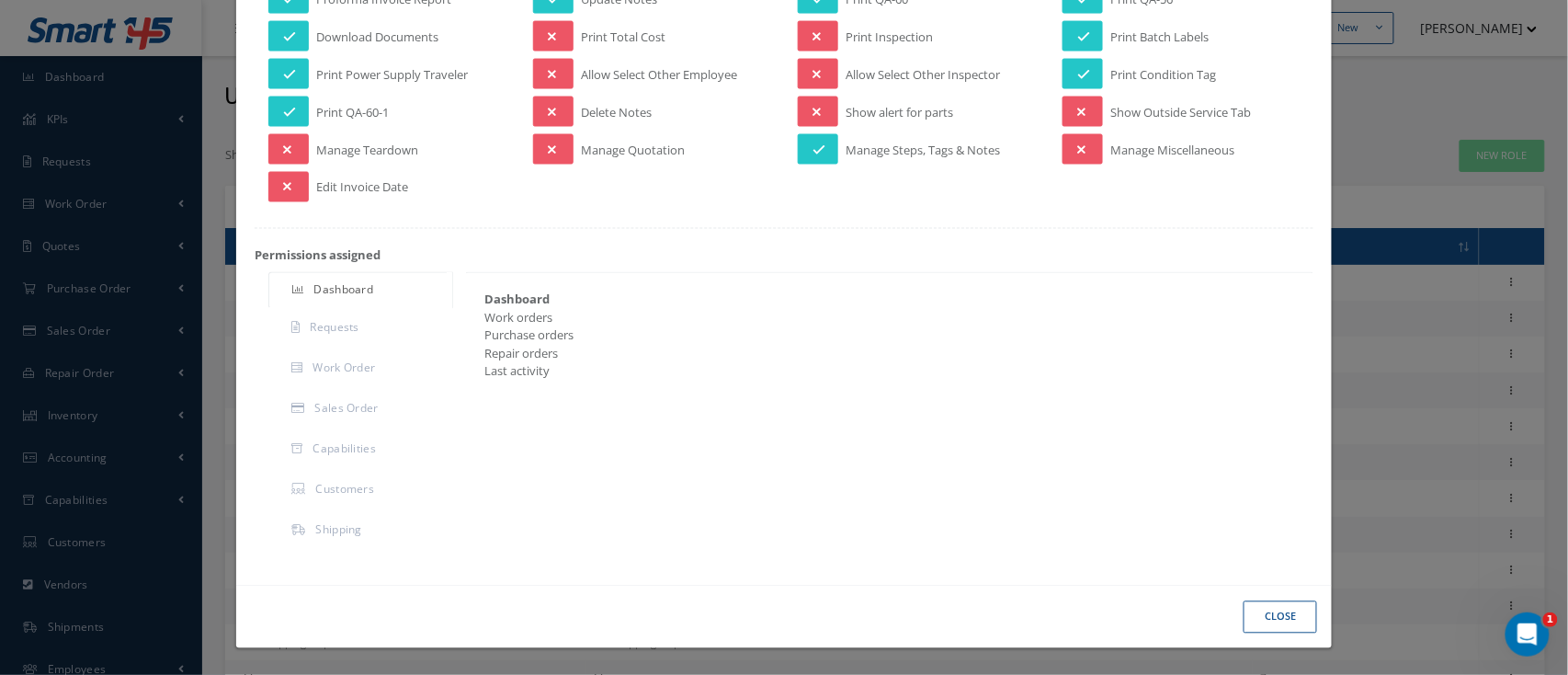
click at [1250, 613] on button "Close" at bounding box center [1281, 618] width 74 height 32
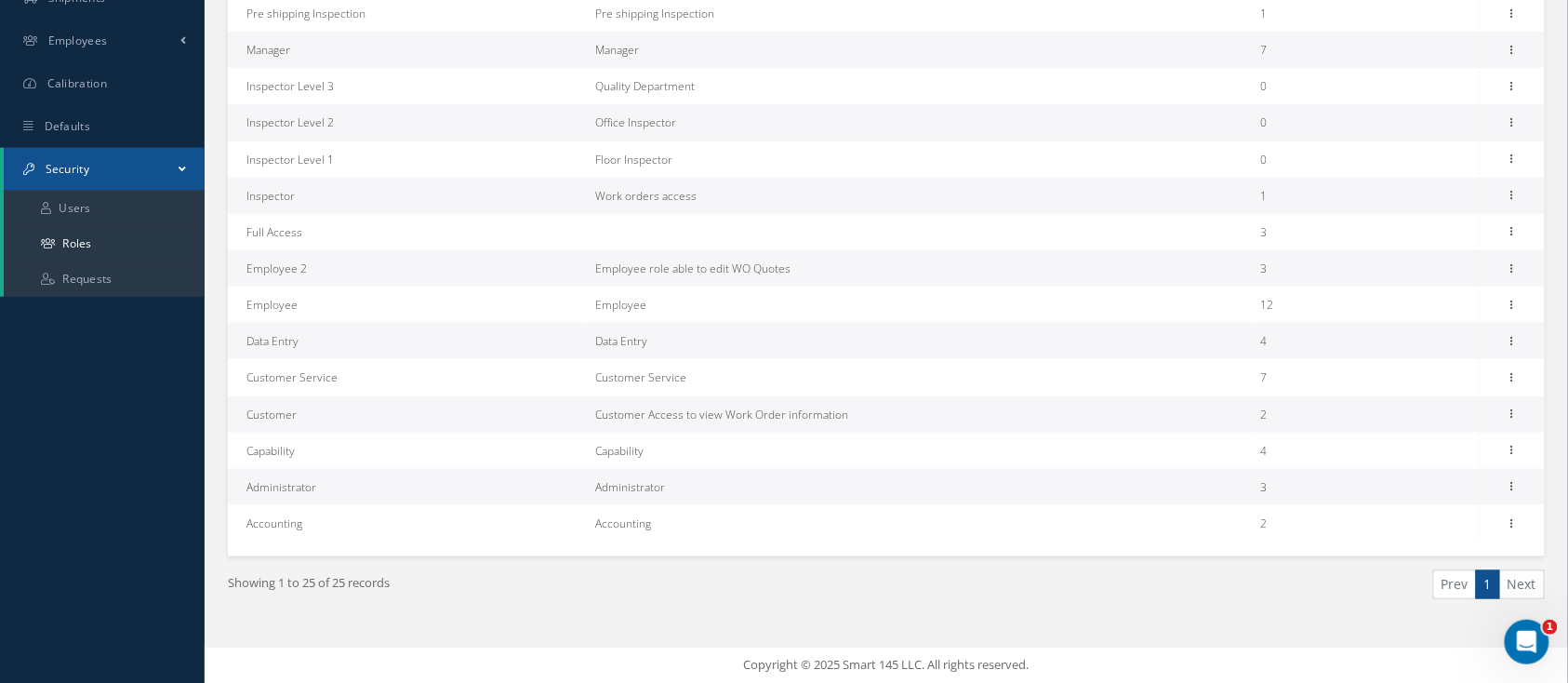
scroll to position [512, 0]
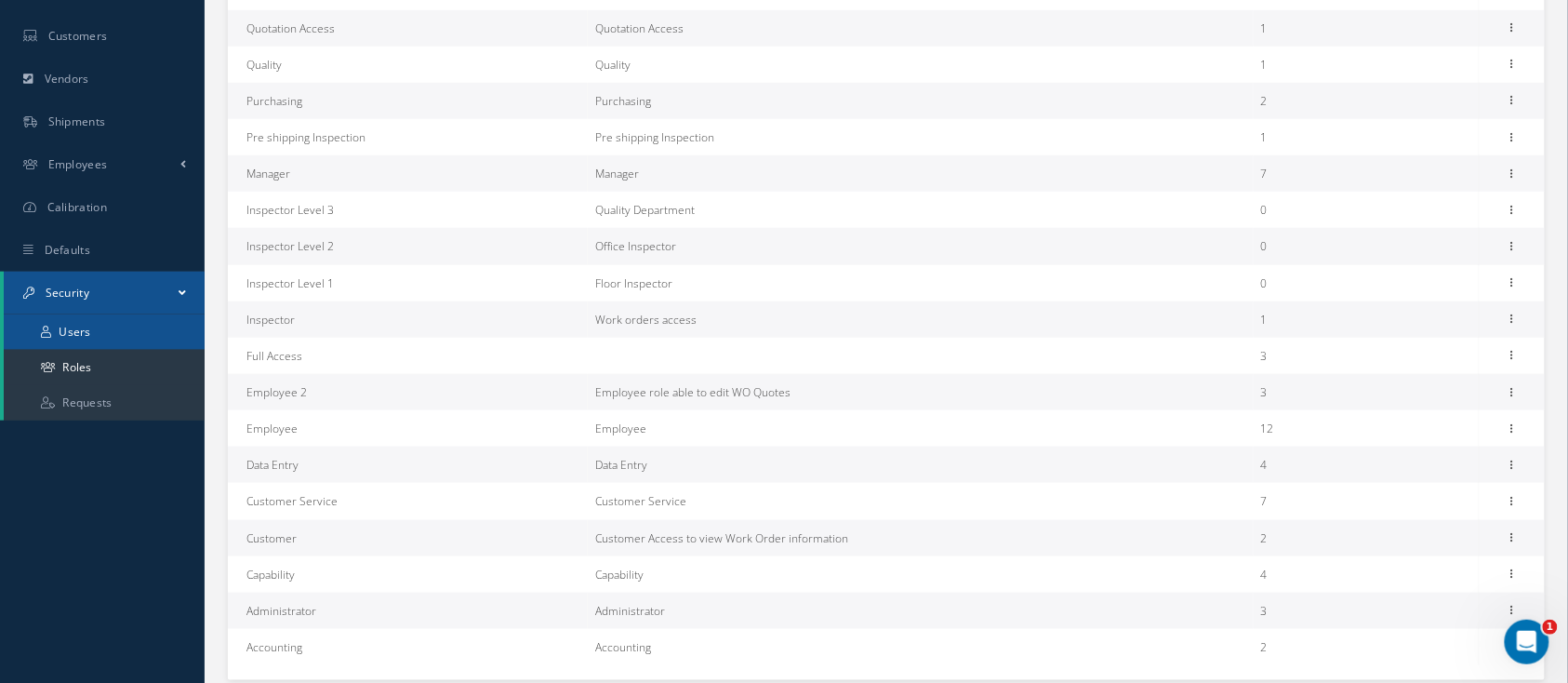
click at [142, 337] on link "Users" at bounding box center [104, 332] width 201 height 35
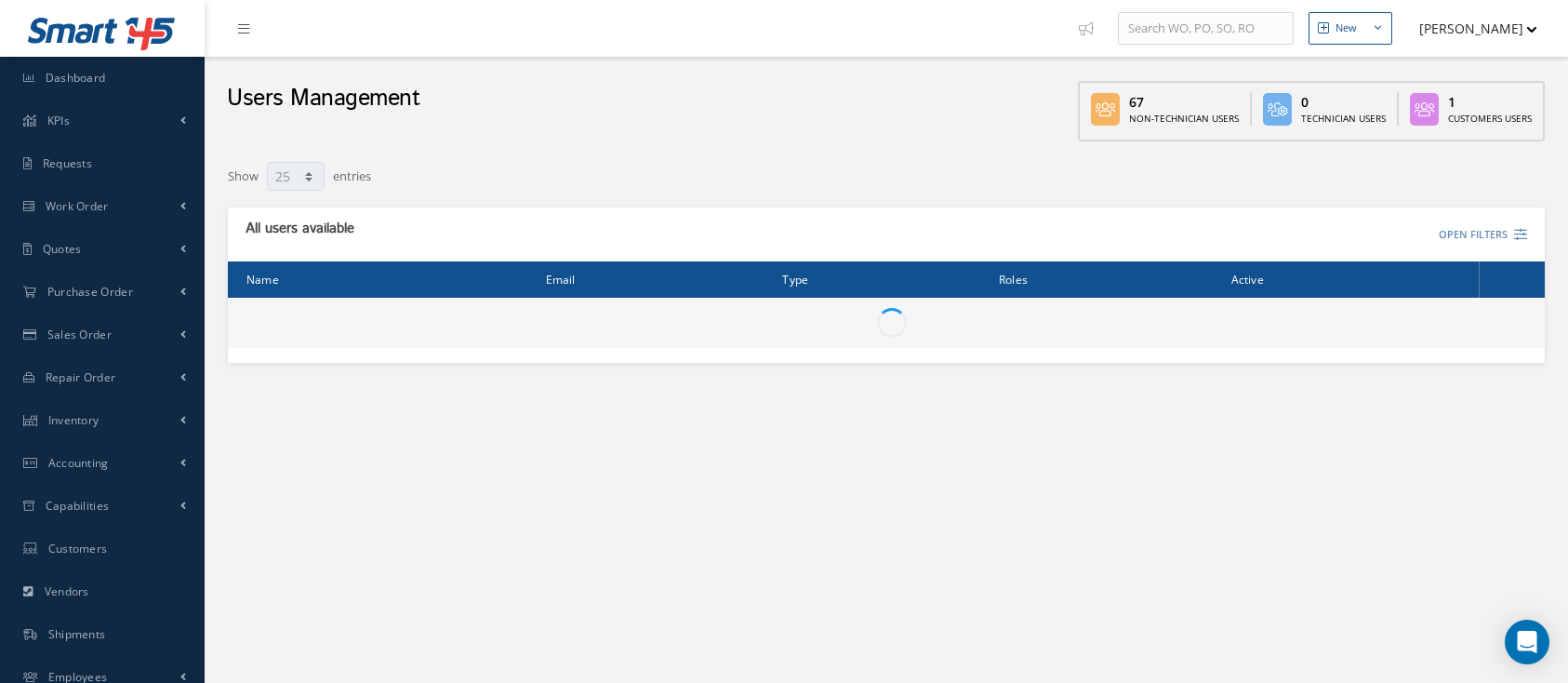
select select "25"
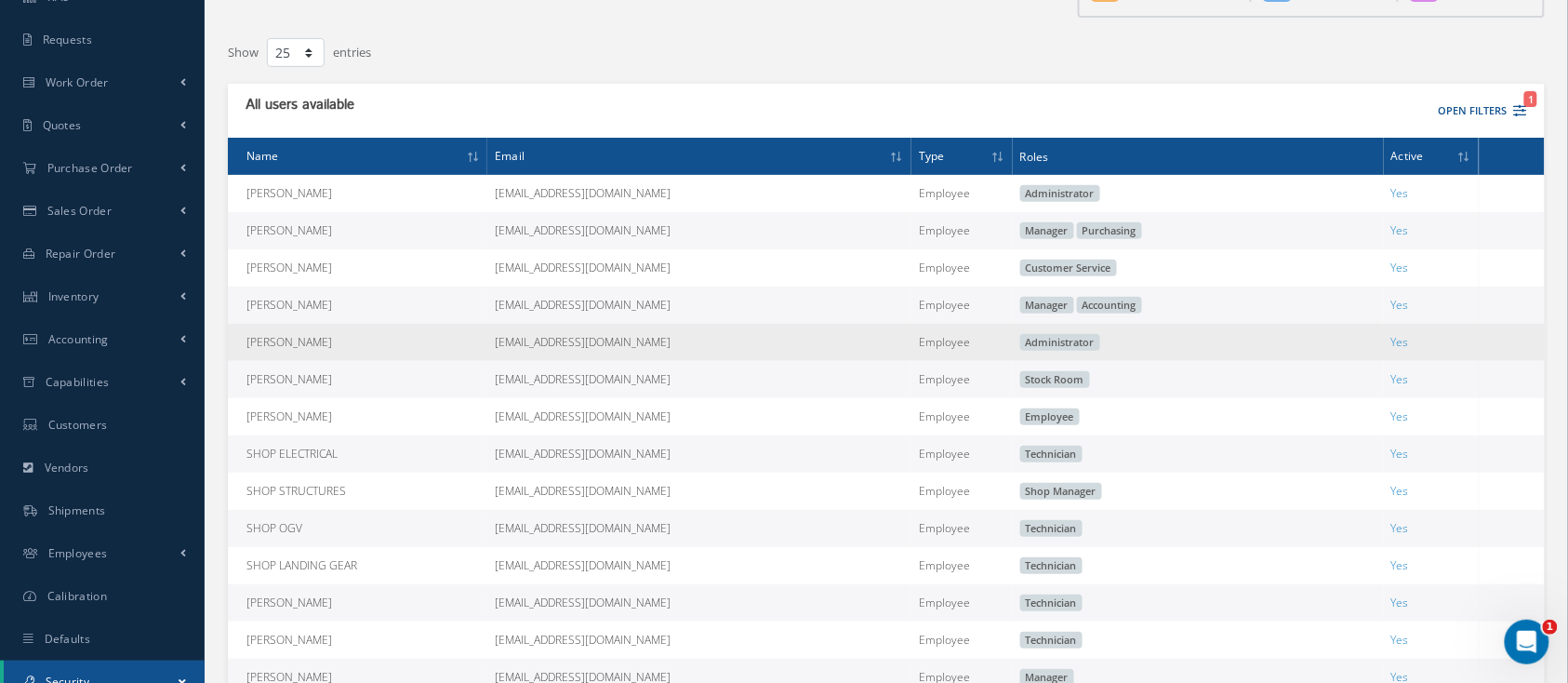
scroll to position [247, 0]
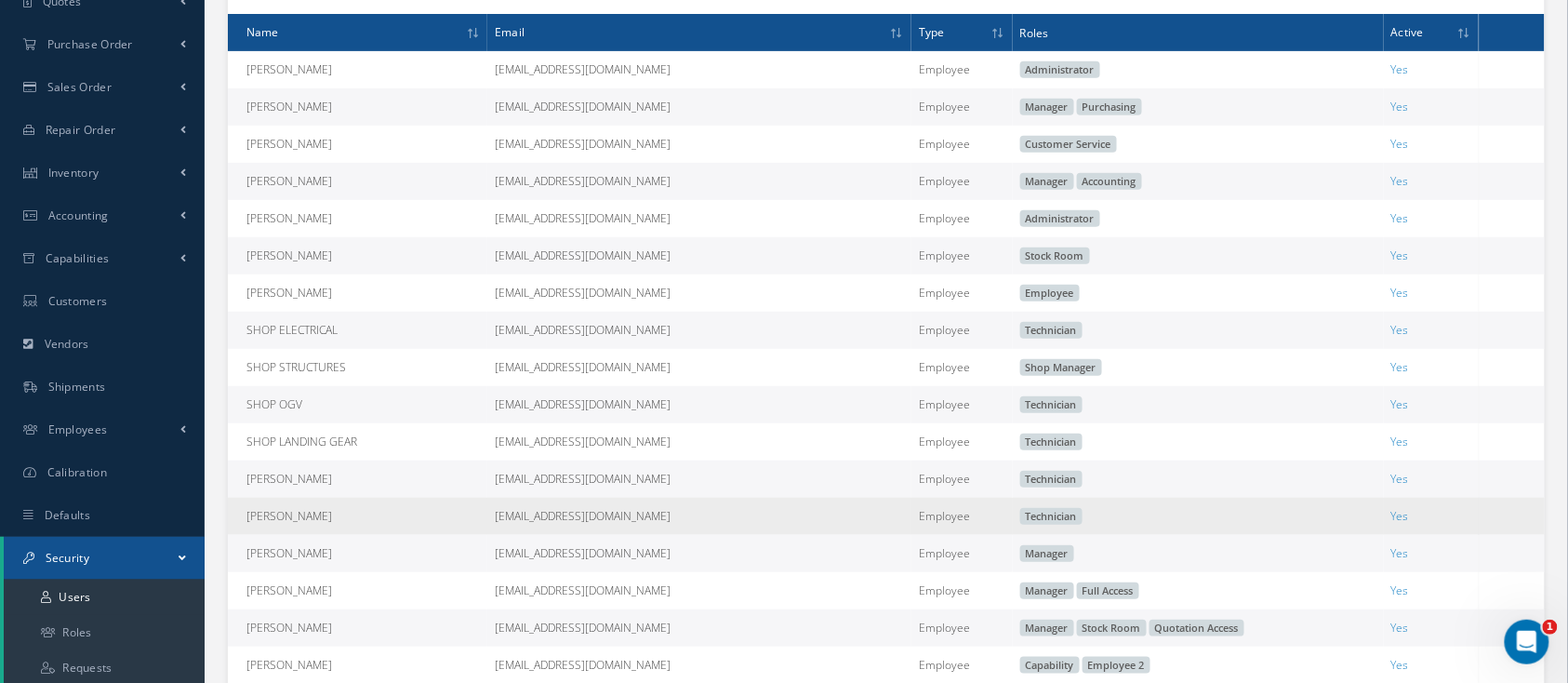
click at [618, 524] on td "grodriguez@nasmro.com" at bounding box center [699, 516] width 425 height 37
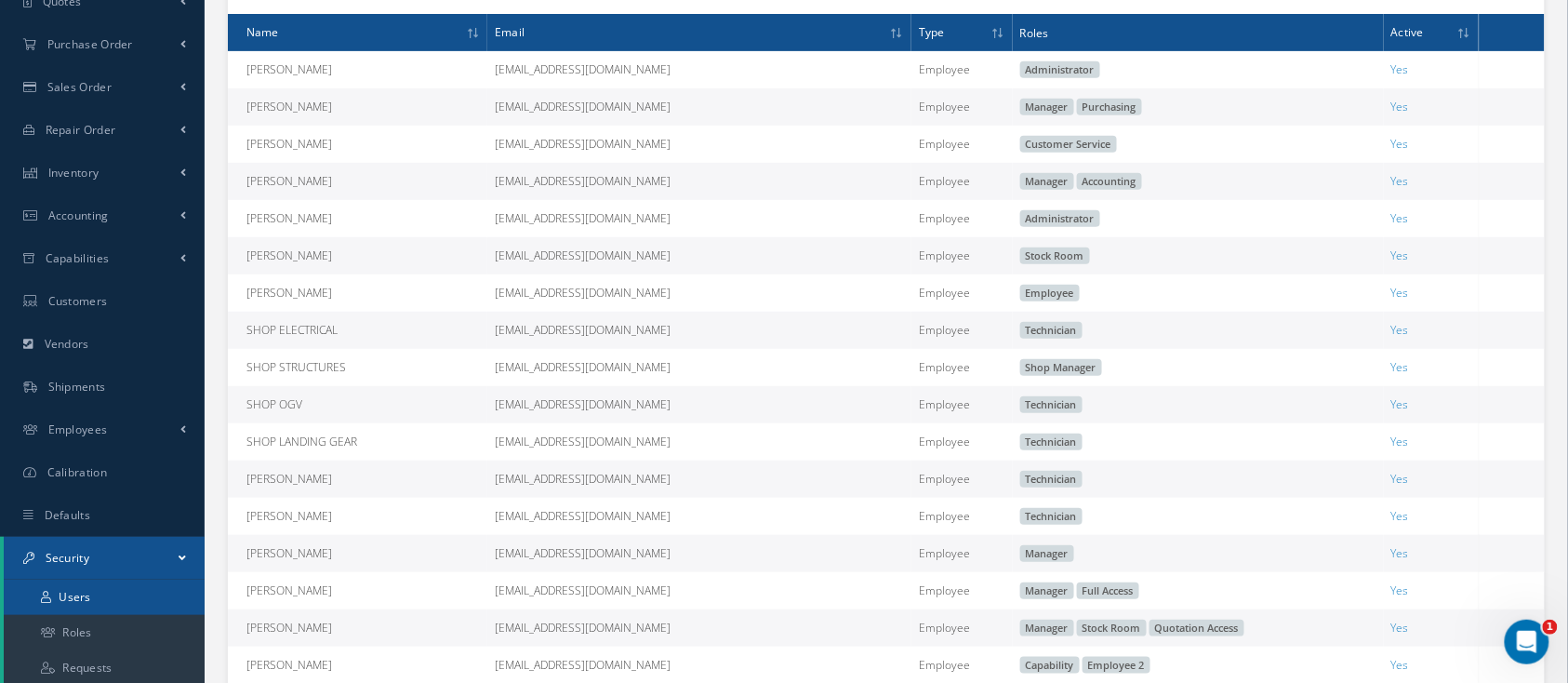
click at [109, 593] on link "Users" at bounding box center [104, 597] width 201 height 35
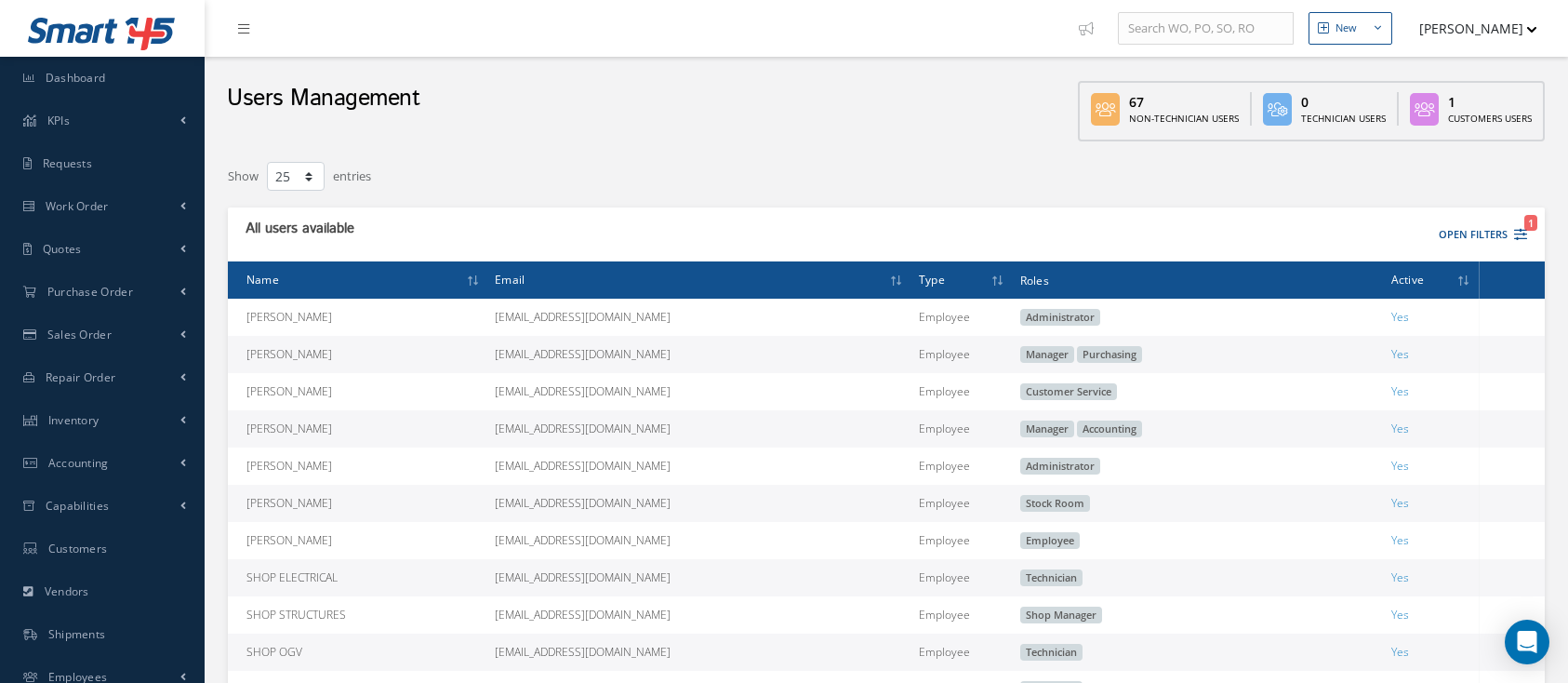
select select "25"
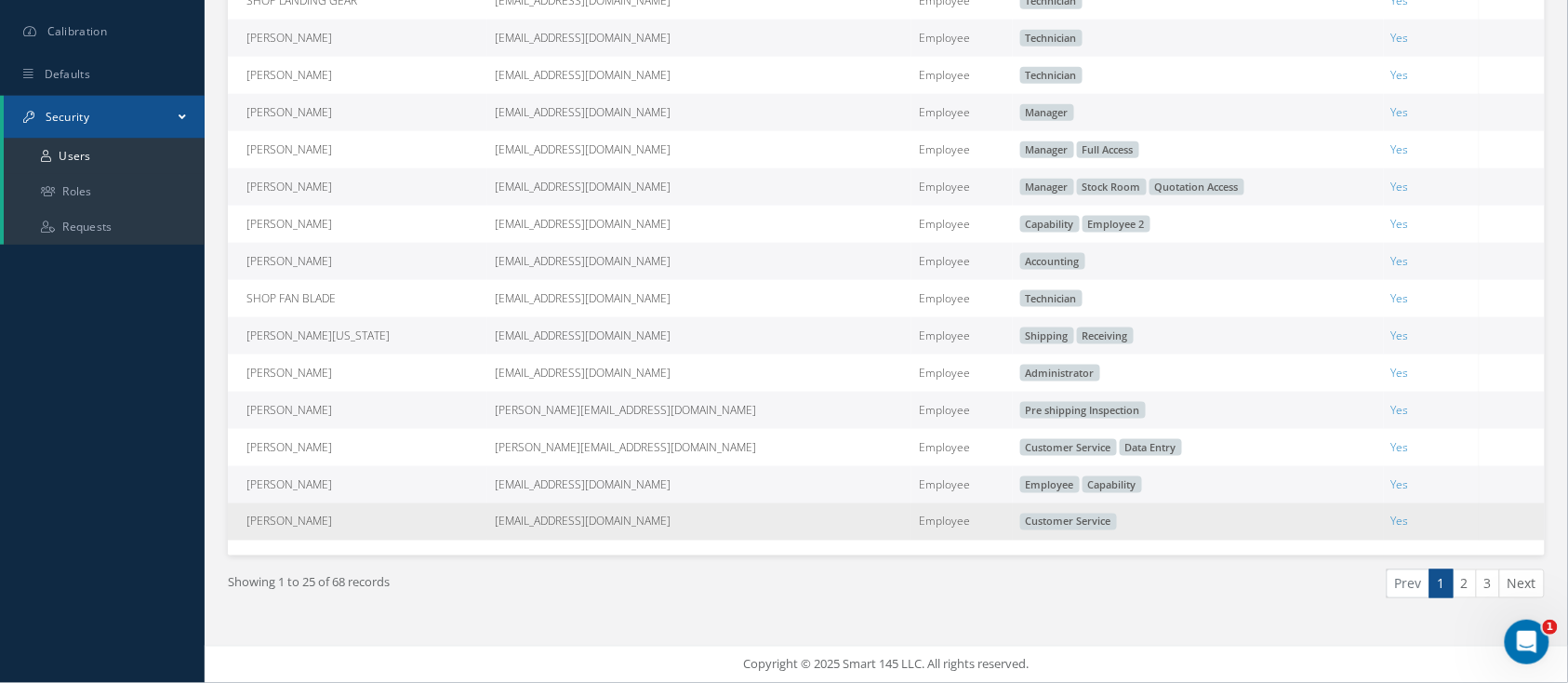
scroll to position [700, 0]
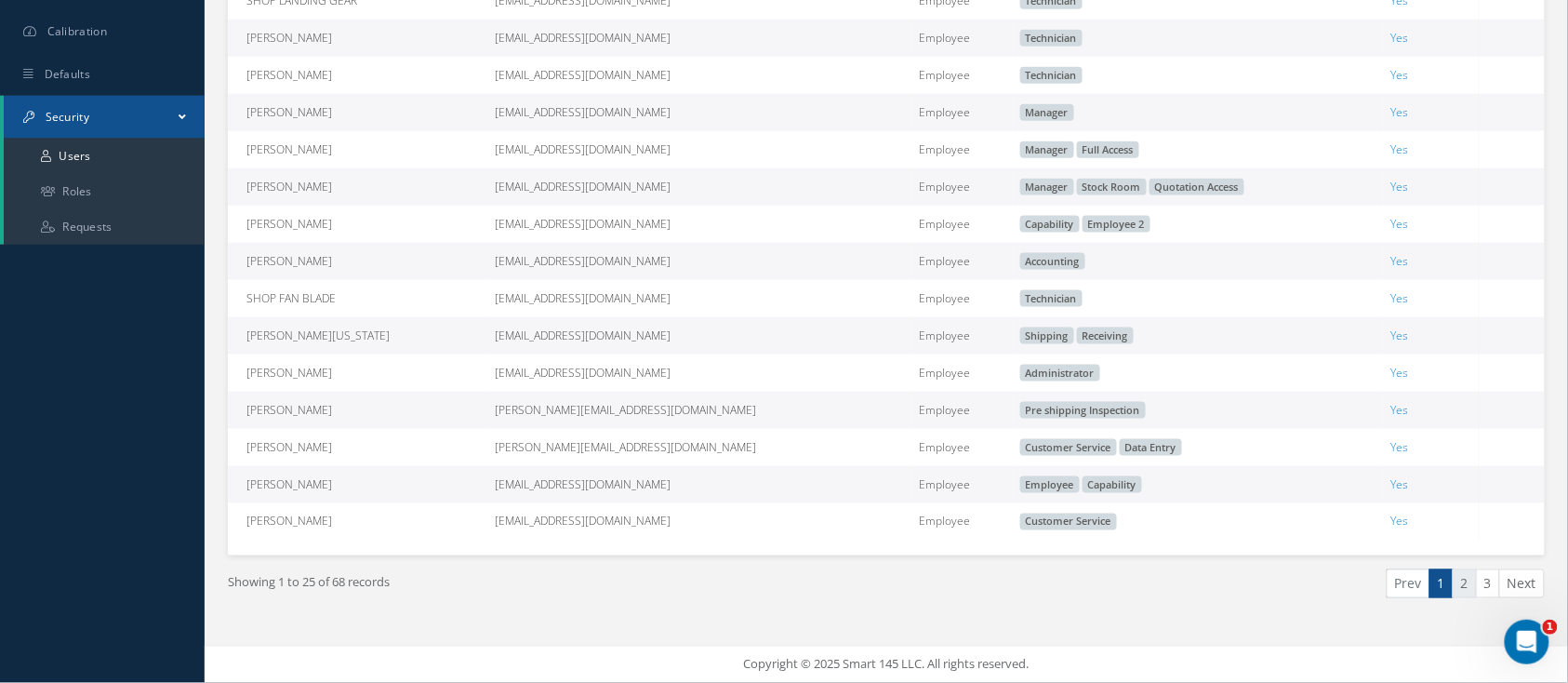
click at [1465, 582] on link "2" at bounding box center [1465, 583] width 25 height 29
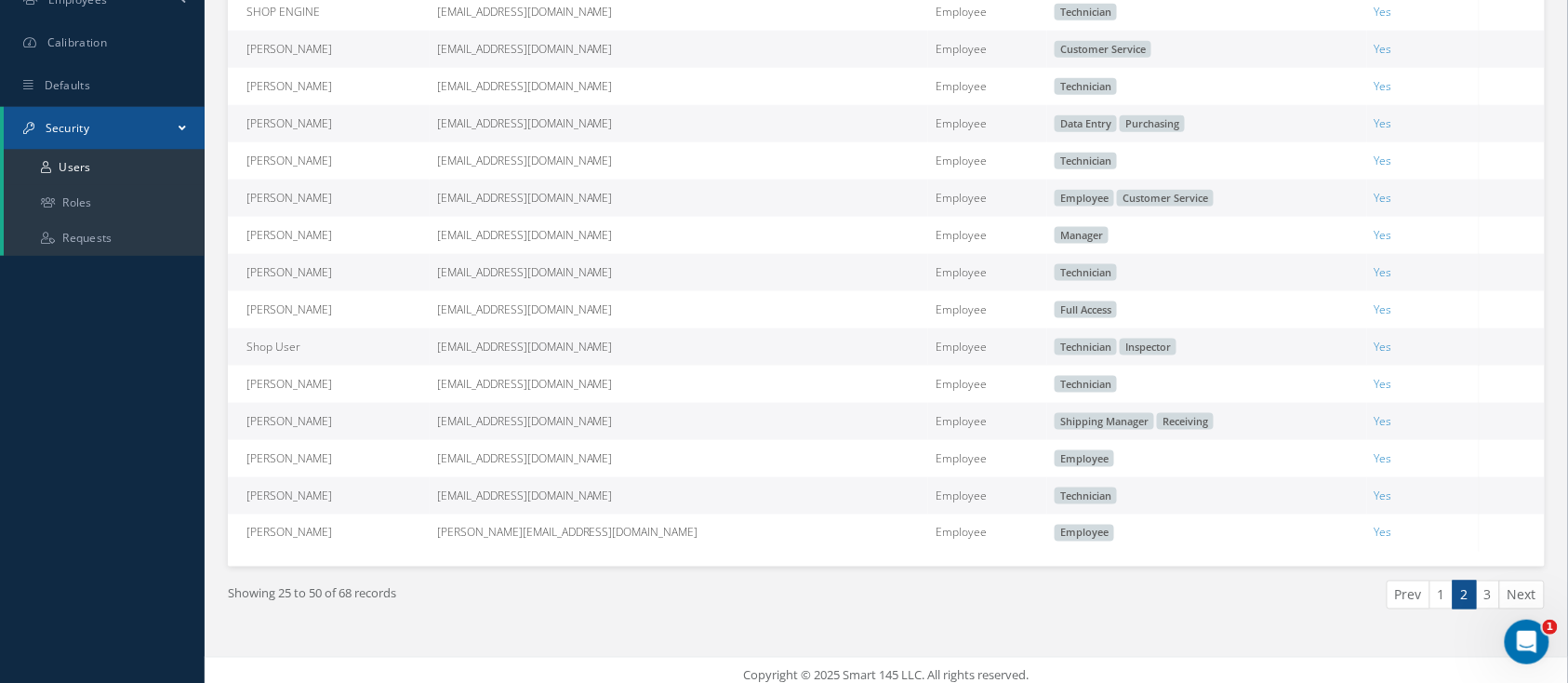
scroll to position [700, 0]
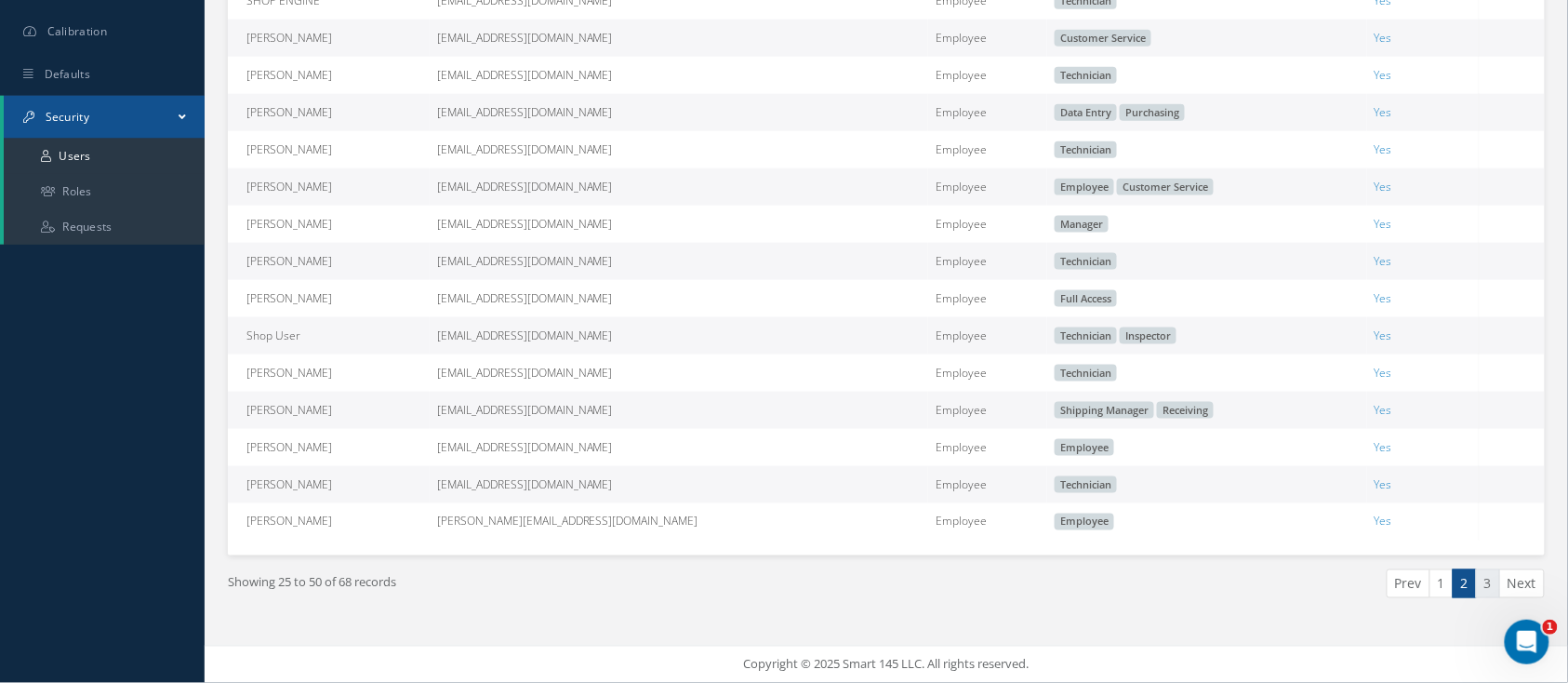
click at [1490, 587] on link "3" at bounding box center [1488, 583] width 25 height 29
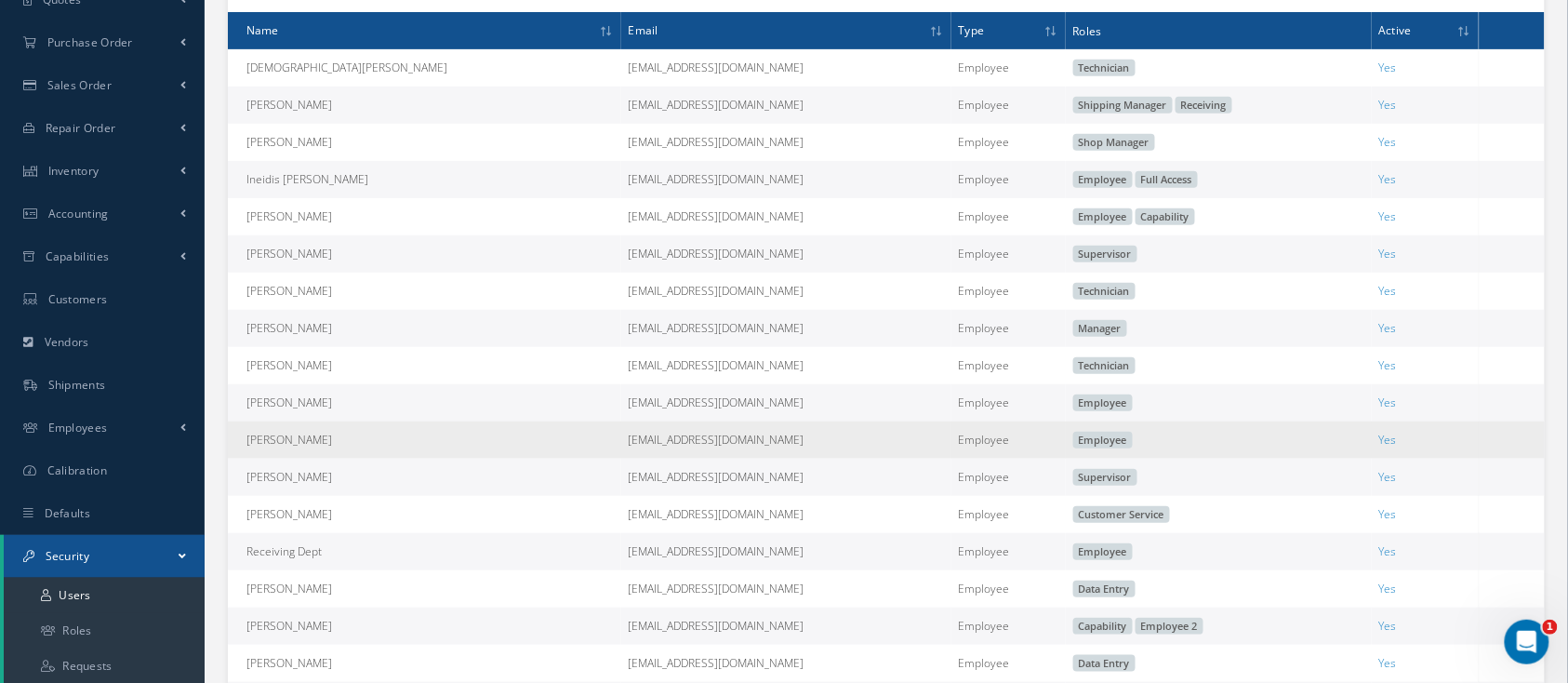
scroll to position [436, 0]
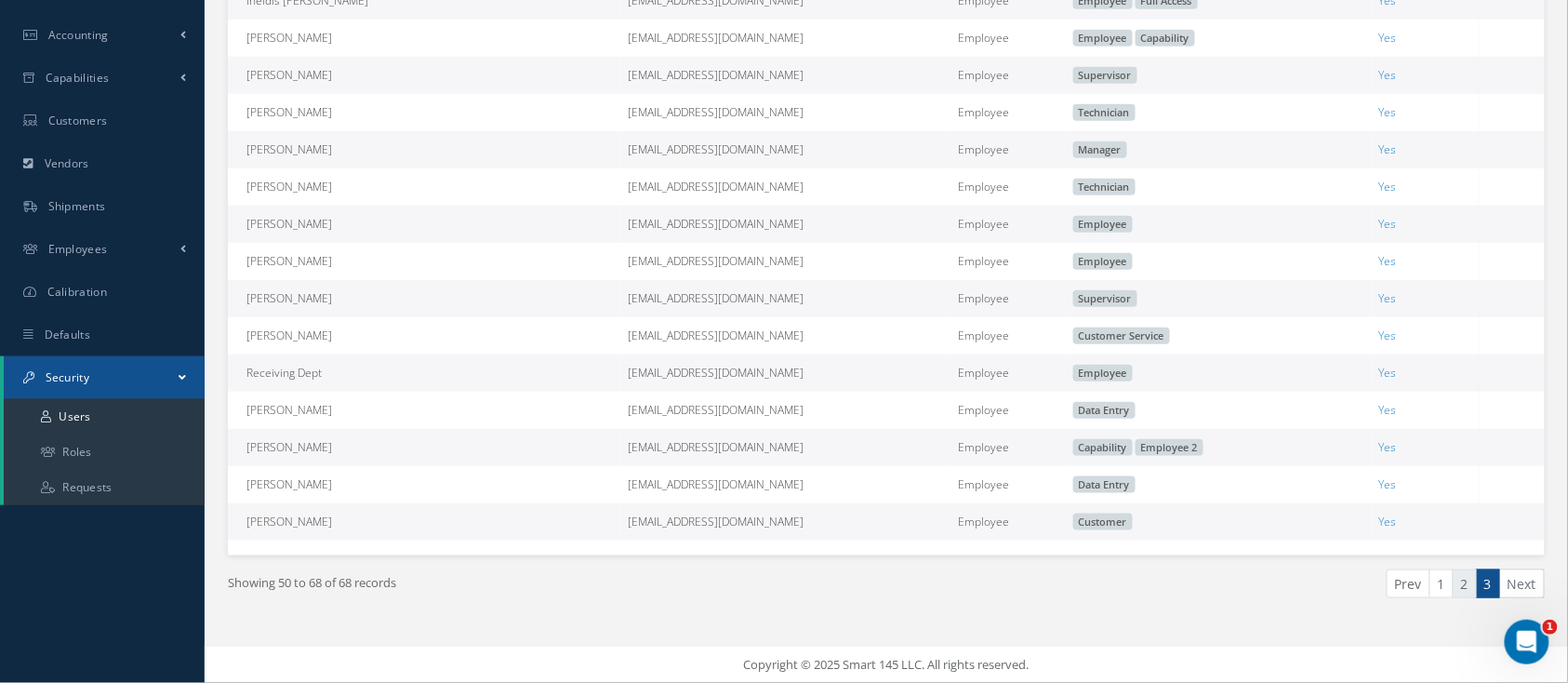
click at [1464, 586] on link "2" at bounding box center [1465, 583] width 25 height 29
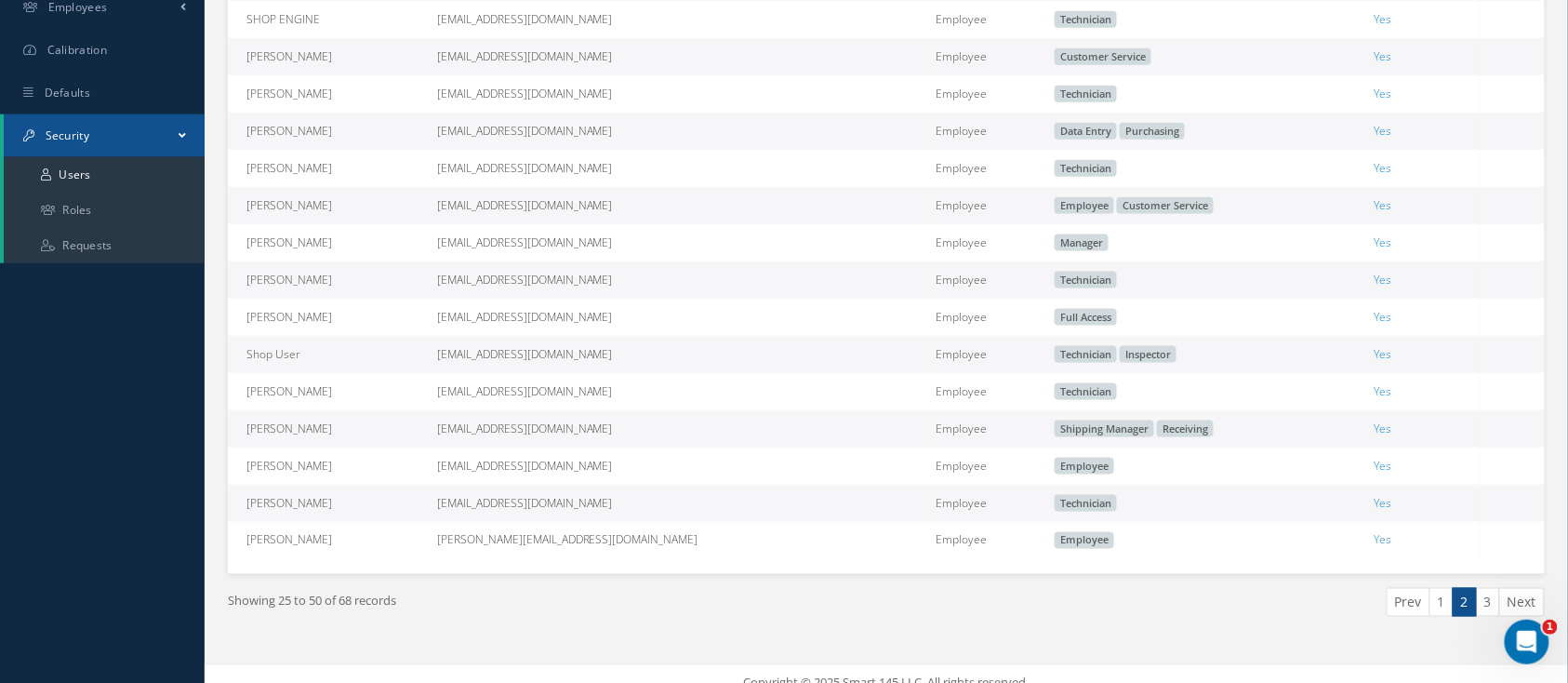
scroll to position [700, 0]
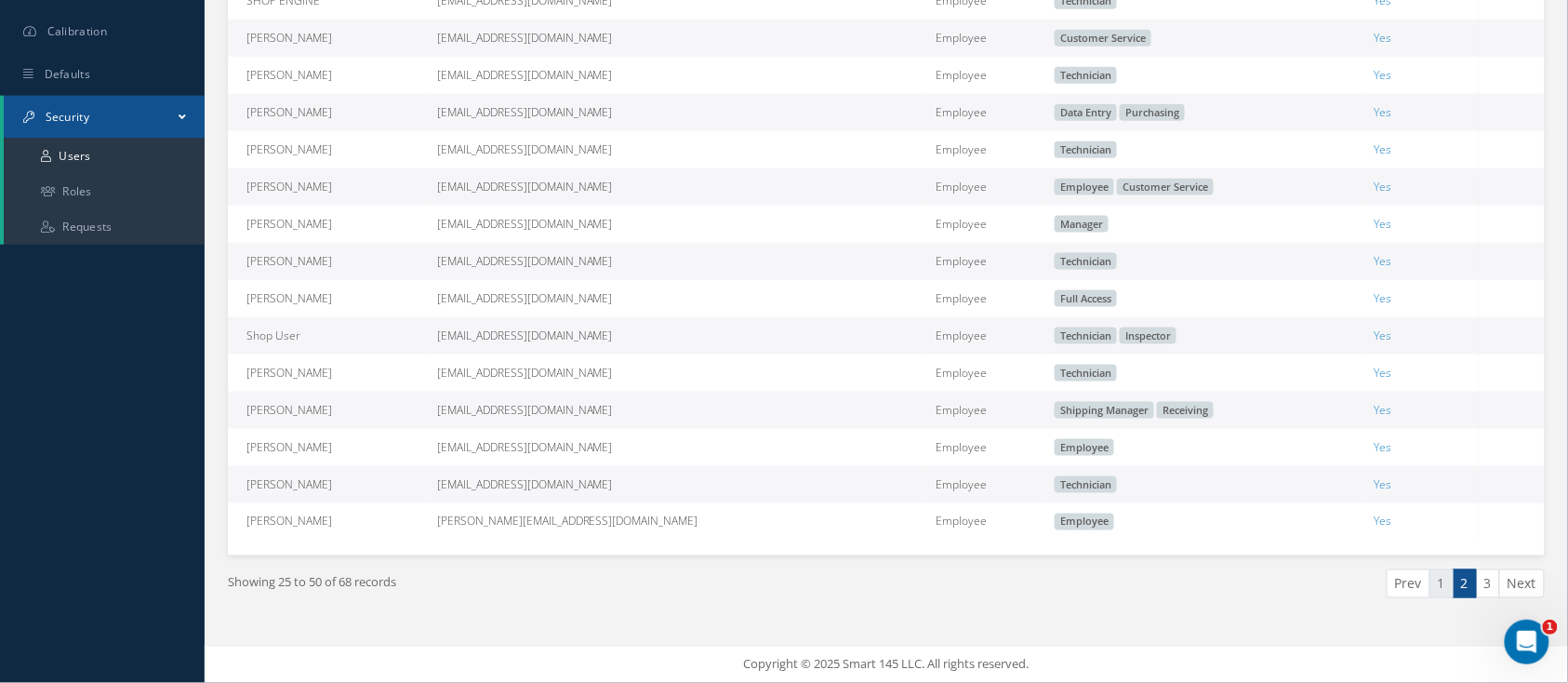
click at [1444, 574] on link "1" at bounding box center [1441, 583] width 25 height 29
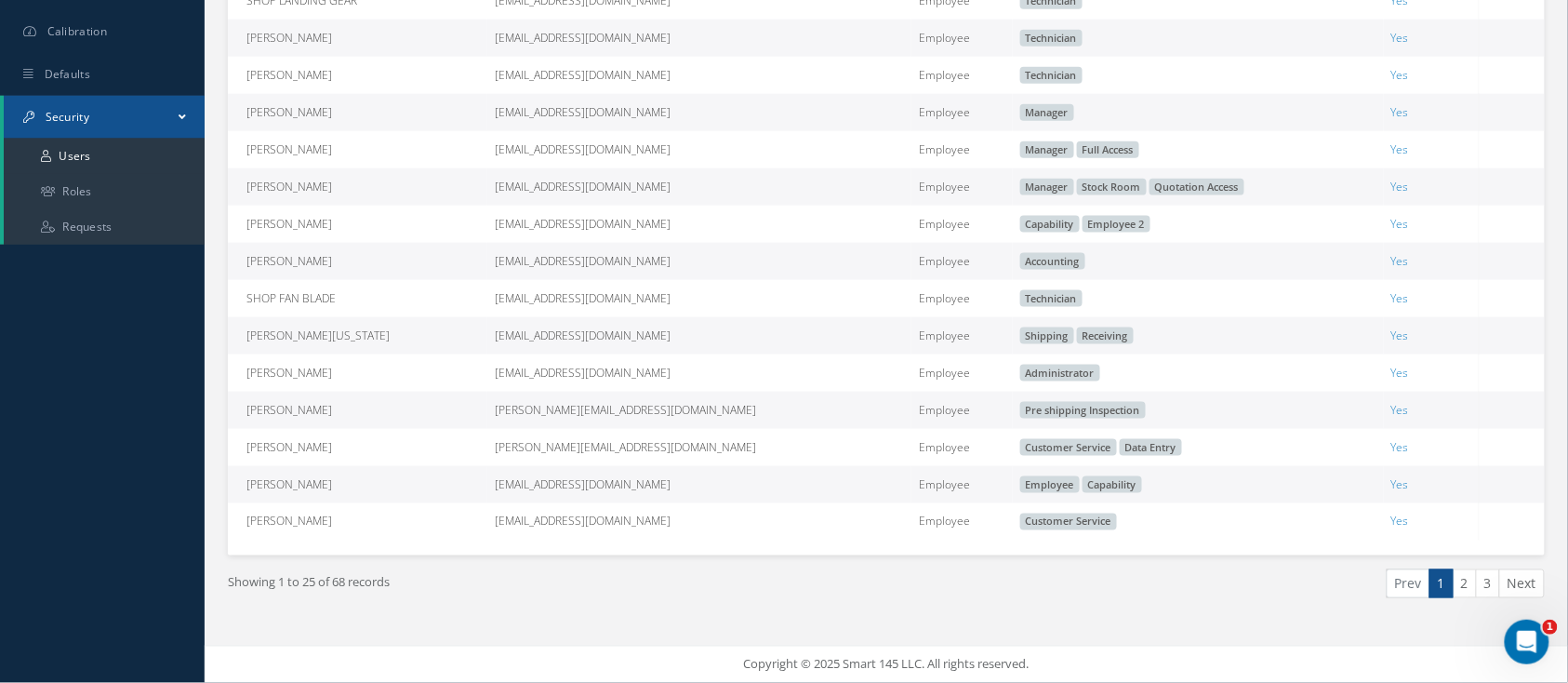
click at [1392, 485] on span "Yes" at bounding box center [1401, 484] width 18 height 16
click at [1384, 488] on td "Yes" at bounding box center [1431, 485] width 95 height 37
click at [1392, 487] on span "Yes" at bounding box center [1401, 484] width 18 height 16
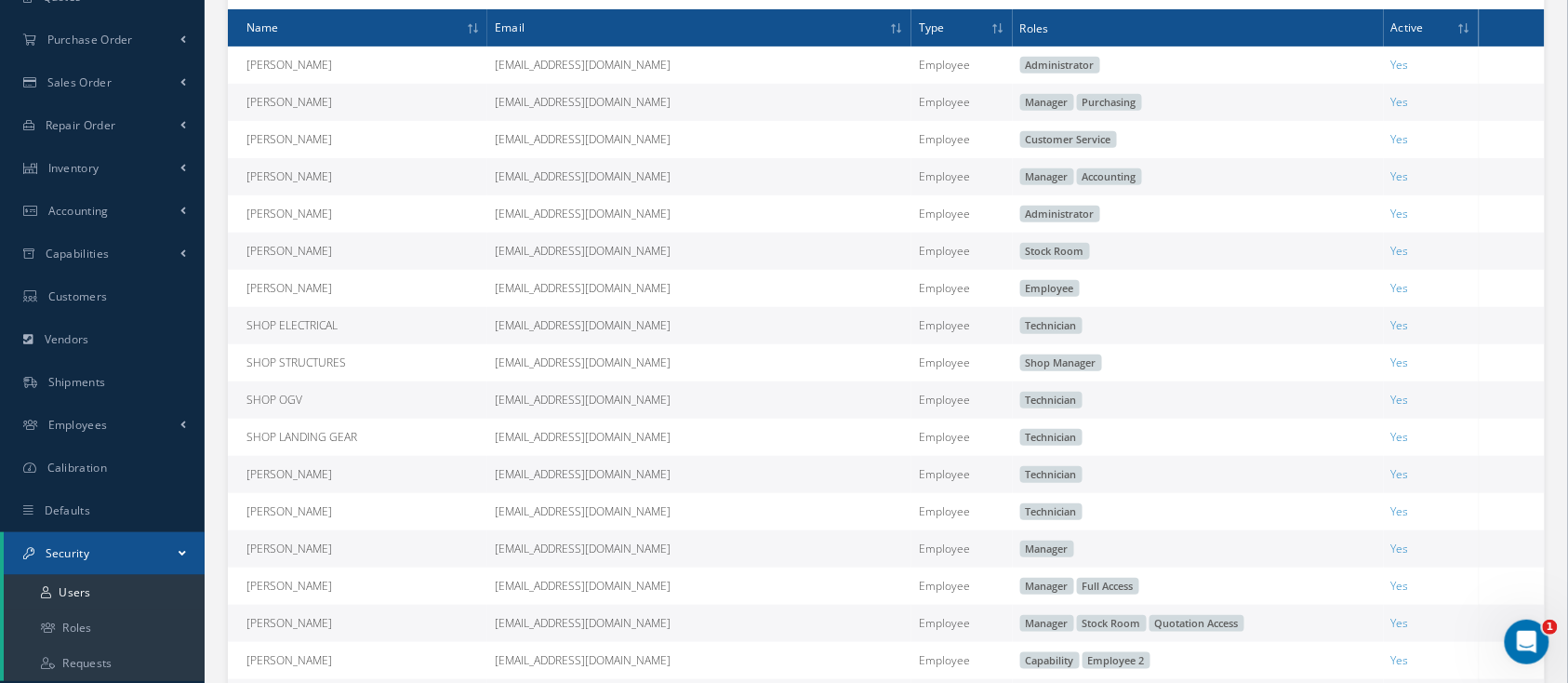
scroll to position [80, 0]
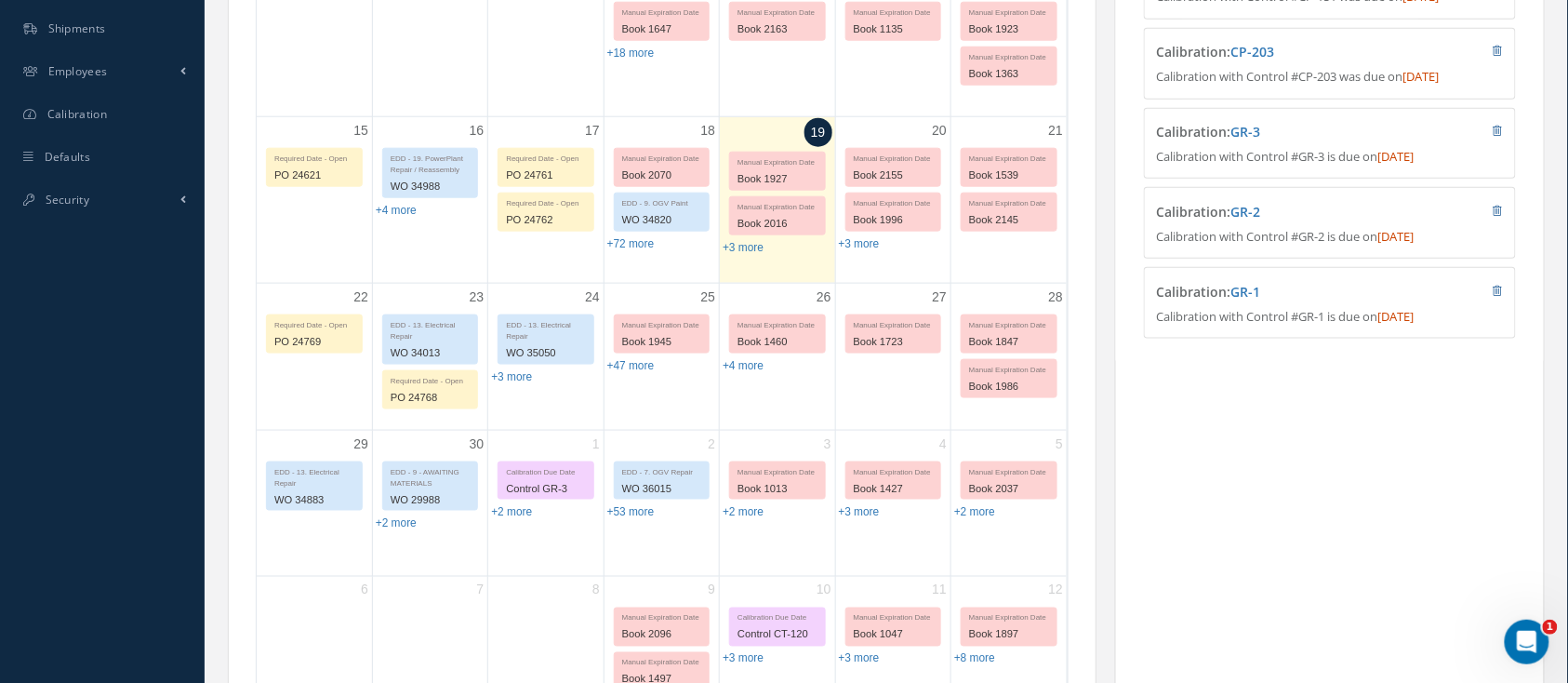
scroll to position [496, 0]
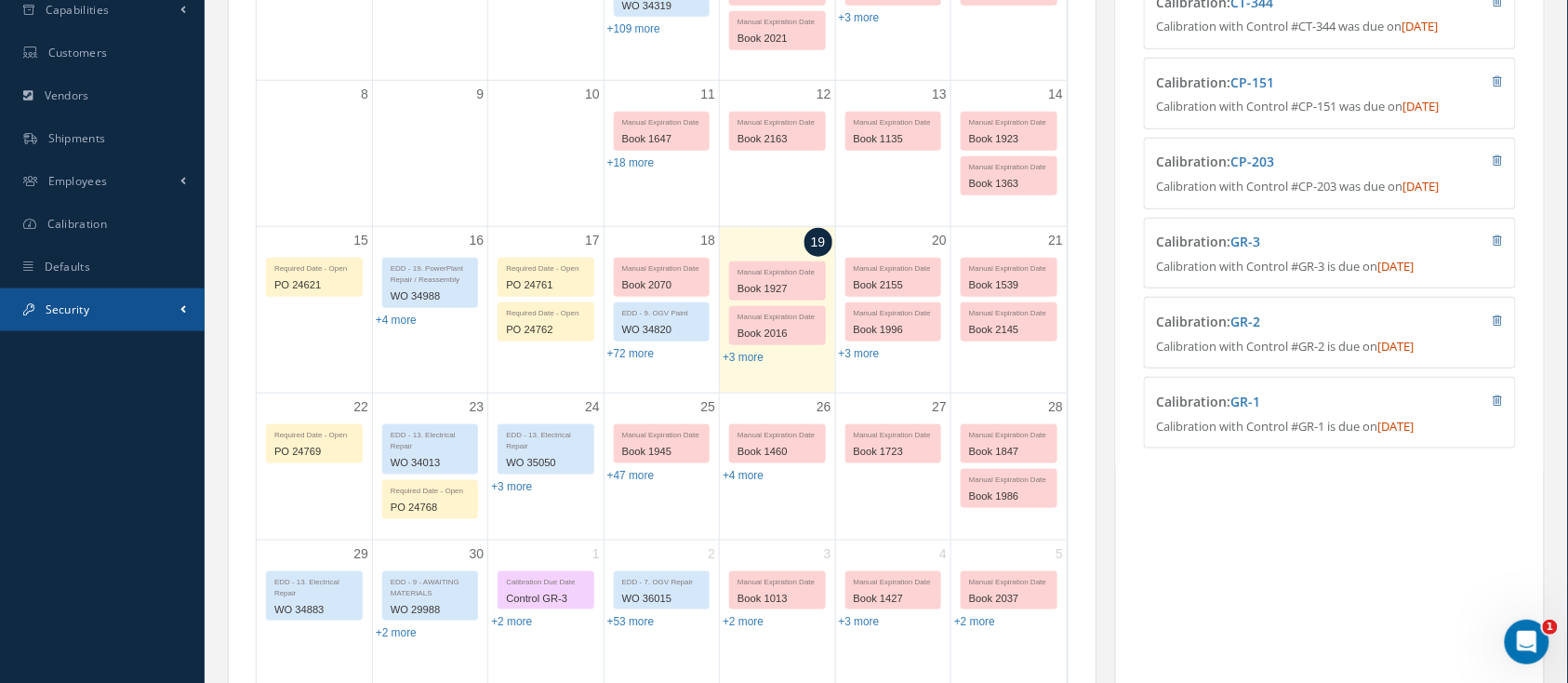
click at [102, 313] on link "Security" at bounding box center [102, 309] width 205 height 42
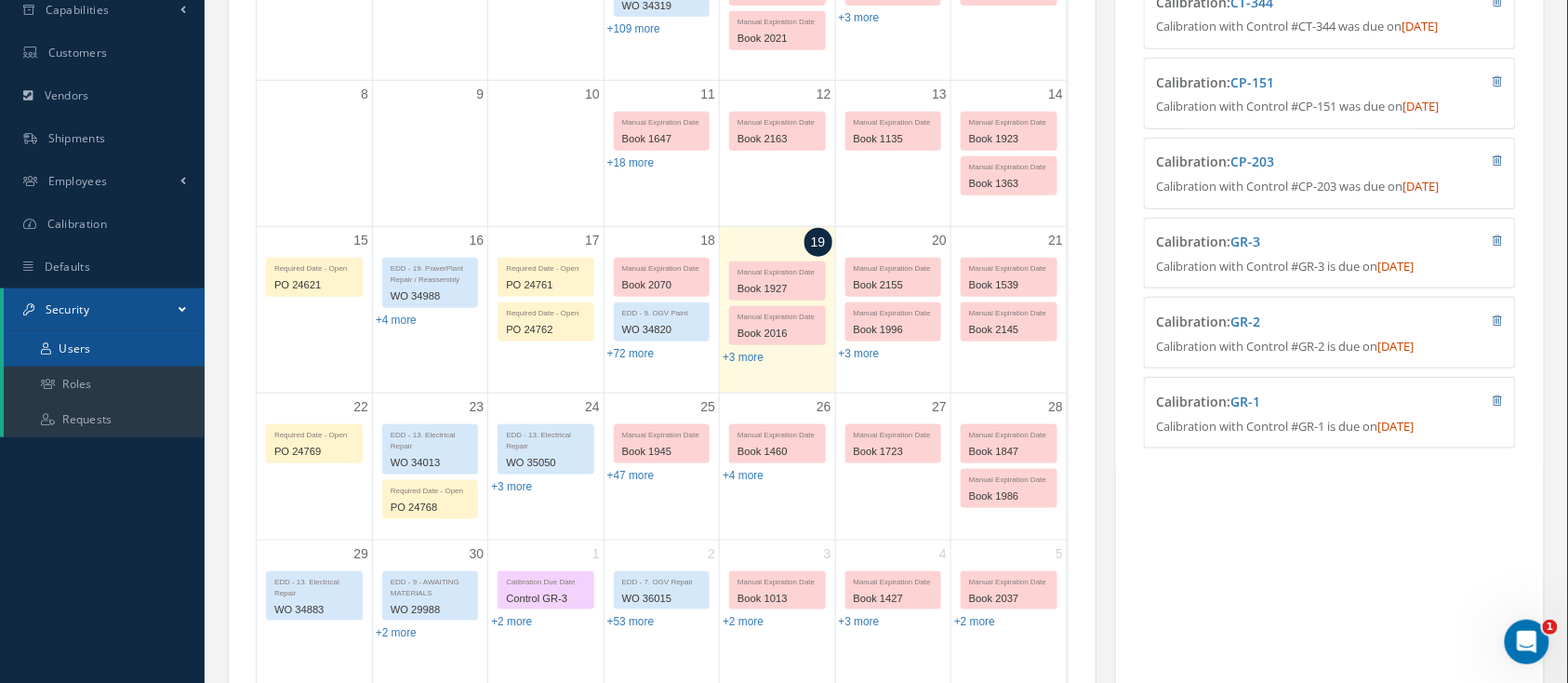
click at [109, 353] on link "Users" at bounding box center [104, 349] width 201 height 35
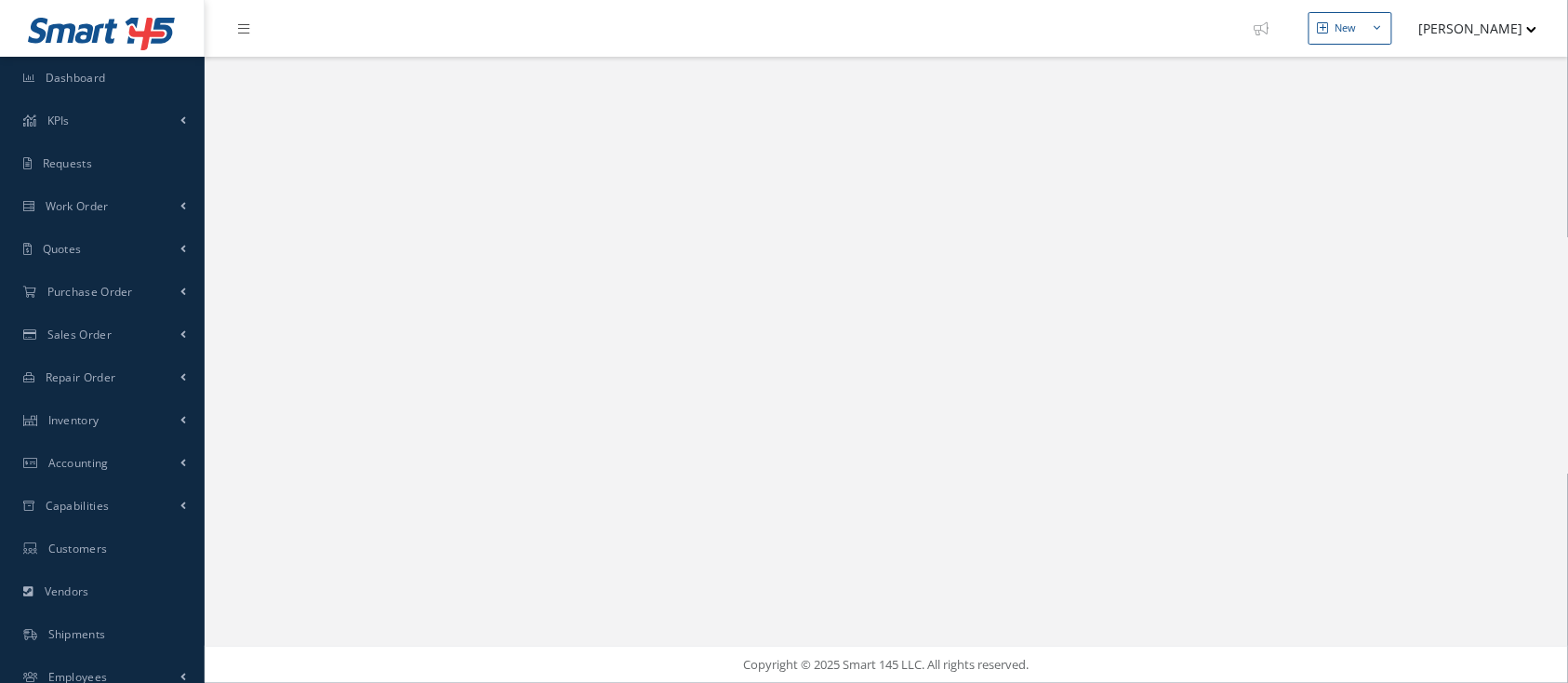
select select "25"
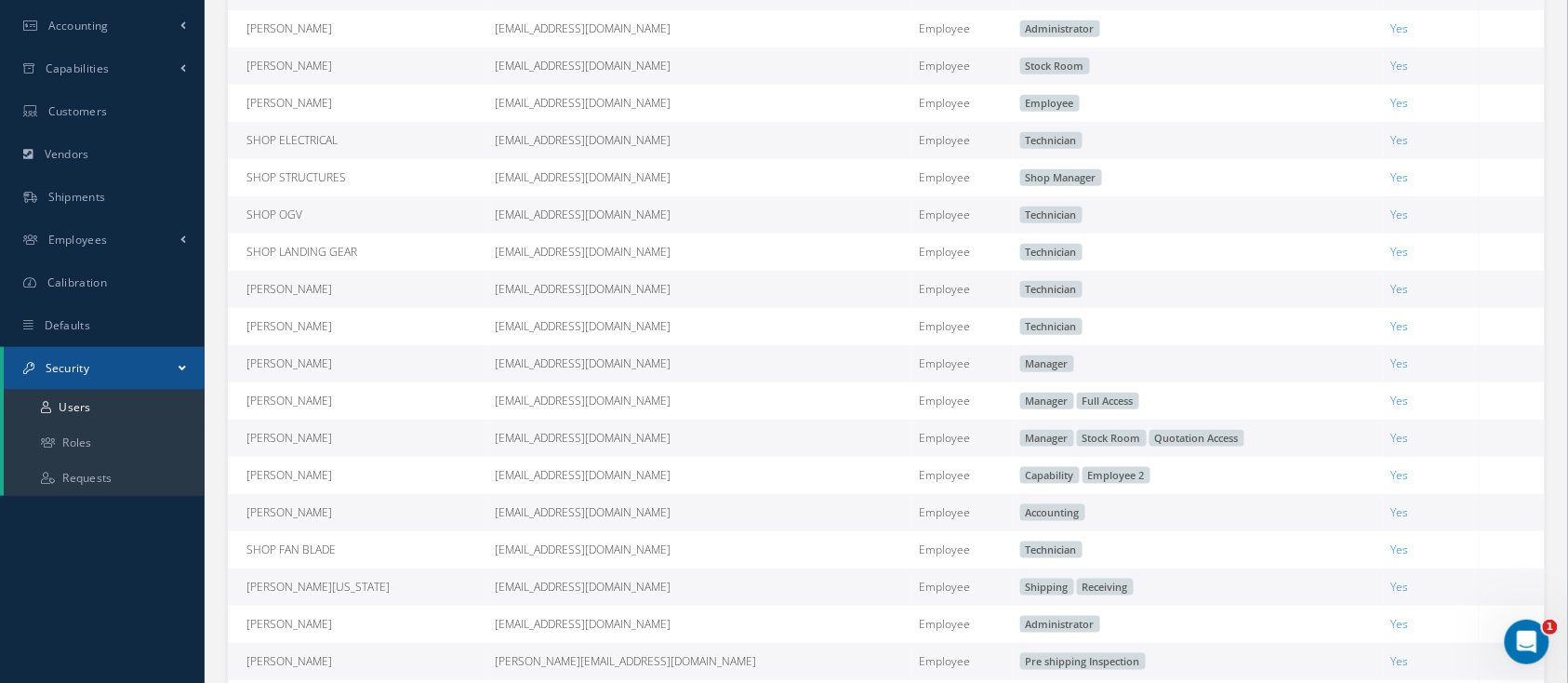
scroll to position [496, 0]
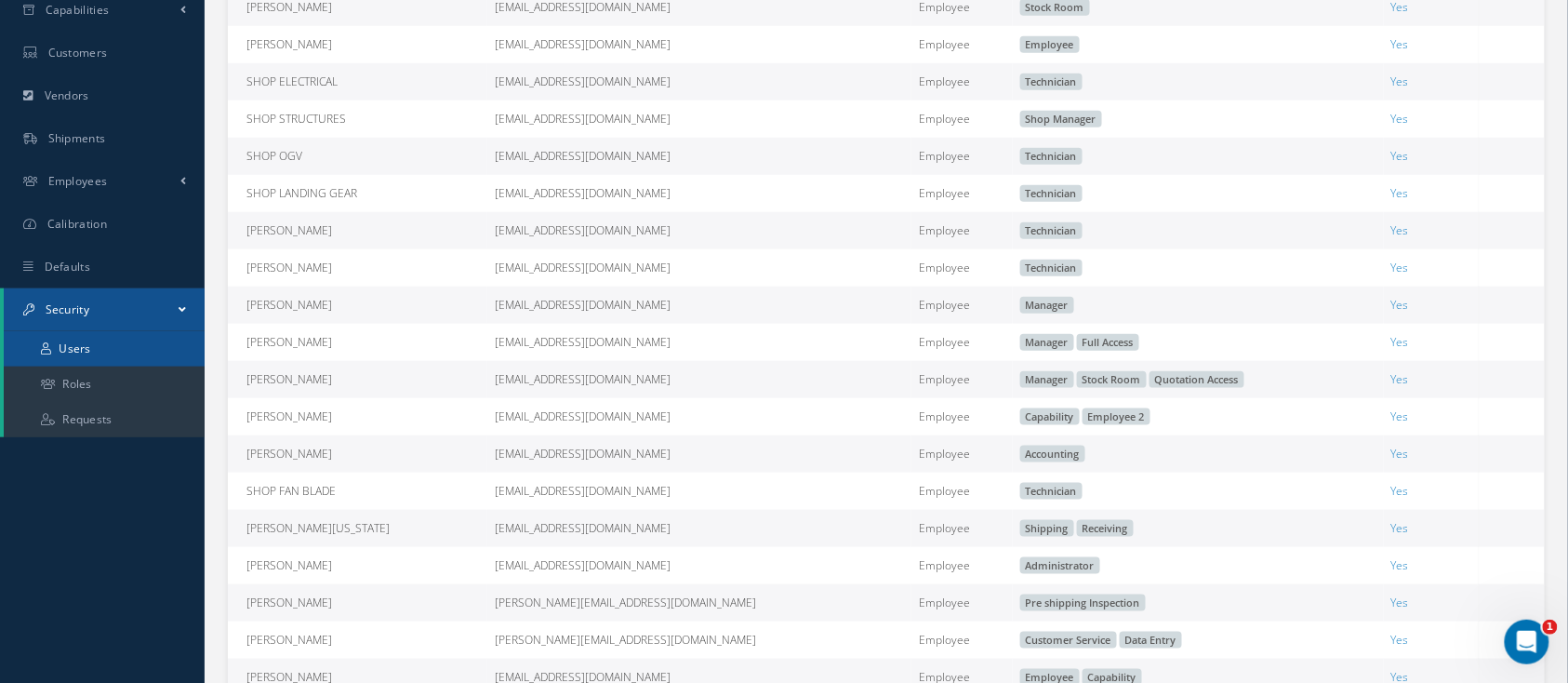
click at [79, 350] on link "Users" at bounding box center [104, 349] width 201 height 35
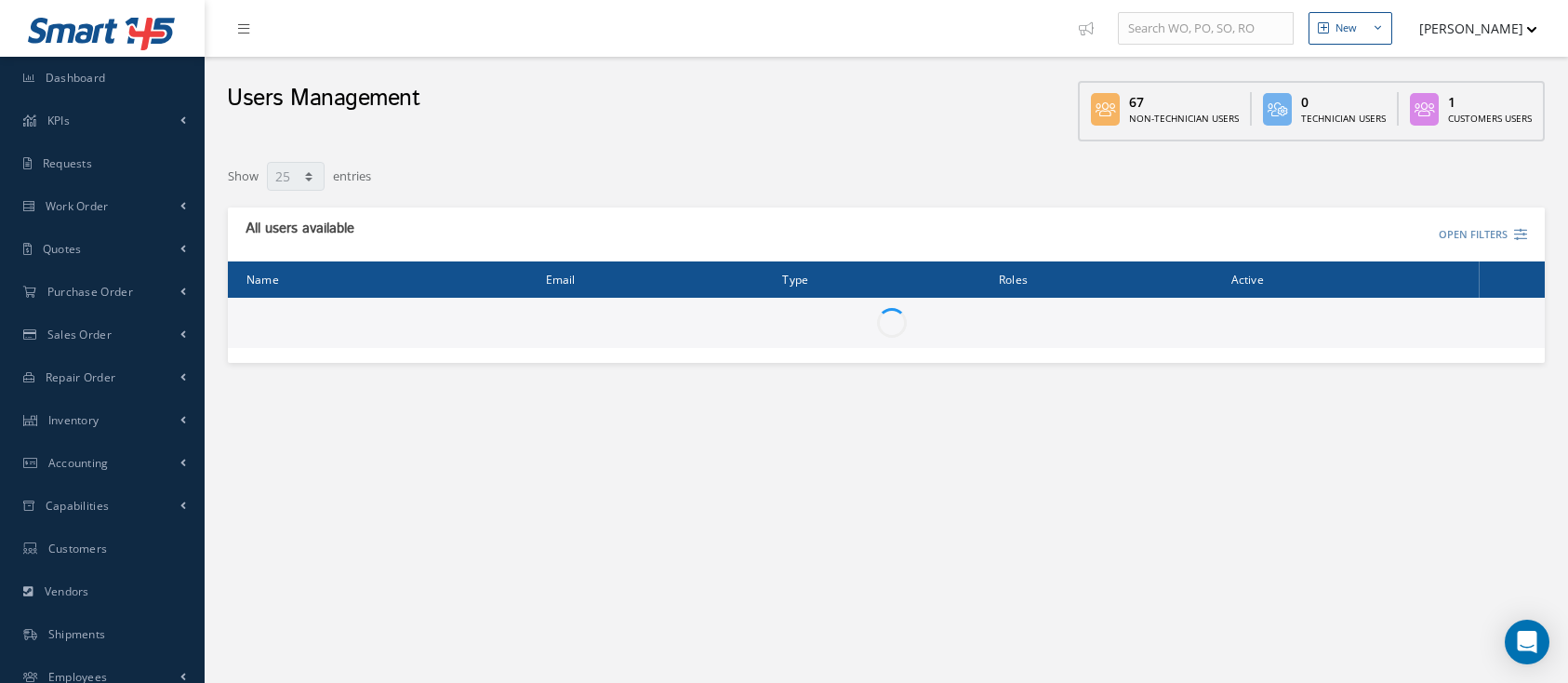
select select "25"
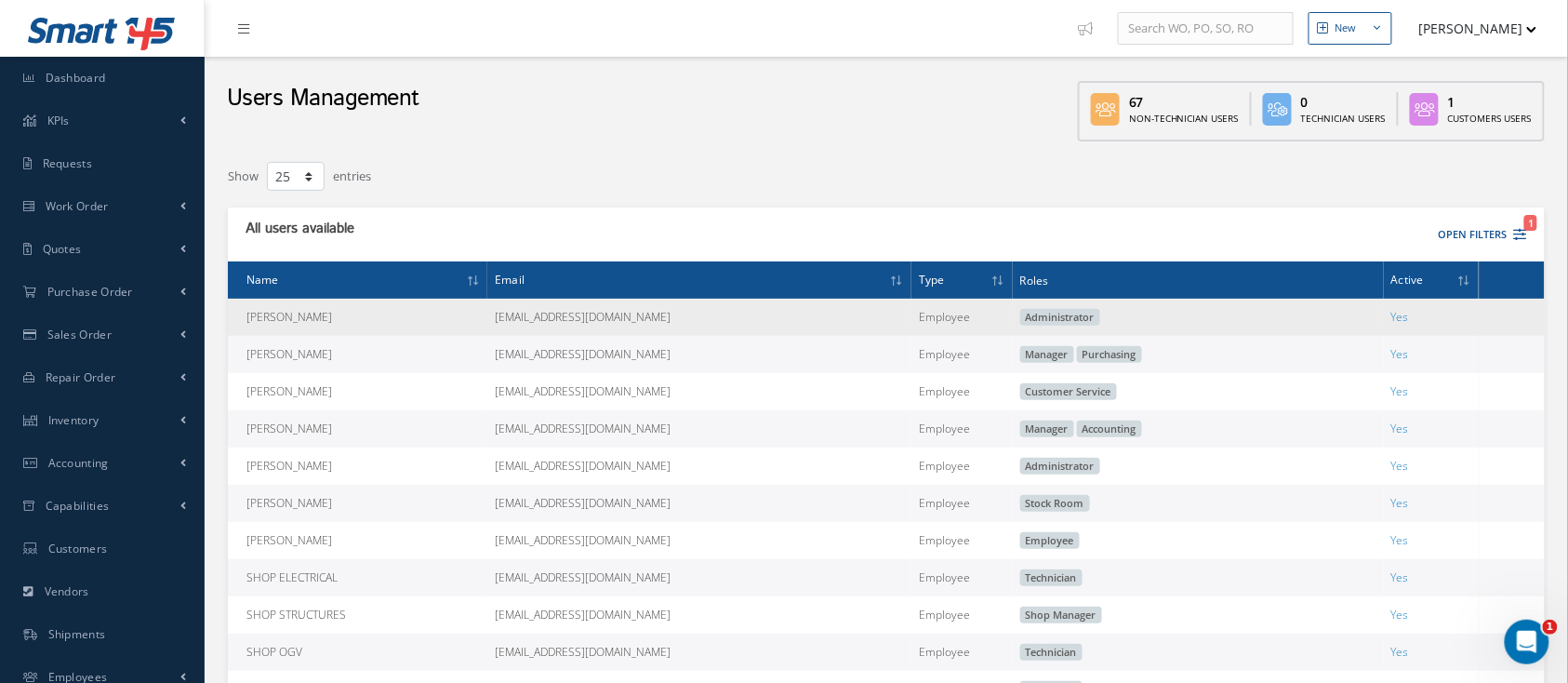
click at [284, 309] on td "[PERSON_NAME]" at bounding box center [357, 317] width 259 height 37
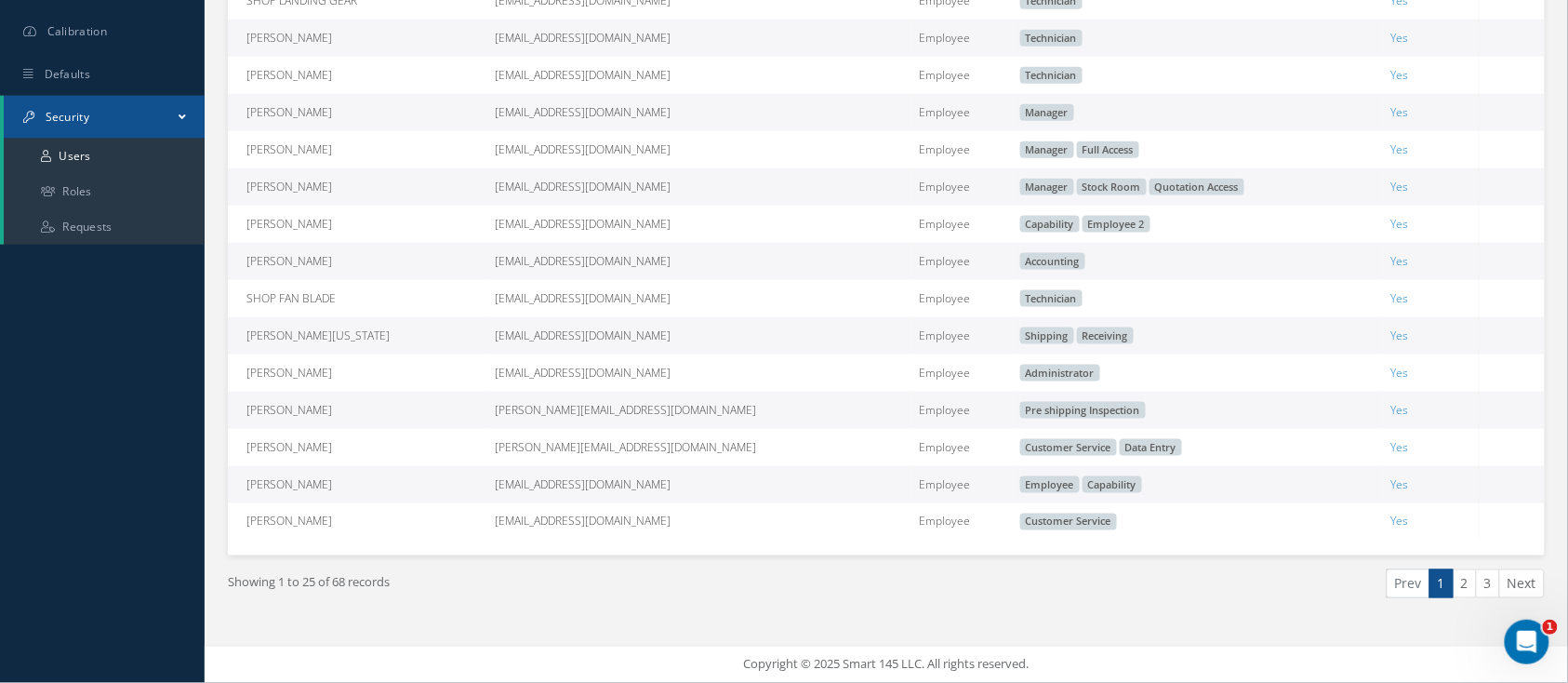
scroll to position [577, 0]
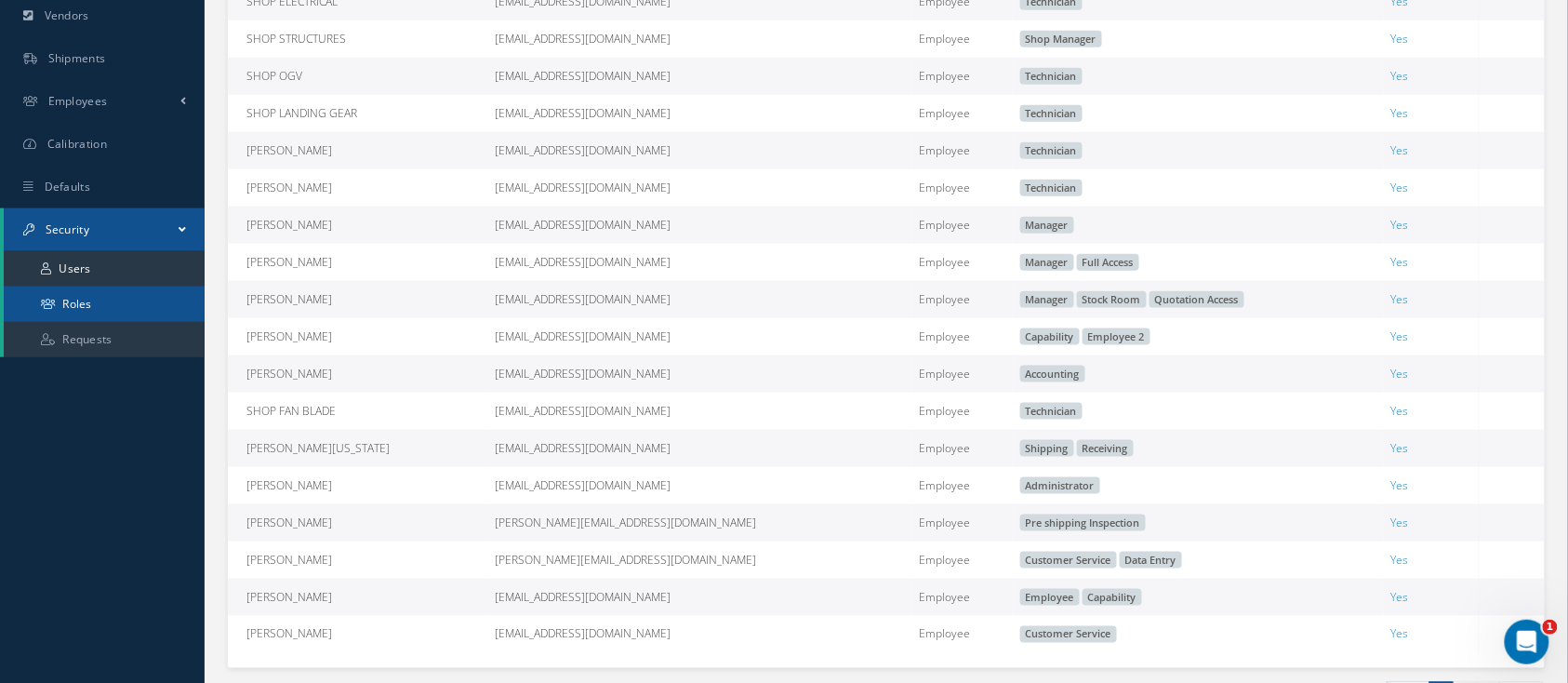
click at [76, 293] on link "Roles" at bounding box center [104, 305] width 201 height 35
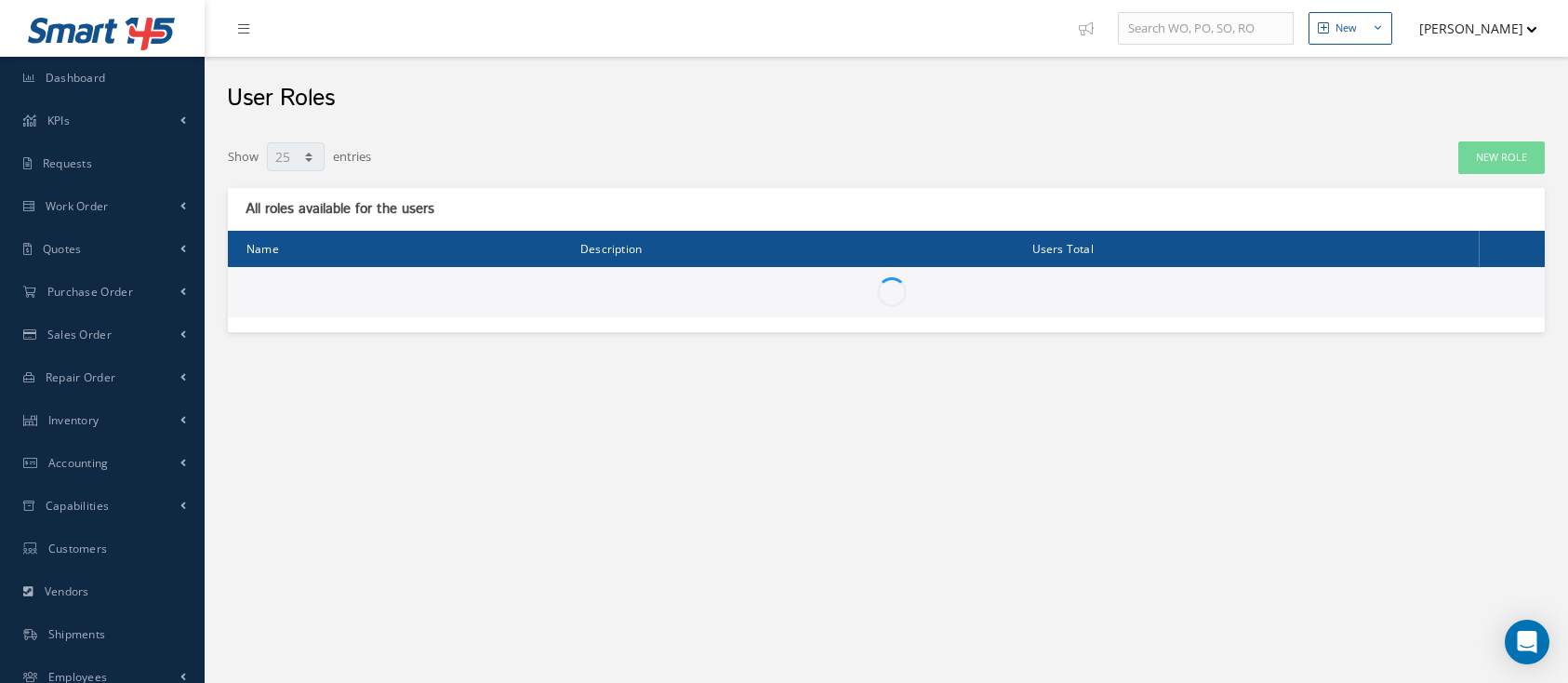
select select "25"
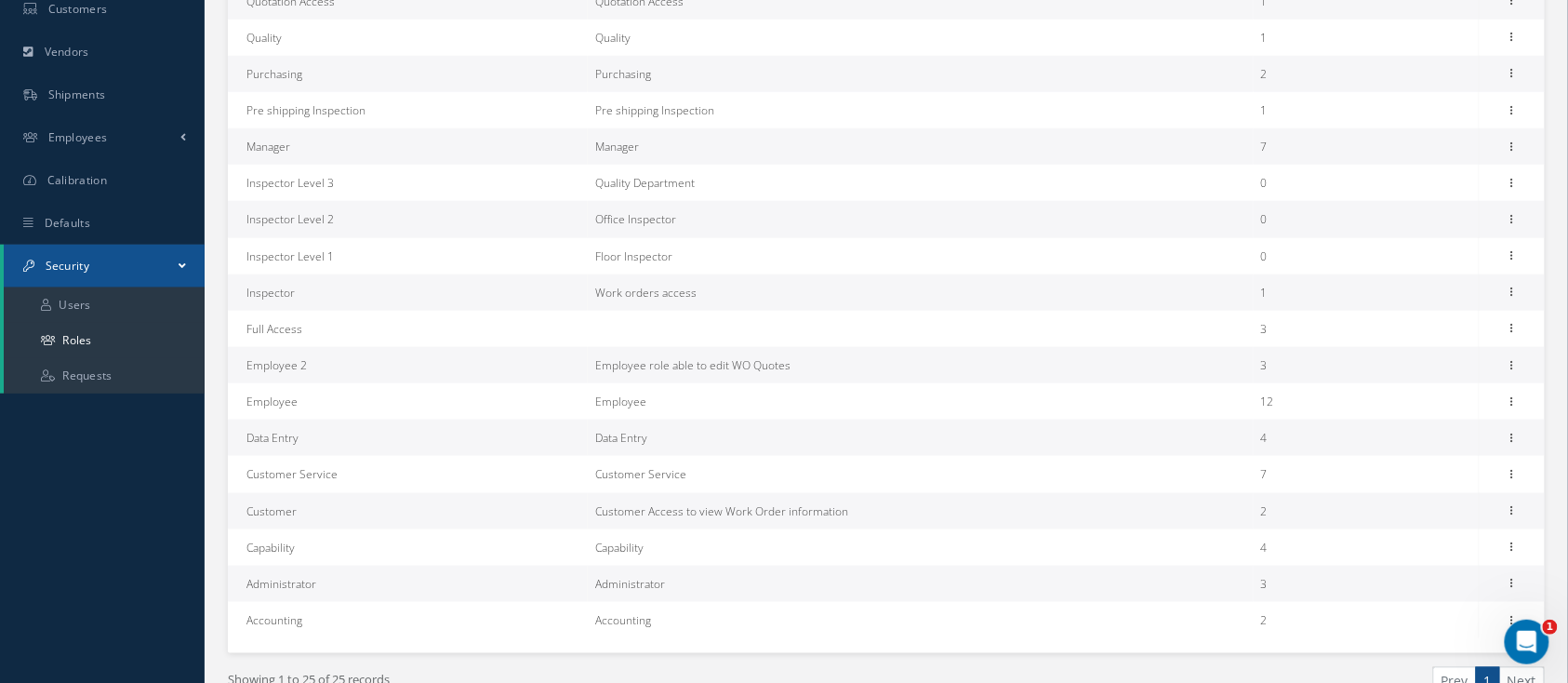
scroll to position [637, 0]
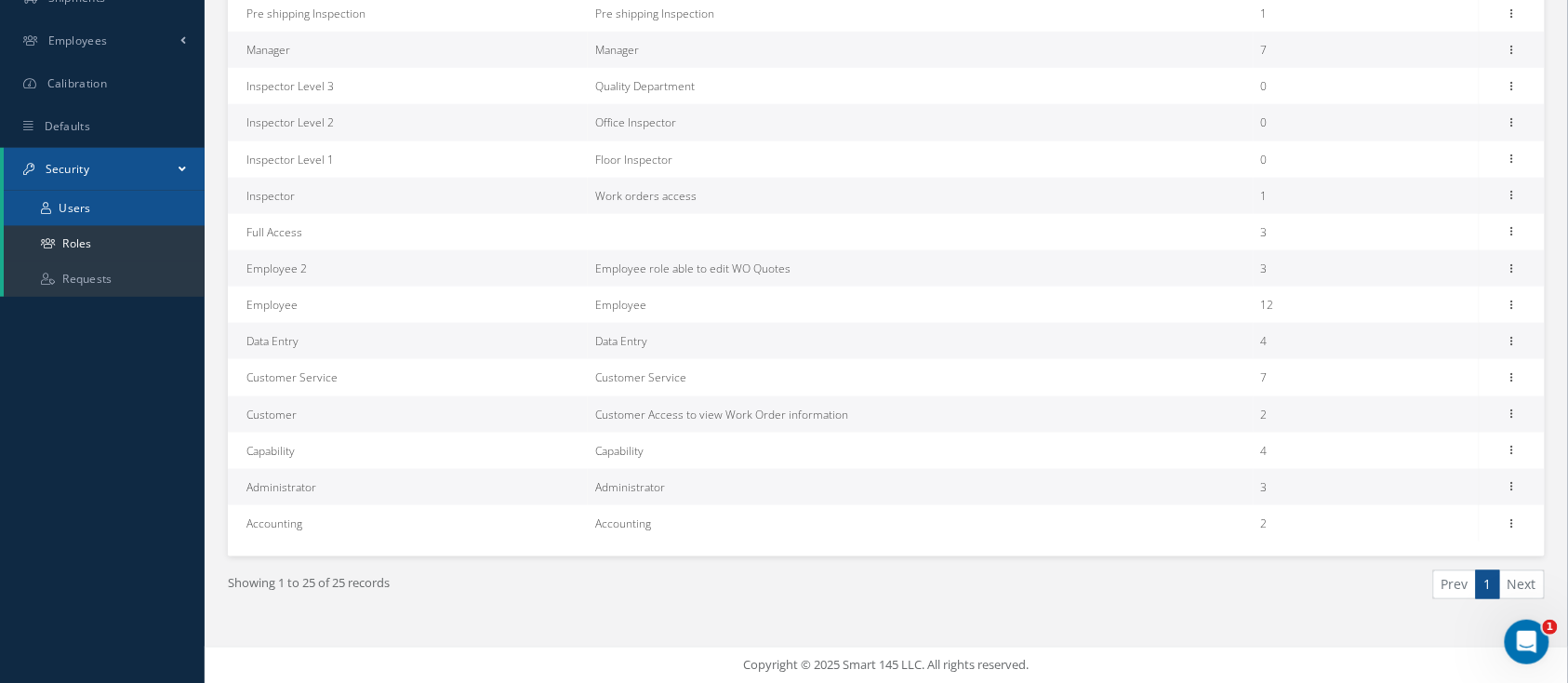
click at [55, 205] on link "Users" at bounding box center [104, 209] width 201 height 35
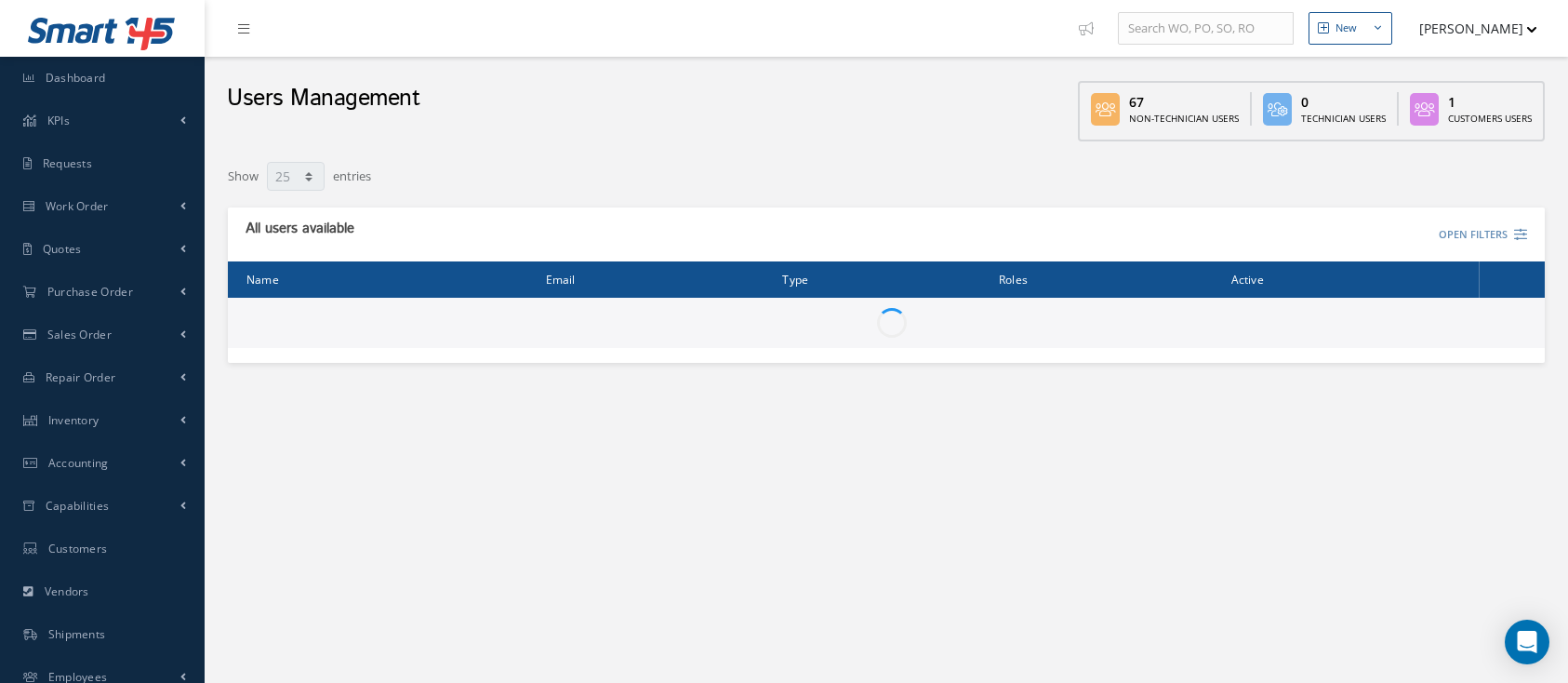
select select "25"
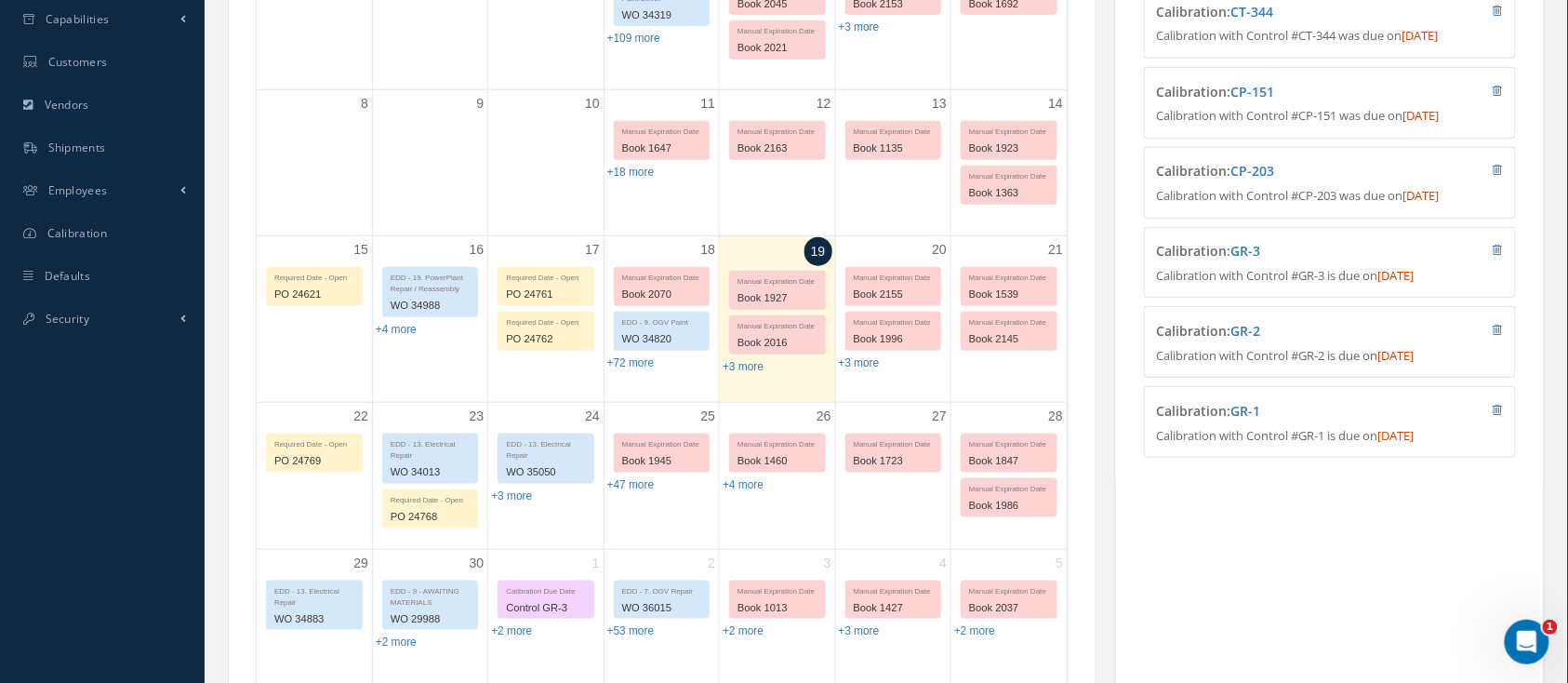
scroll to position [496, 0]
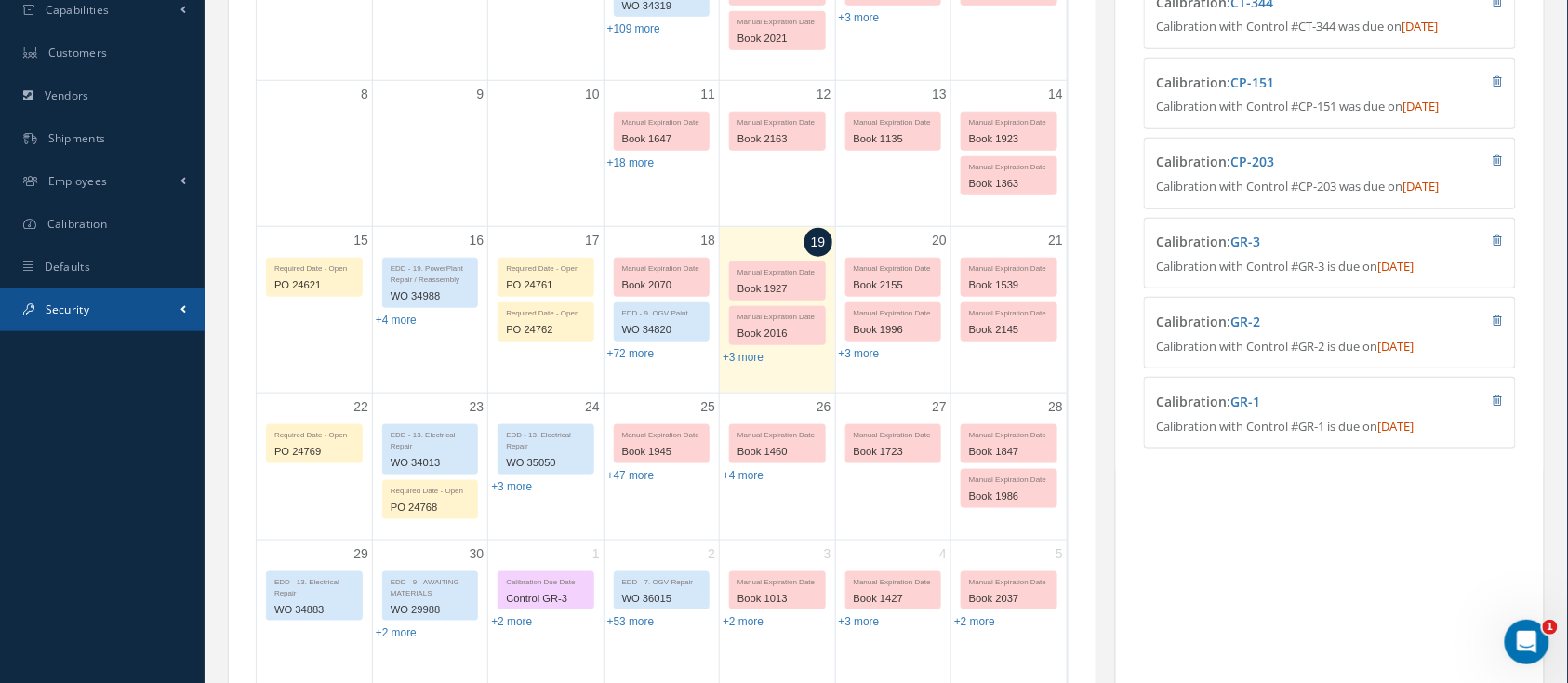
click at [79, 306] on span "Security" at bounding box center [67, 309] width 43 height 16
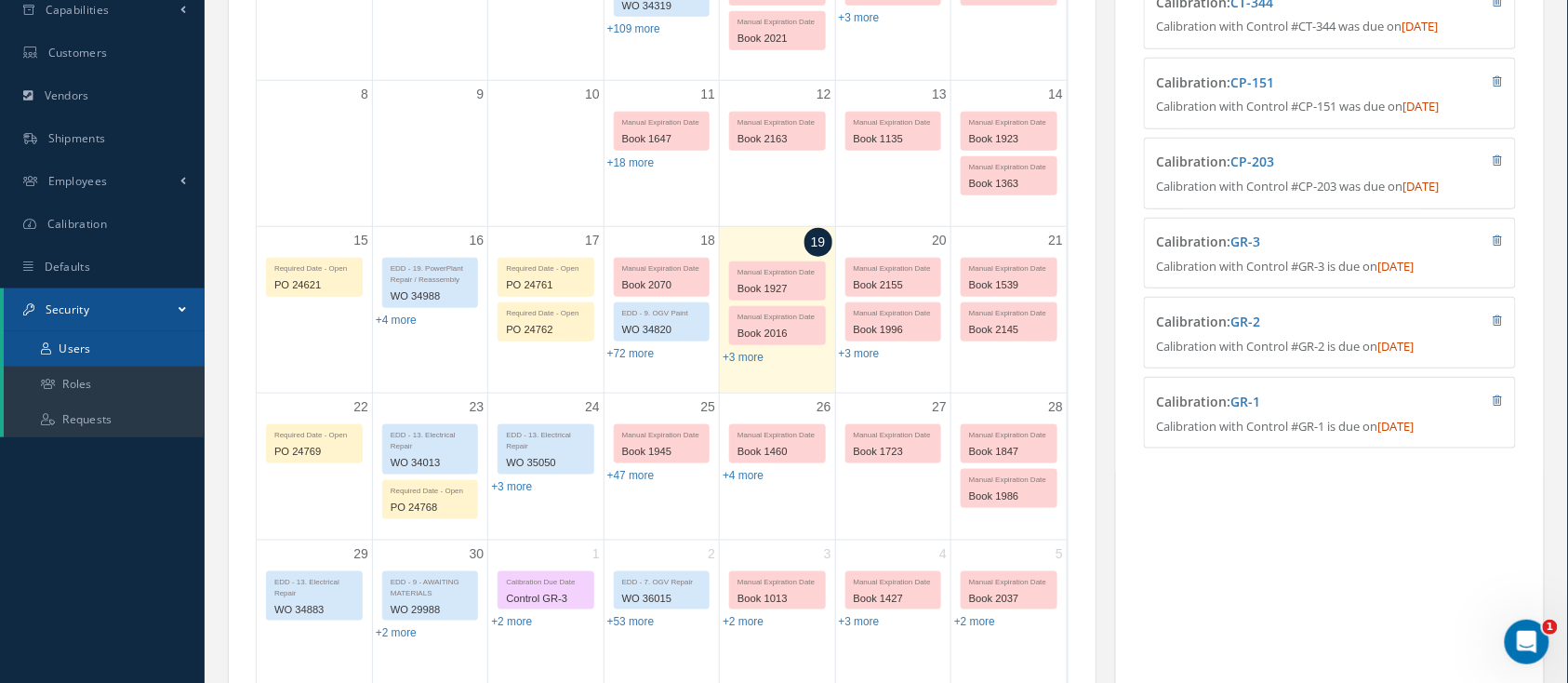
click at [71, 343] on link "Users" at bounding box center [104, 349] width 201 height 35
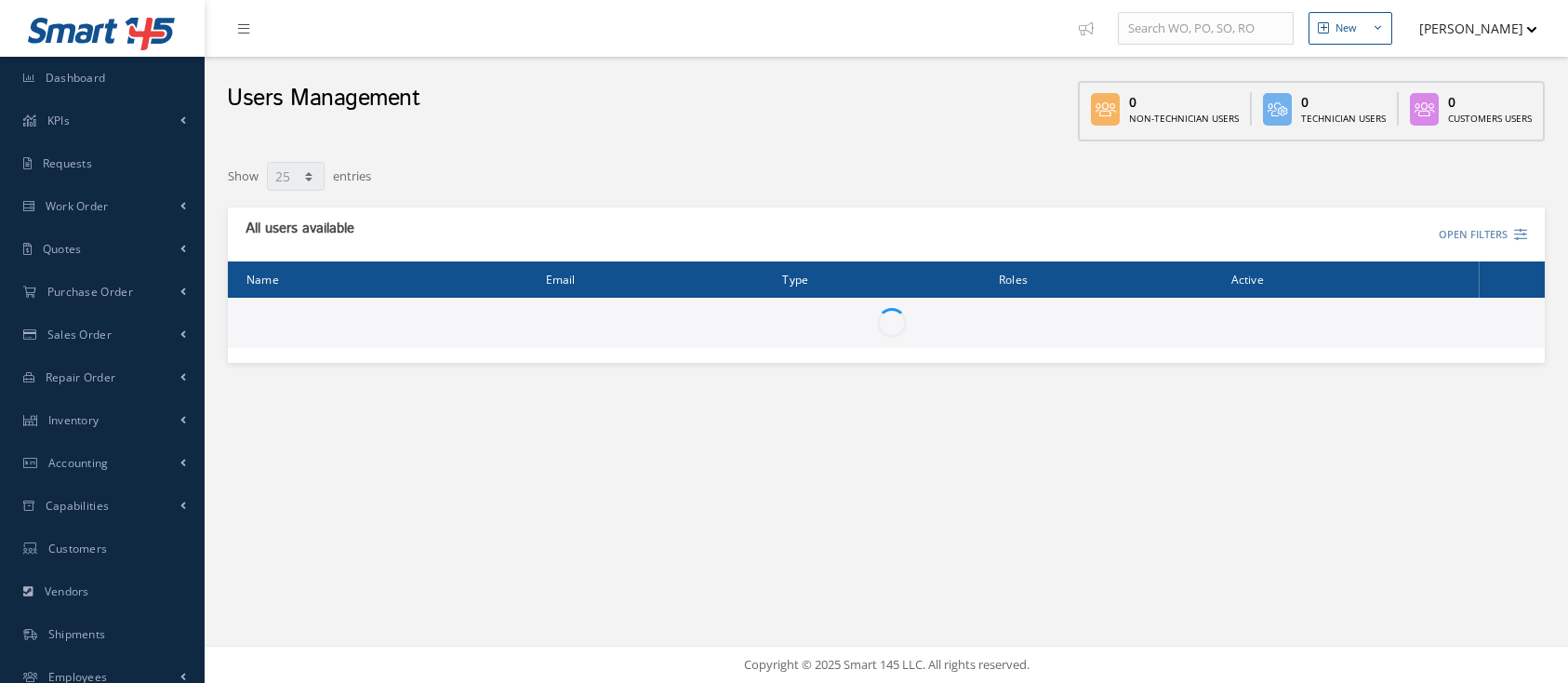
select select "25"
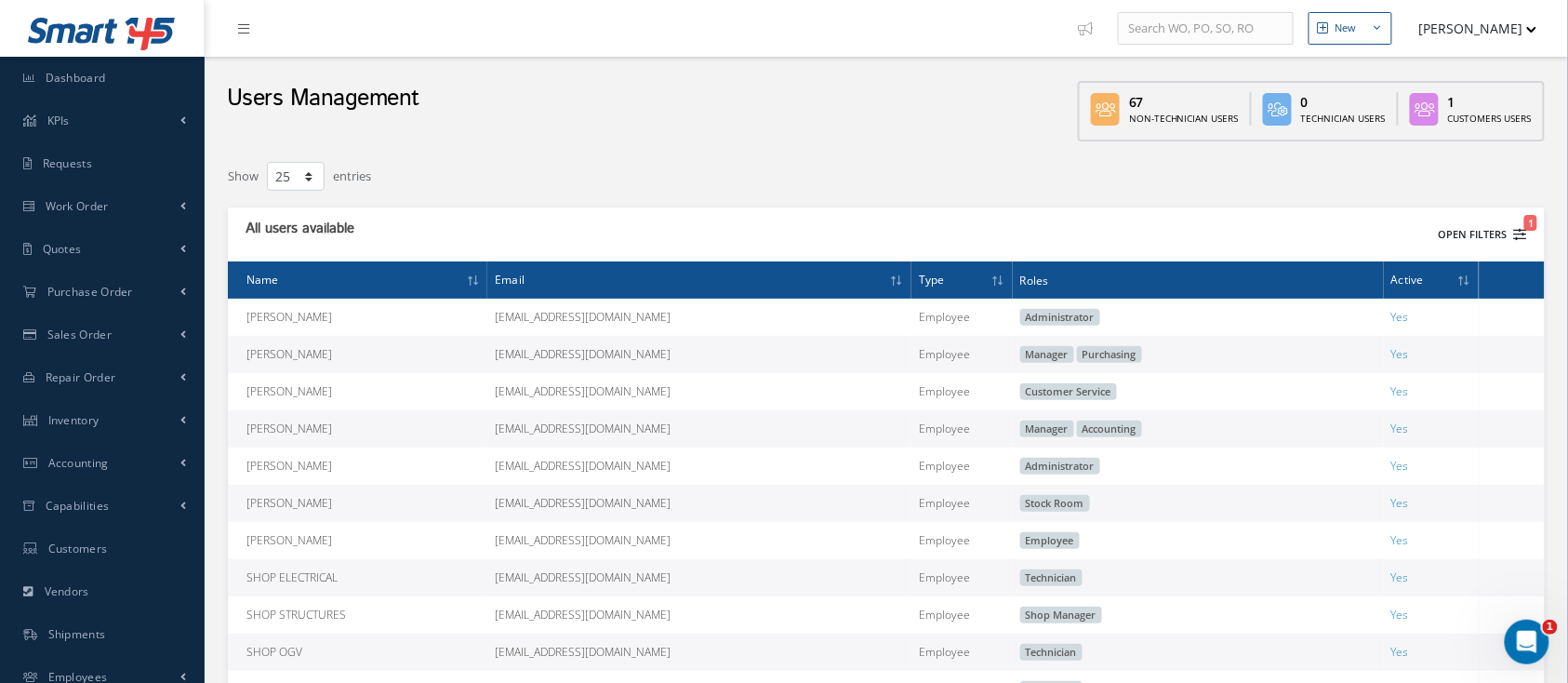
click at [1466, 235] on button "Open Filters 1" at bounding box center [1474, 235] width 105 height 31
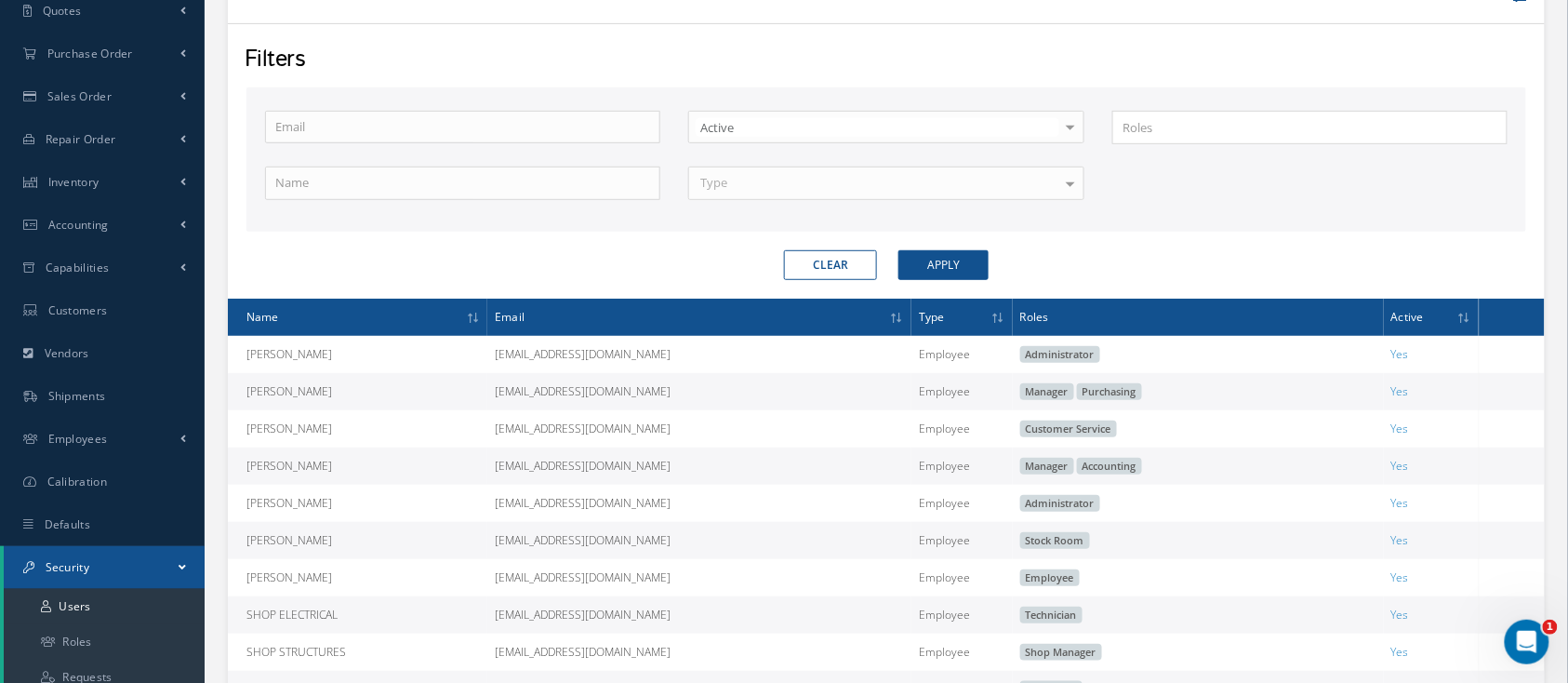
scroll to position [247, 0]
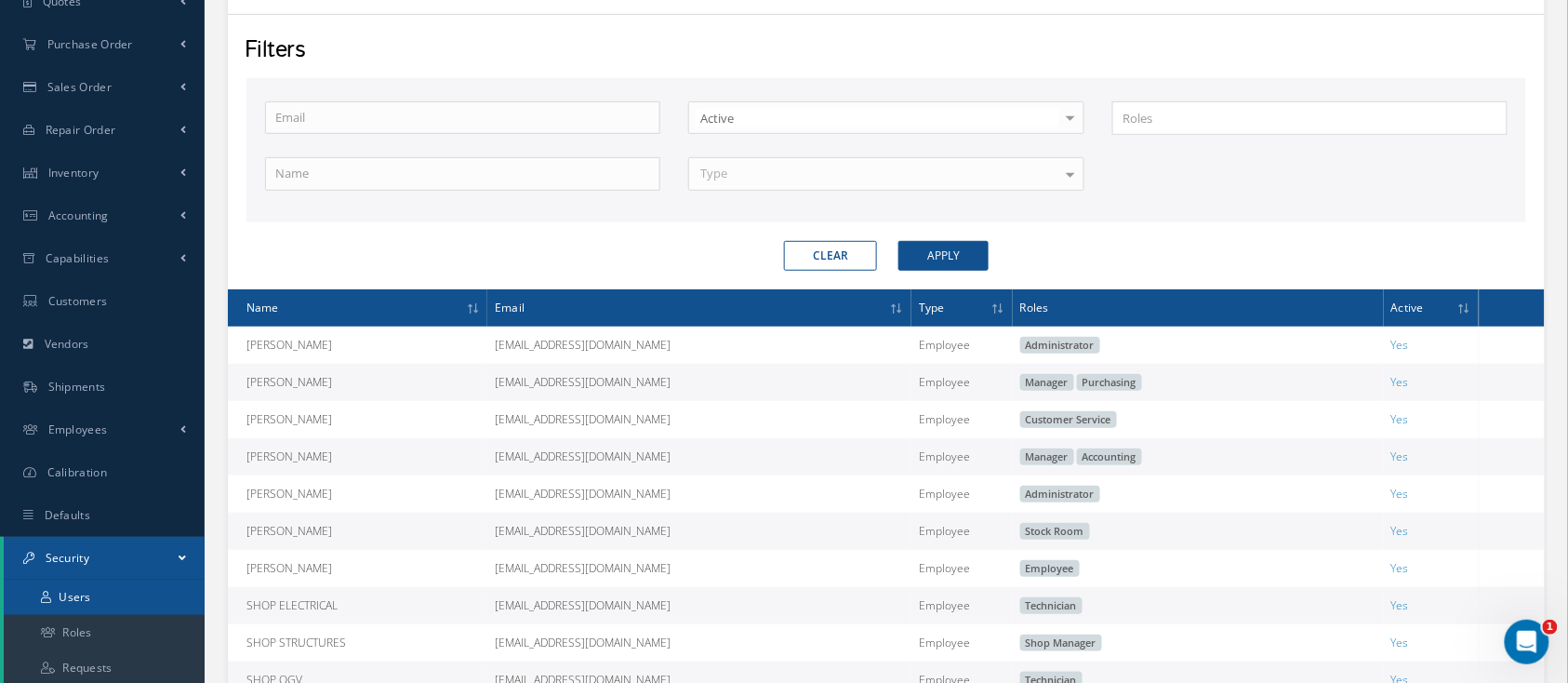
click at [85, 598] on link "Users" at bounding box center [104, 597] width 201 height 35
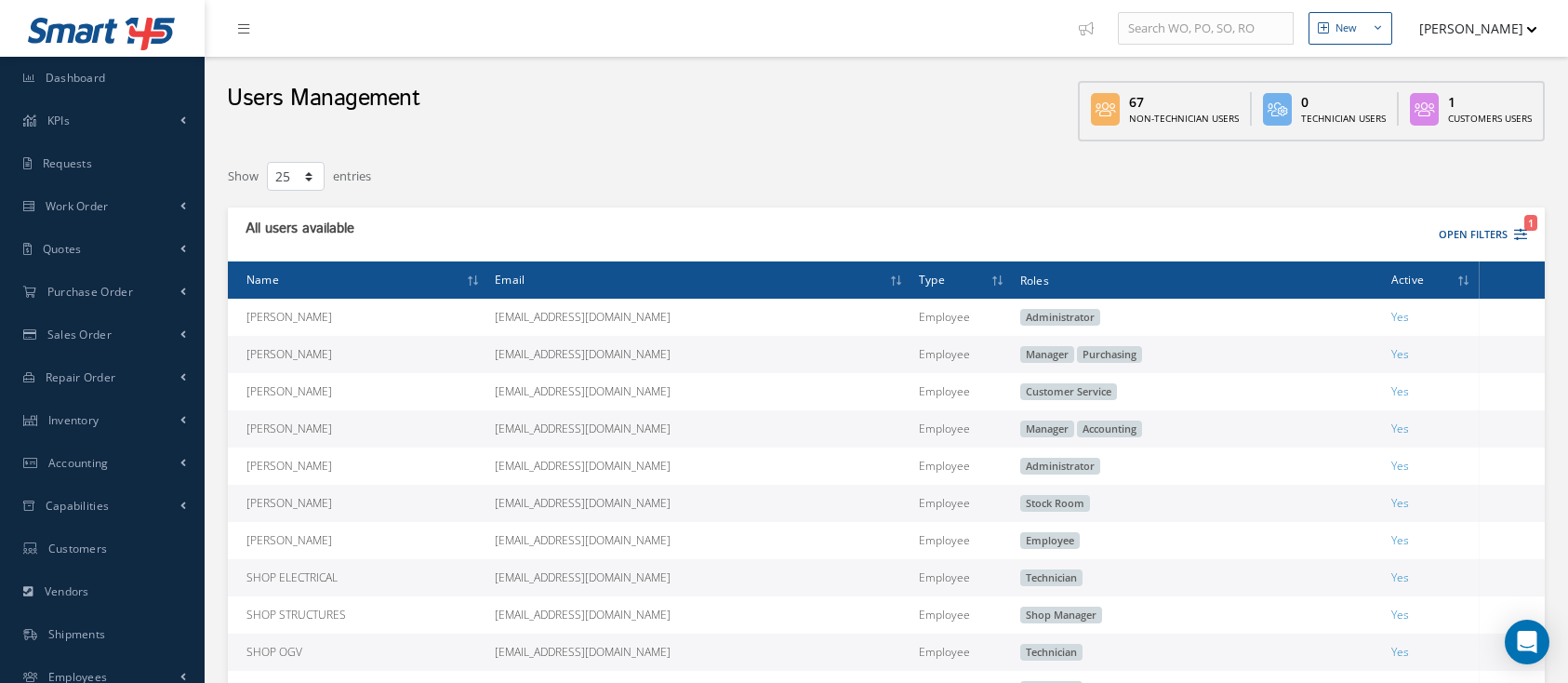
select select "25"
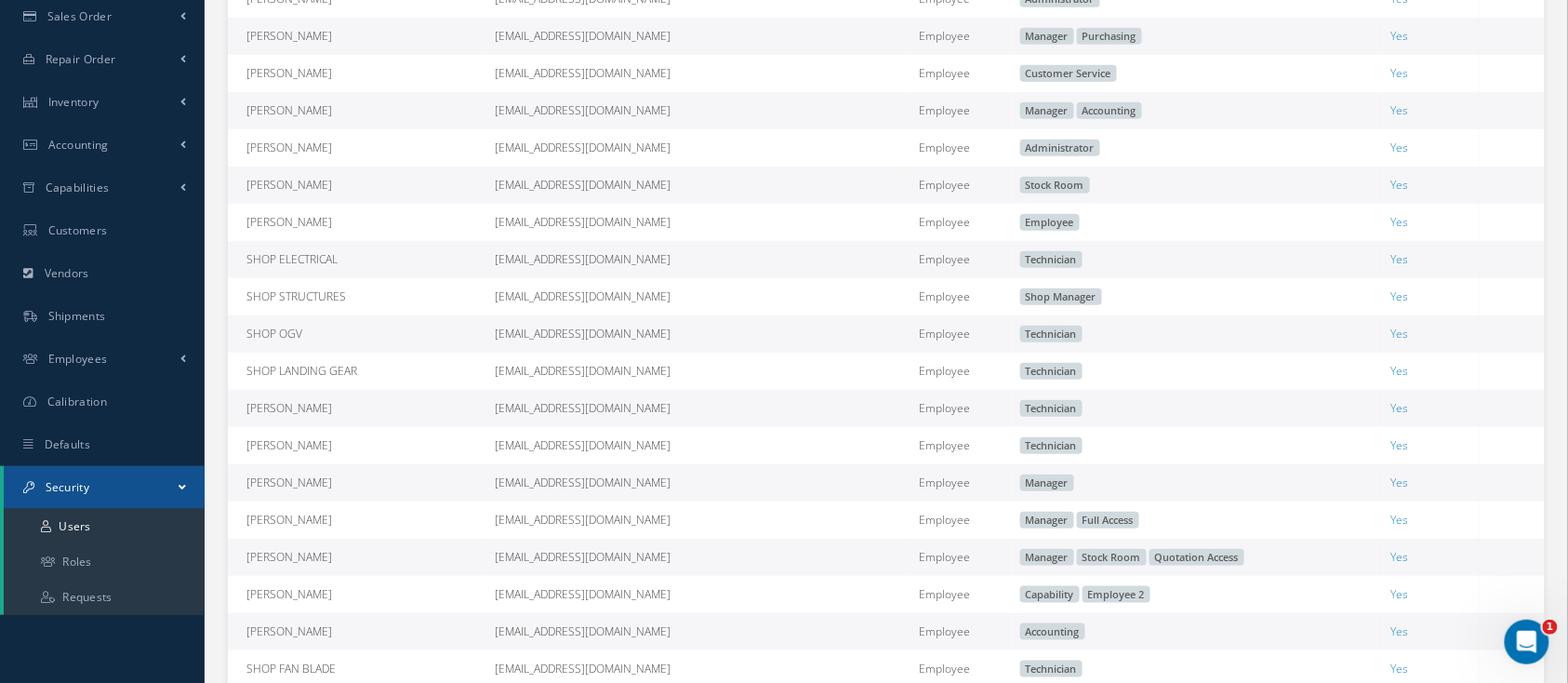
scroll to position [496, 0]
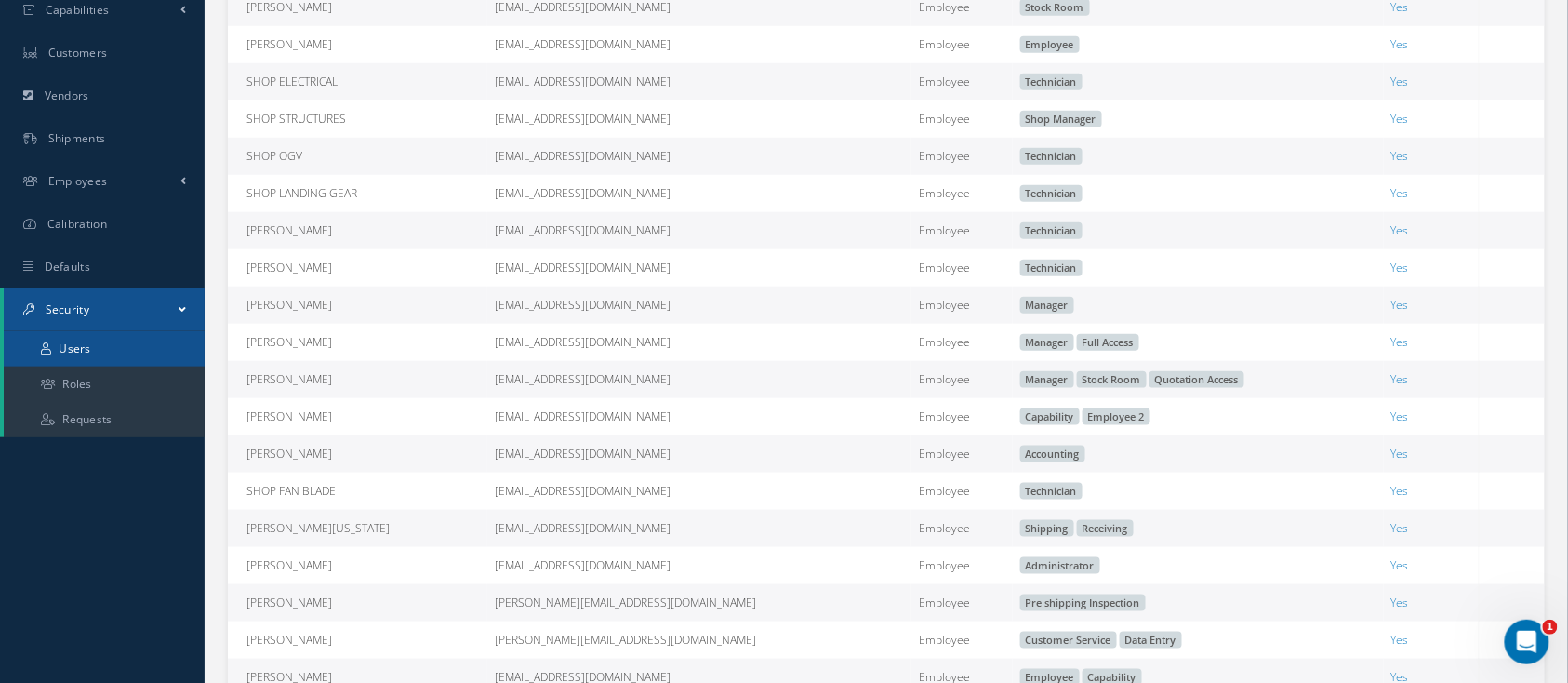
click at [95, 356] on link "Users" at bounding box center [104, 349] width 201 height 35
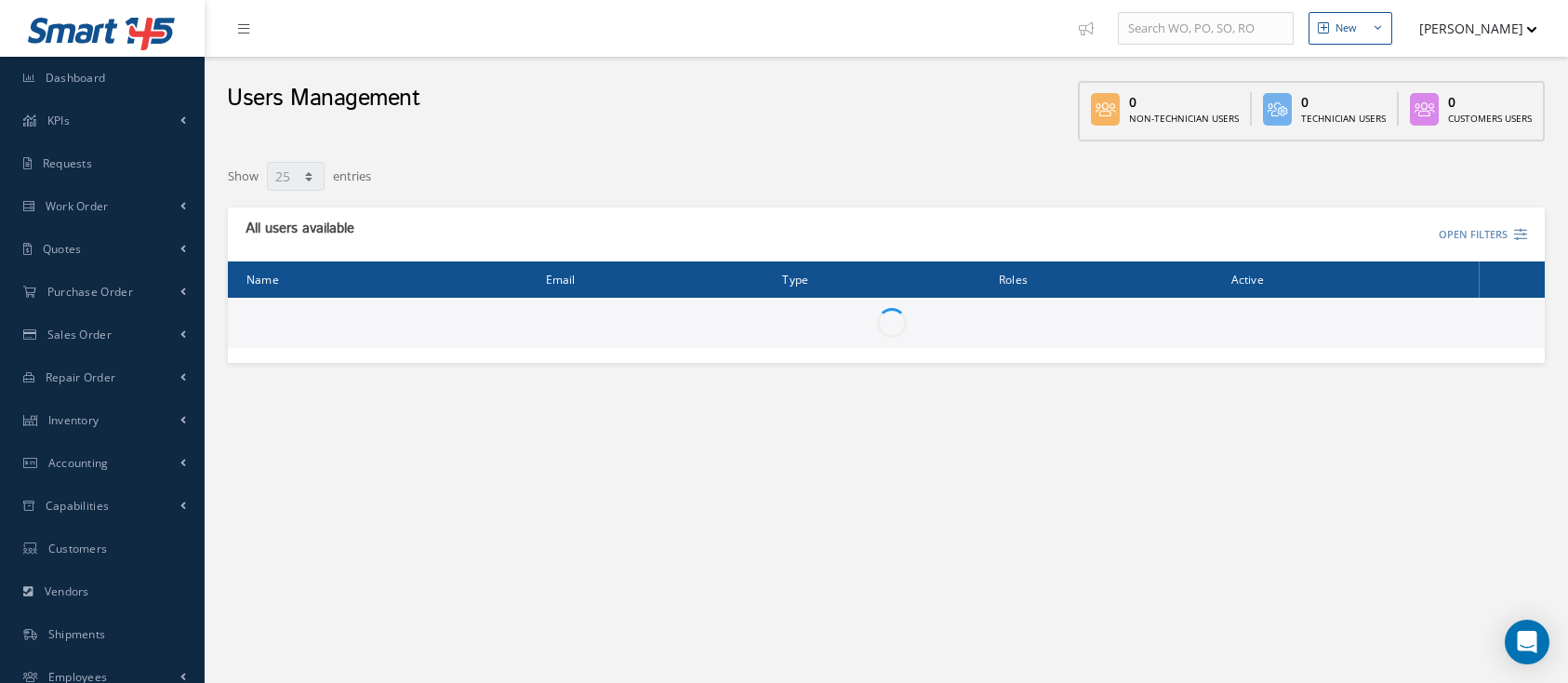
select select "25"
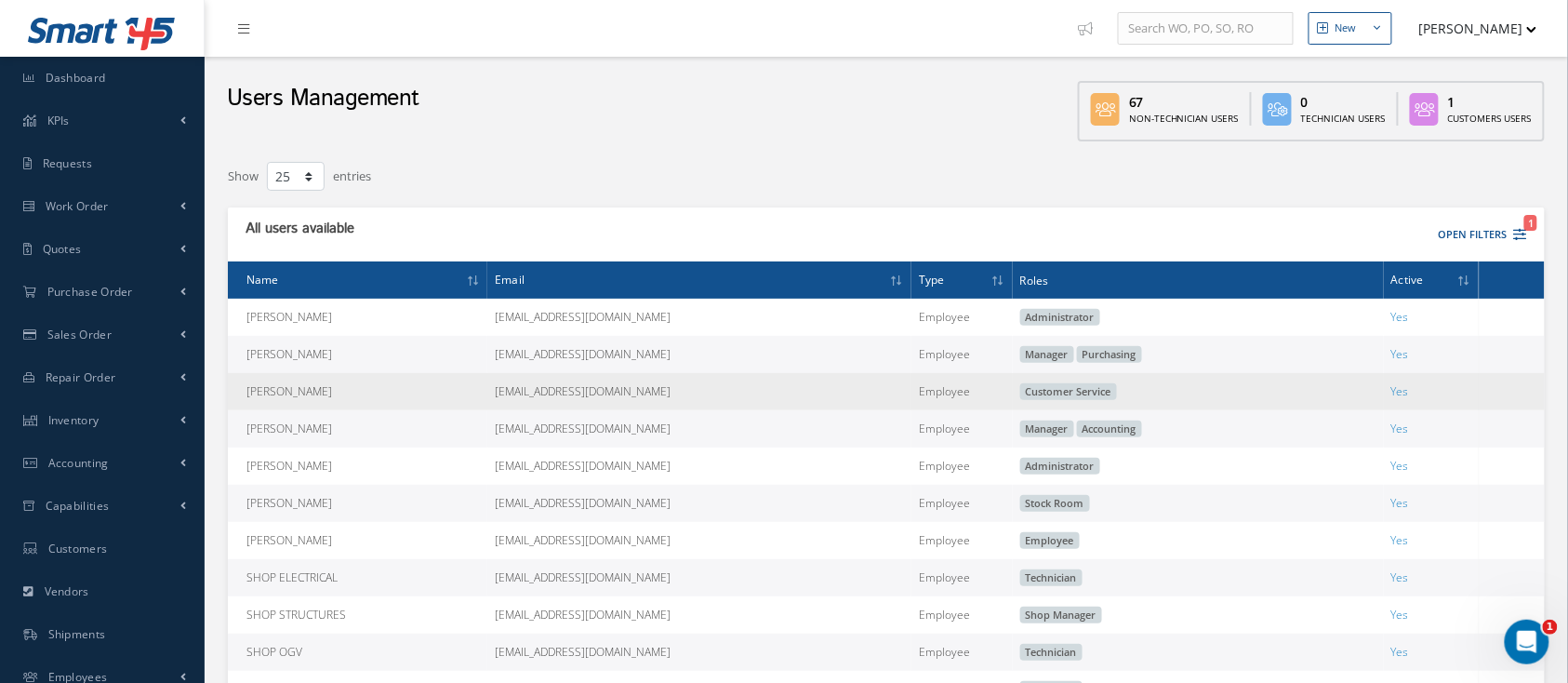
click at [1455, 392] on td "Yes" at bounding box center [1431, 392] width 95 height 37
click at [1532, 394] on td at bounding box center [1511, 392] width 66 height 37
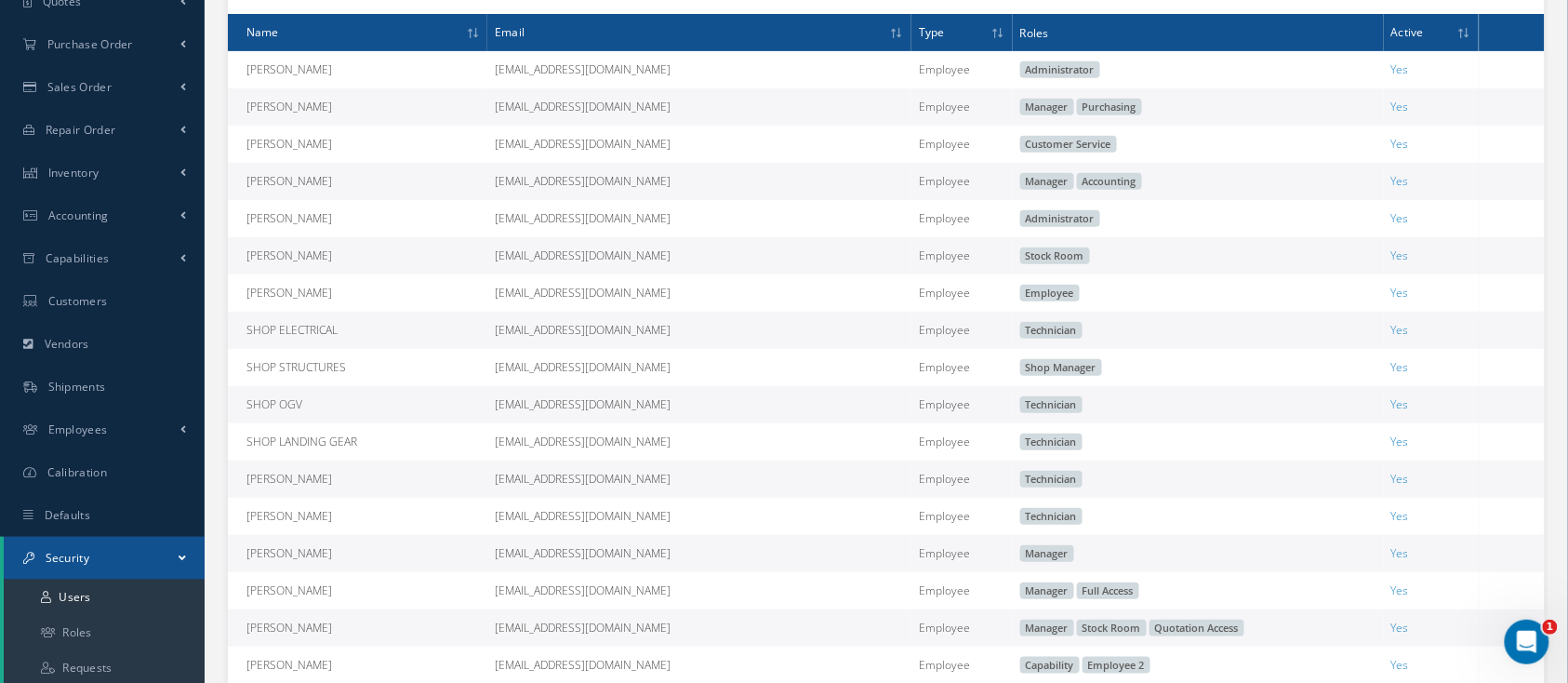
scroll to position [373, 0]
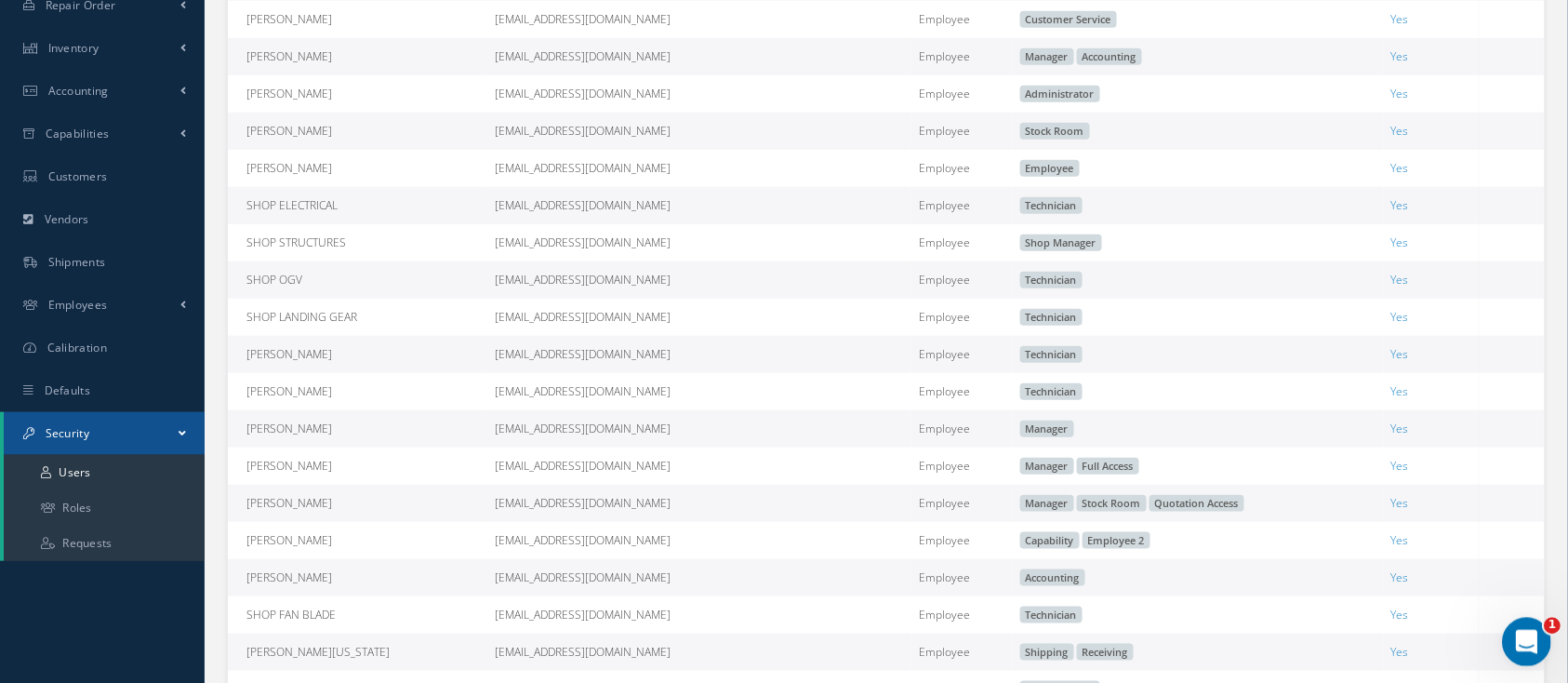
click at [1529, 641] on icon "Open Intercom Messenger" at bounding box center [1524, 640] width 31 height 31
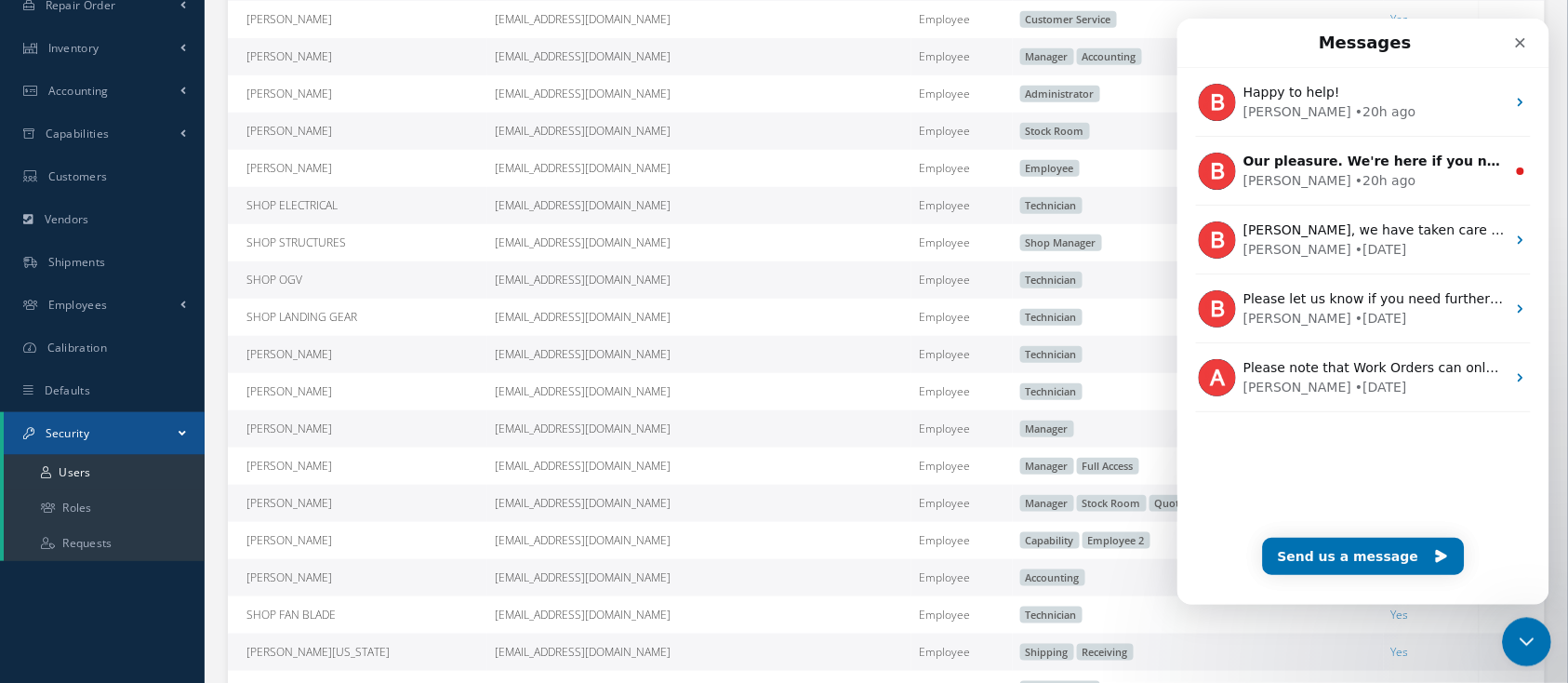
scroll to position [0, 0]
click at [1532, 634] on icon "Close Intercom Messenger" at bounding box center [1523, 639] width 23 height 23
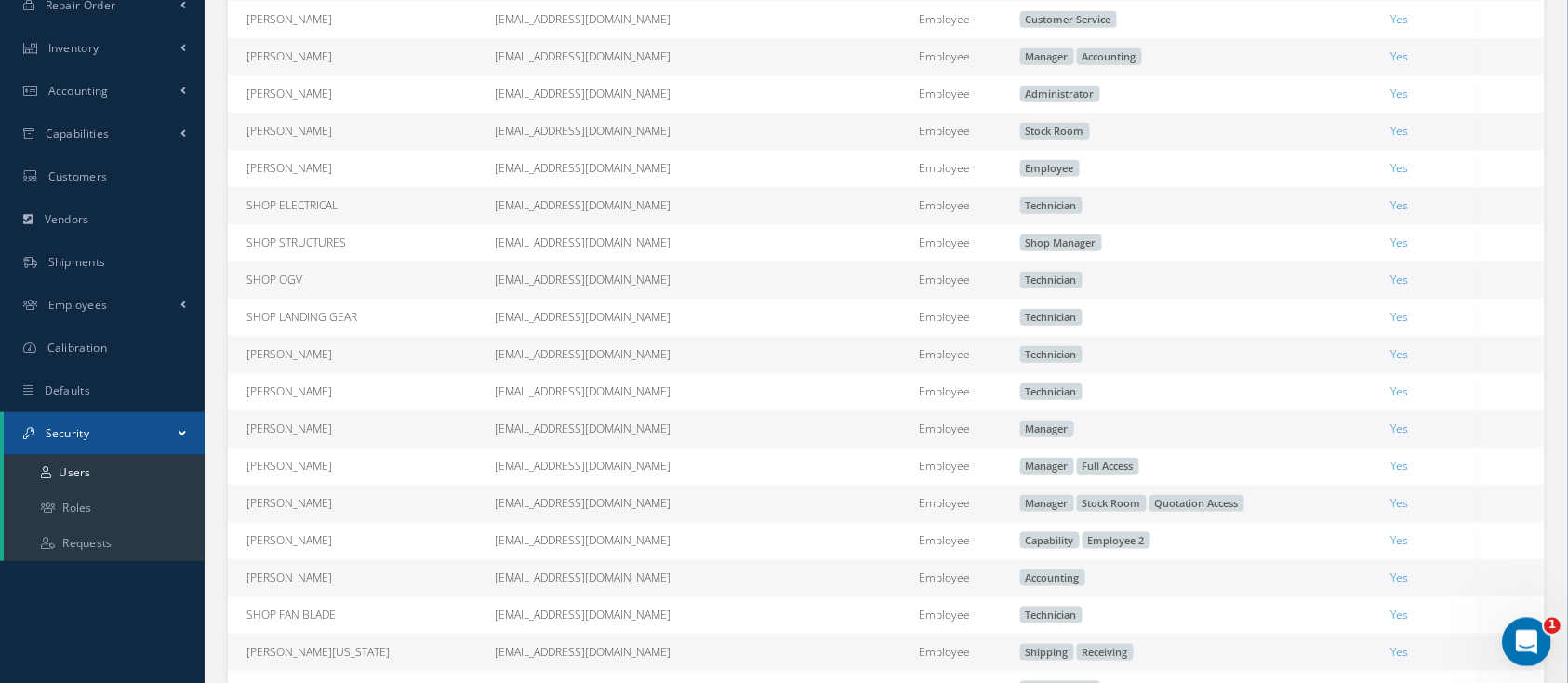
click at [1528, 652] on icon "Open Intercom Messenger" at bounding box center [1524, 640] width 31 height 31
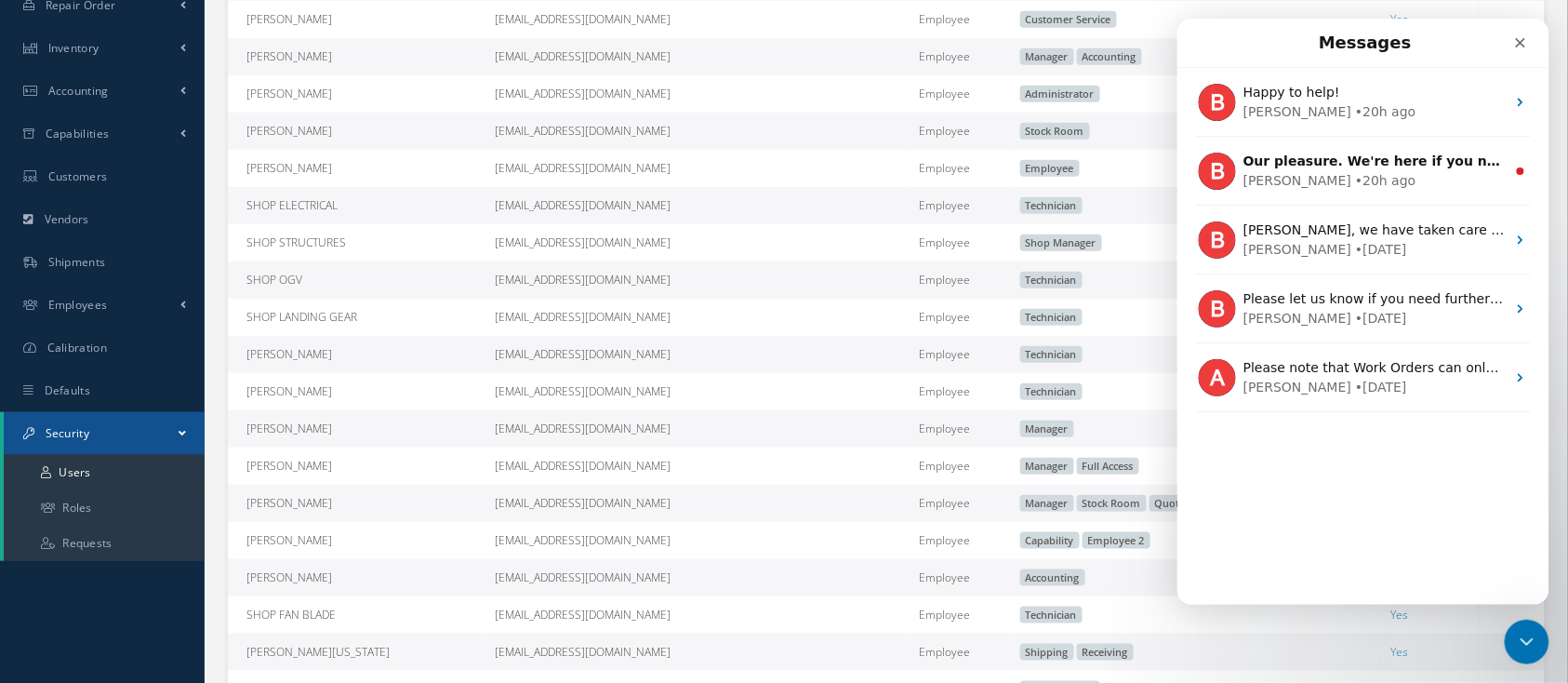
click at [1378, 492] on div "Happy to help! [PERSON_NAME] • 20h ago Our pleasure. We're here if you need any…" at bounding box center [1363, 335] width 372 height 537
click at [1350, 429] on div "Happy to help! [PERSON_NAME] • 20h ago Our pleasure. We're here if you need any…" at bounding box center [1363, 335] width 372 height 537
click at [1536, 641] on div "Close Intercom Messenger" at bounding box center [1523, 639] width 44 height 44
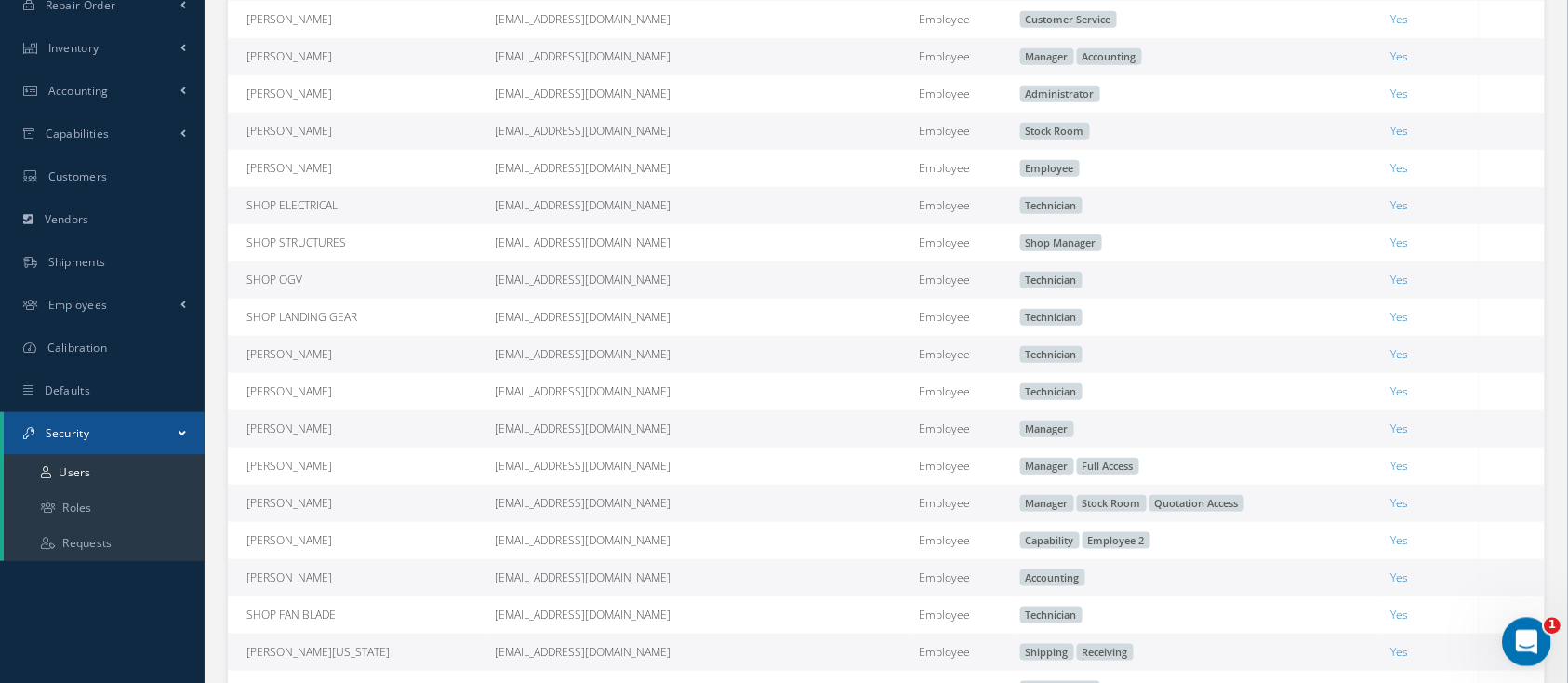
click at [1536, 641] on div "Open Intercom Messenger" at bounding box center [1524, 640] width 61 height 61
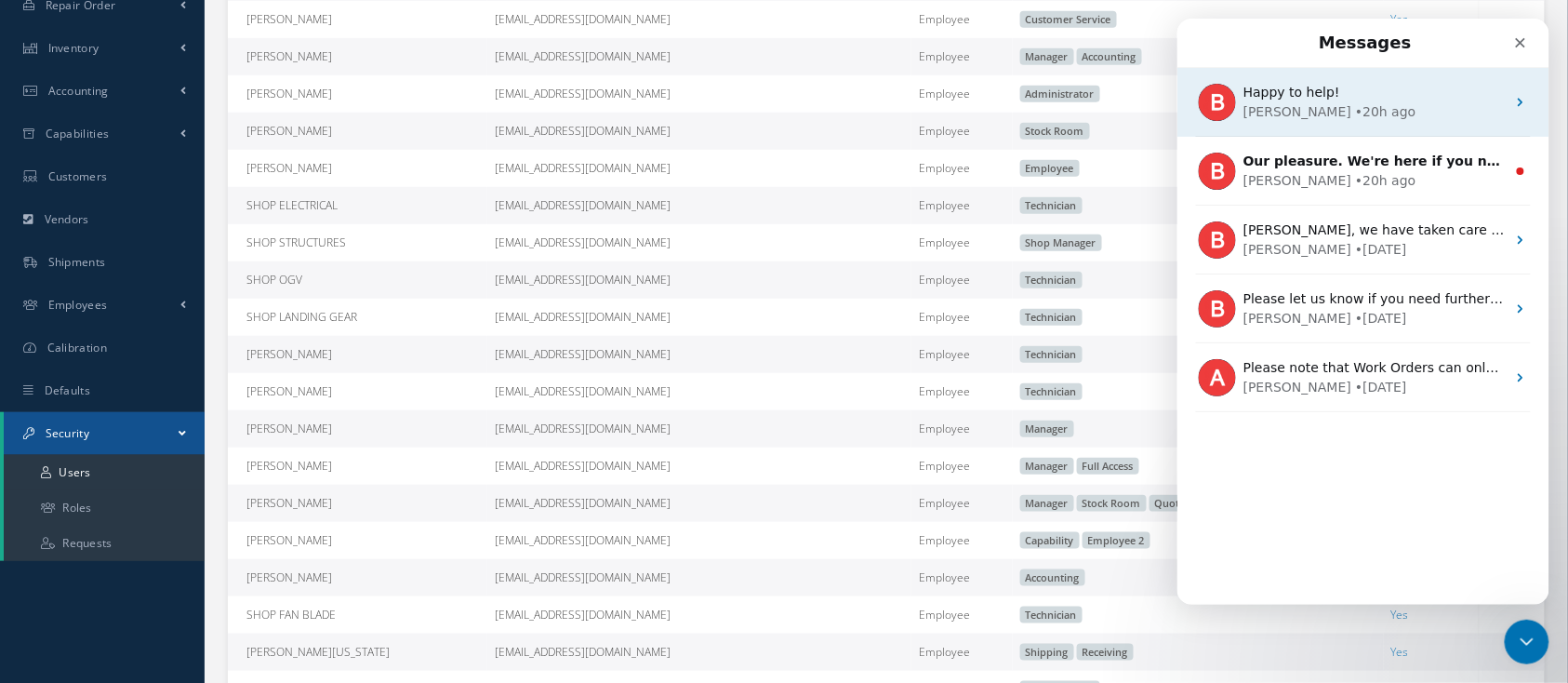
click at [1354, 107] on div "• 20h ago" at bounding box center [1384, 111] width 60 height 20
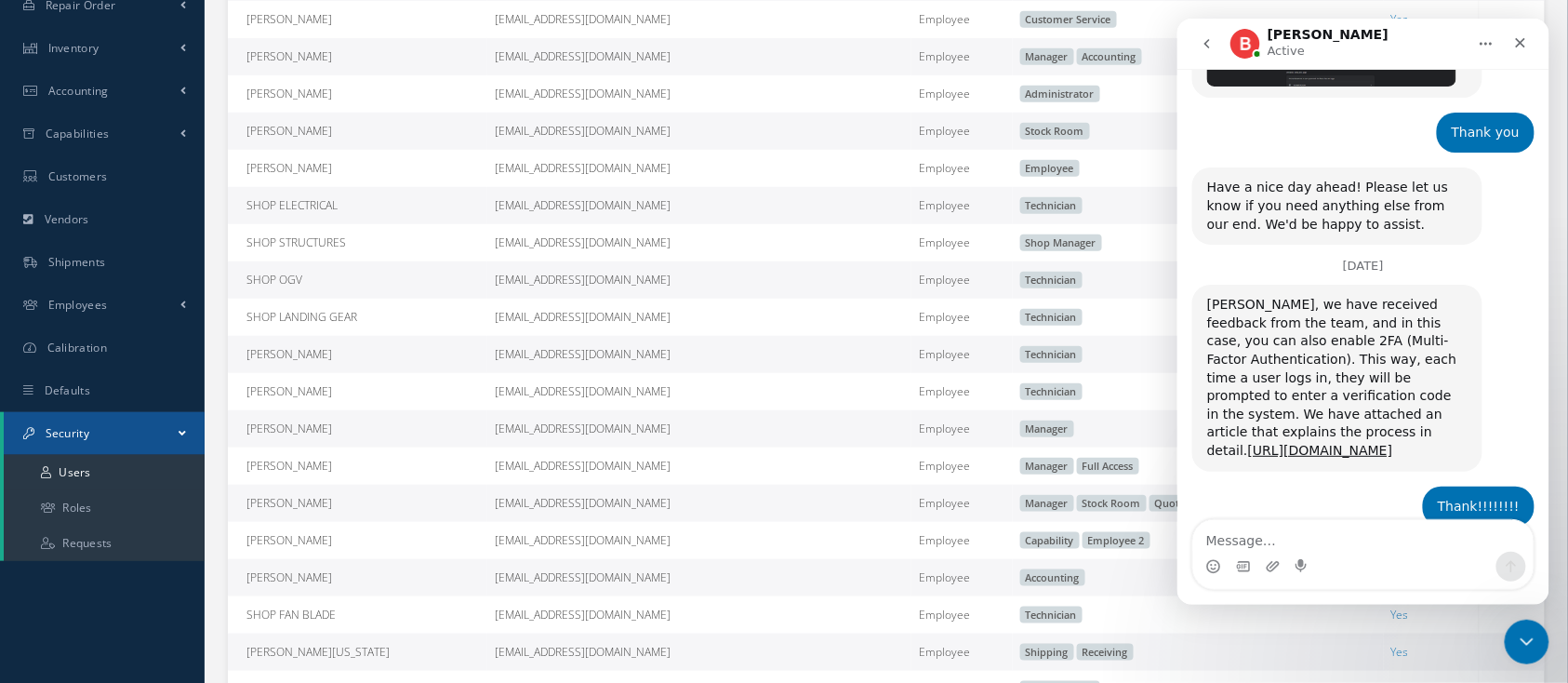
scroll to position [3023, 0]
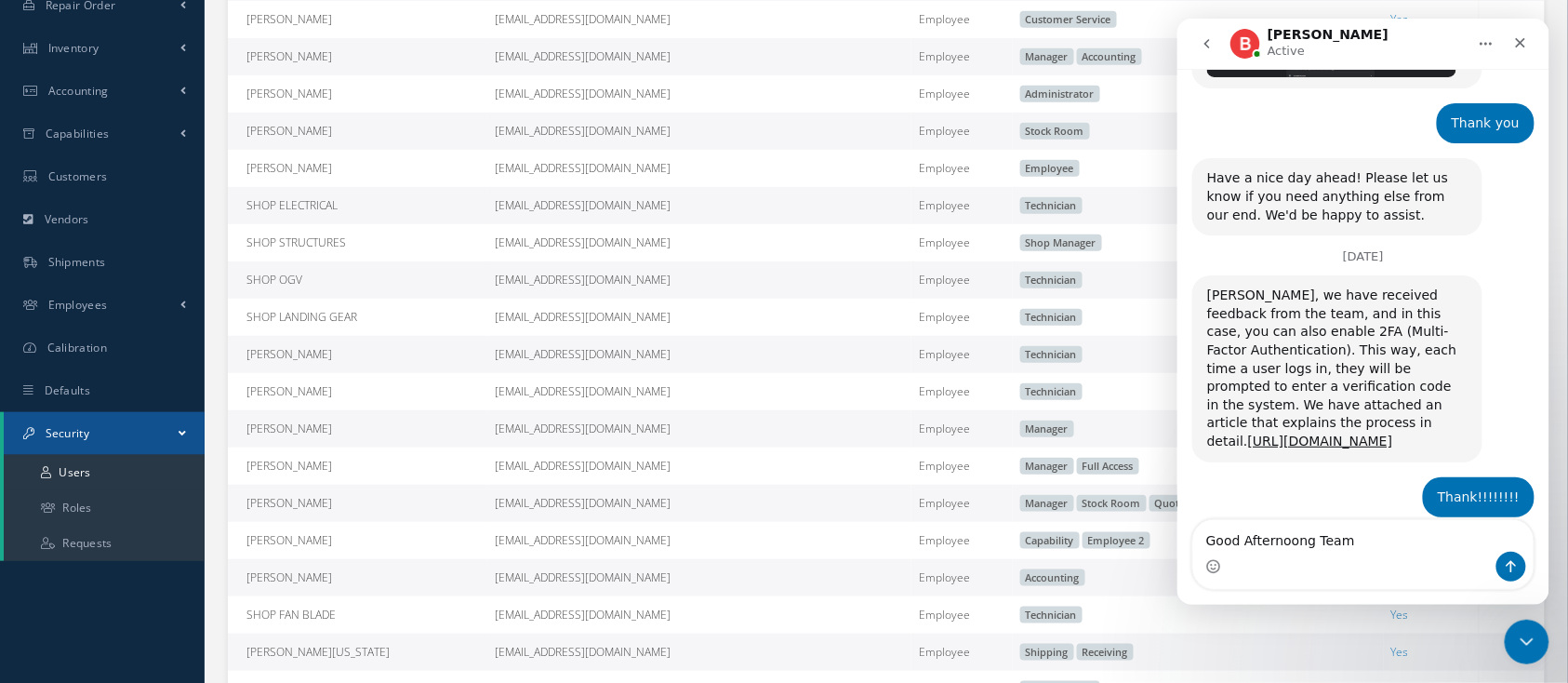
click at [1251, 541] on textarea "Good Afternoong Team" at bounding box center [1363, 535] width 341 height 32
click at [1311, 539] on textarea "Good Afternoong Team" at bounding box center [1363, 535] width 341 height 32
type textarea "Good Afternoon Team"
click at [1343, 545] on textarea "Good Afternoon Team" at bounding box center [1363, 535] width 341 height 32
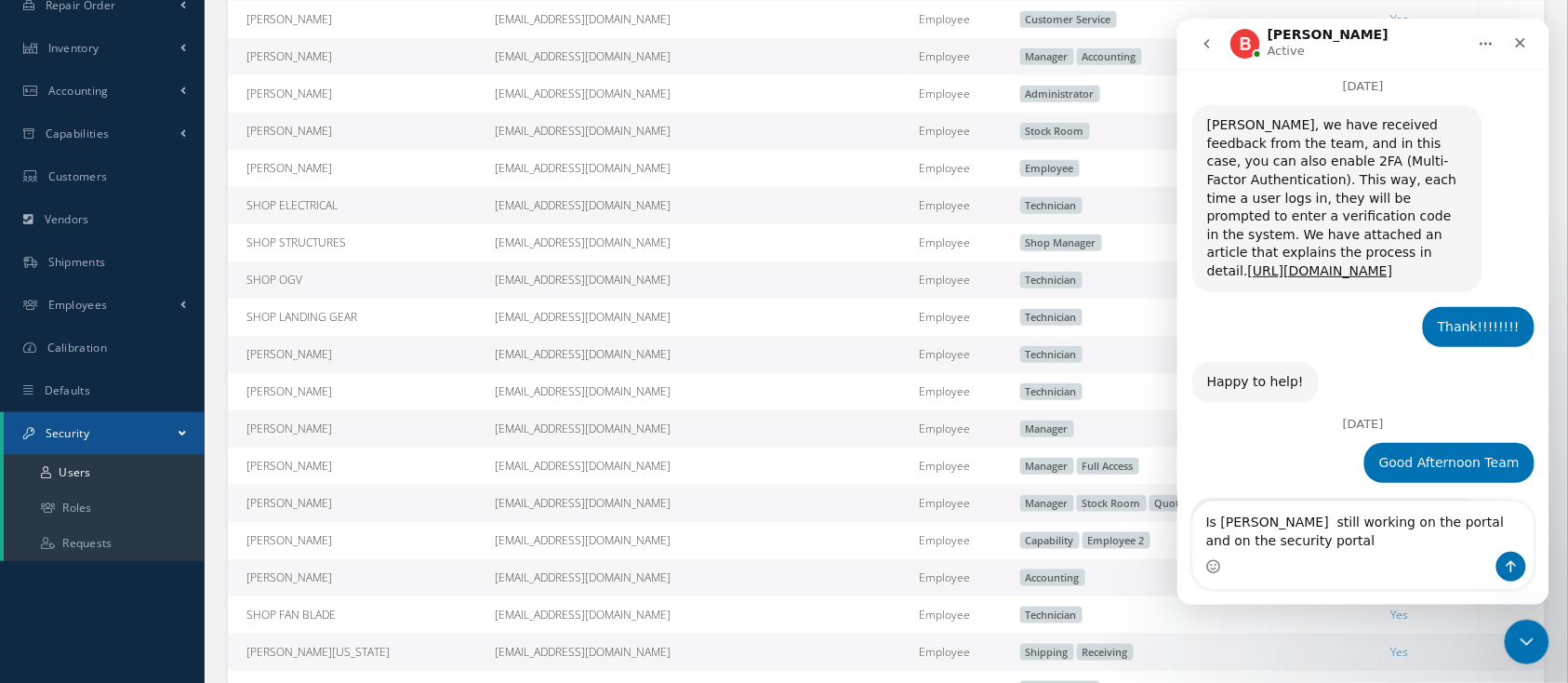
scroll to position [3195, 0]
type textarea "Is [PERSON_NAME] still working on the portal and on the security portal I cant …"
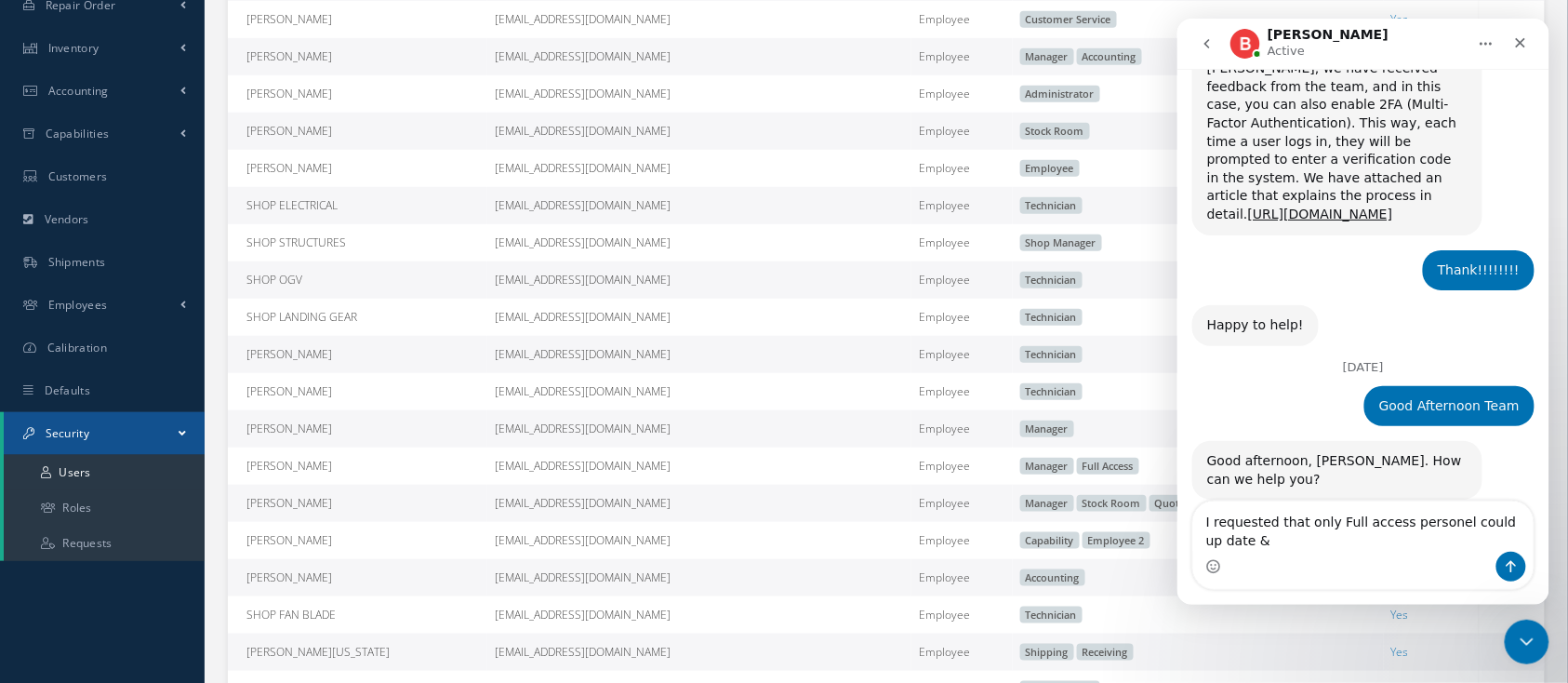
scroll to position [3268, 0]
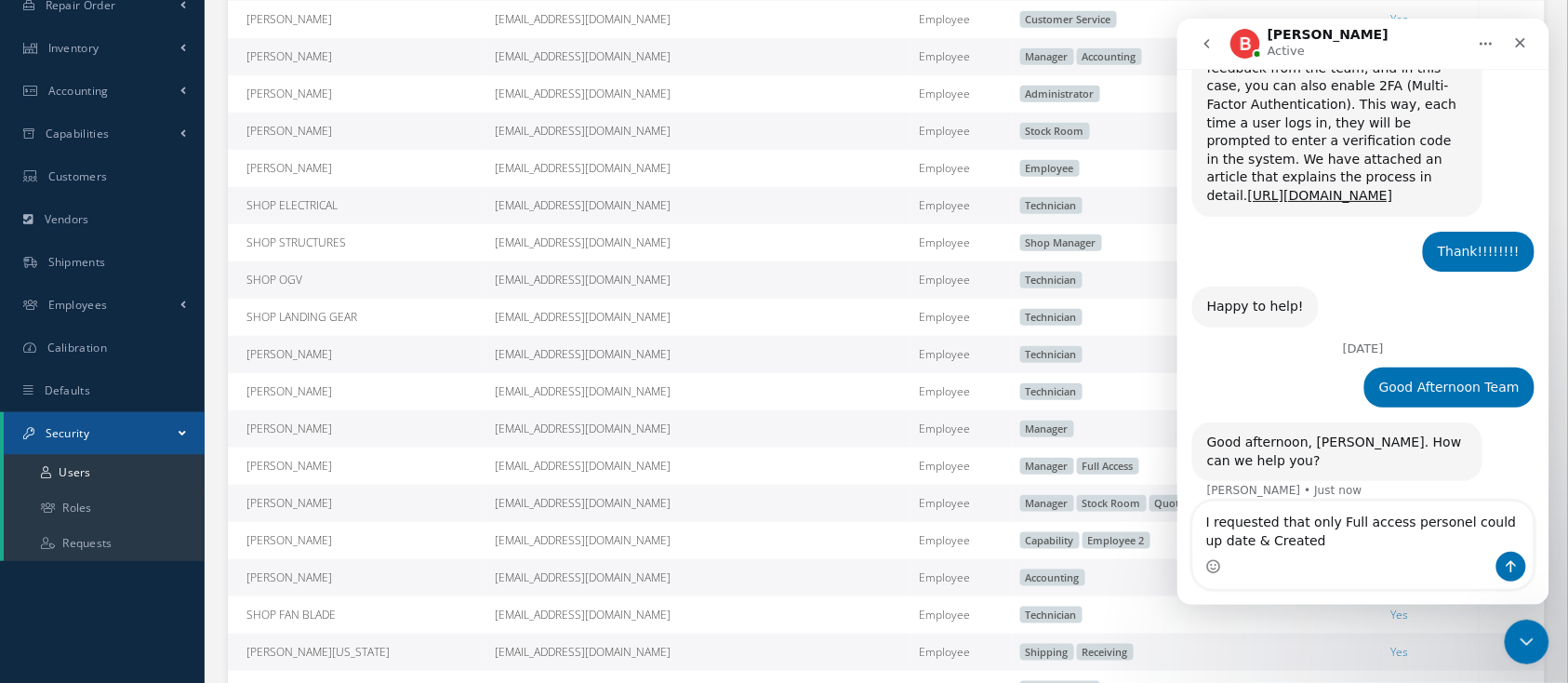
click at [1434, 525] on textarea "I requested that only Full access personel could up date & Created" at bounding box center [1363, 525] width 341 height 50
click at [1265, 544] on textarea "I requested that only Full access personel could up date & Created" at bounding box center [1363, 525] width 341 height 50
type textarea "I requested that only Full access personel could up date & Created User and roll"
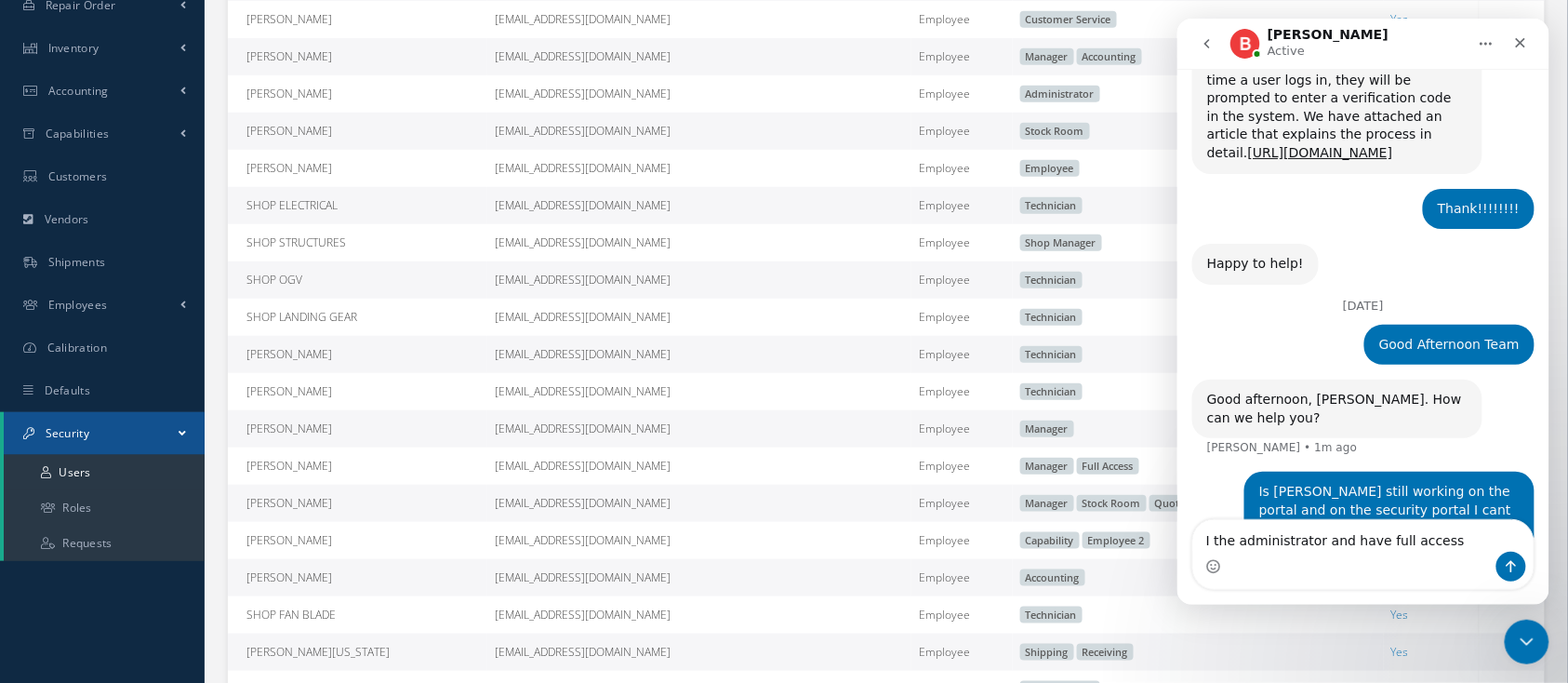
type textarea "I the administrator and have full access"
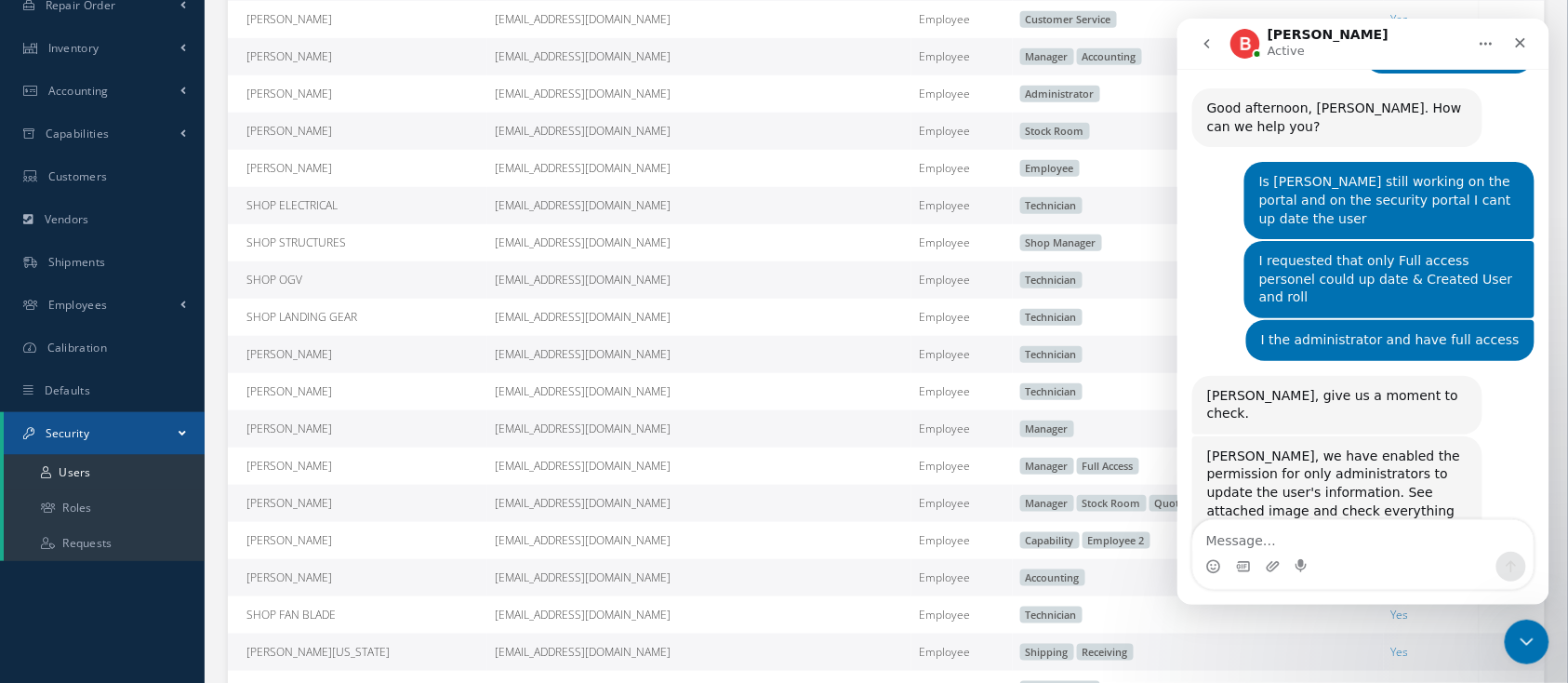
scroll to position [3617, 0]
